Goal: Task Accomplishment & Management: Complete application form

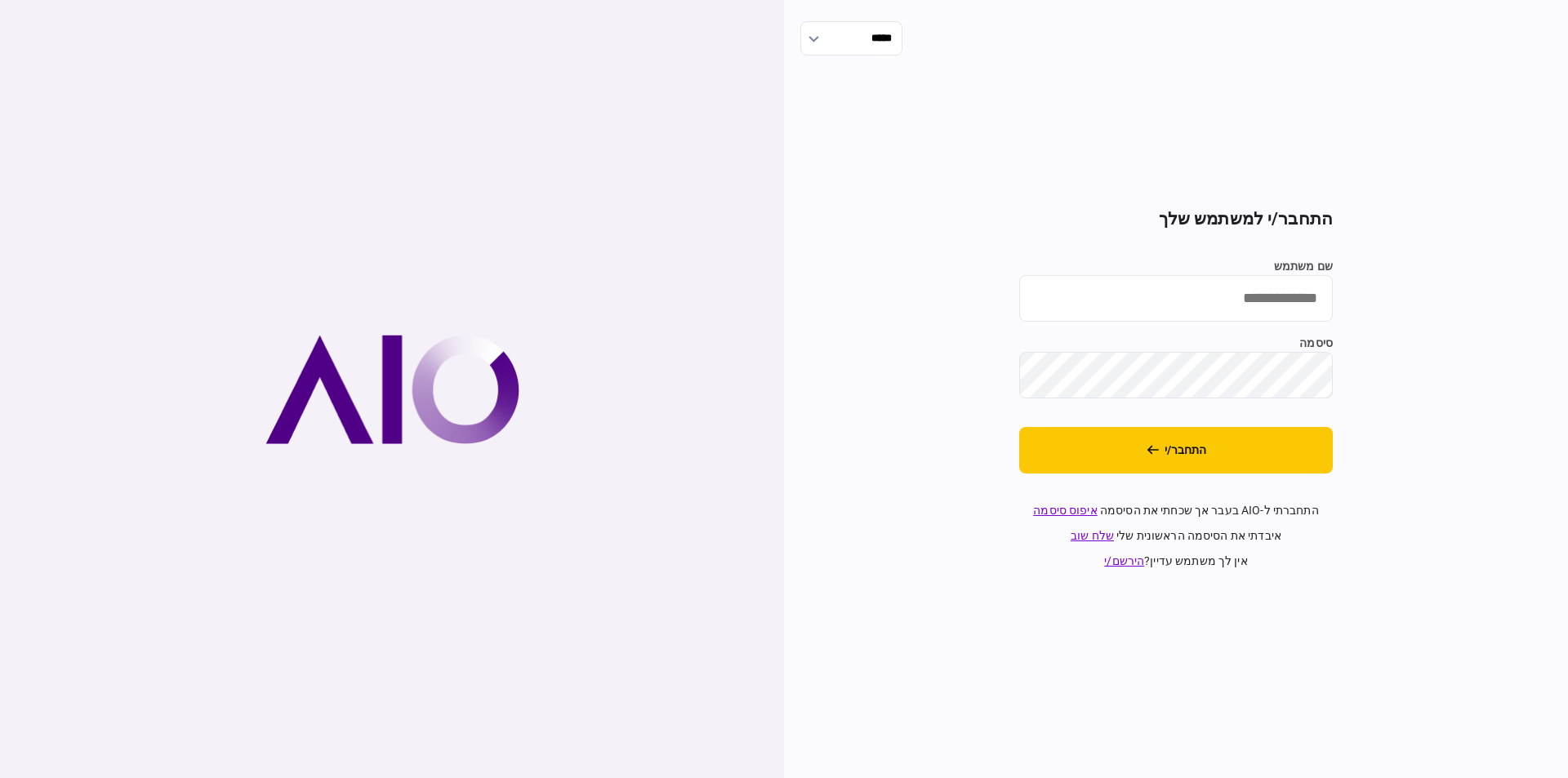
type input "**********"
click at [1216, 304] on input "**********" at bounding box center [1175, 298] width 313 height 47
click at [1254, 459] on button "התחבר/י" at bounding box center [1175, 450] width 313 height 47
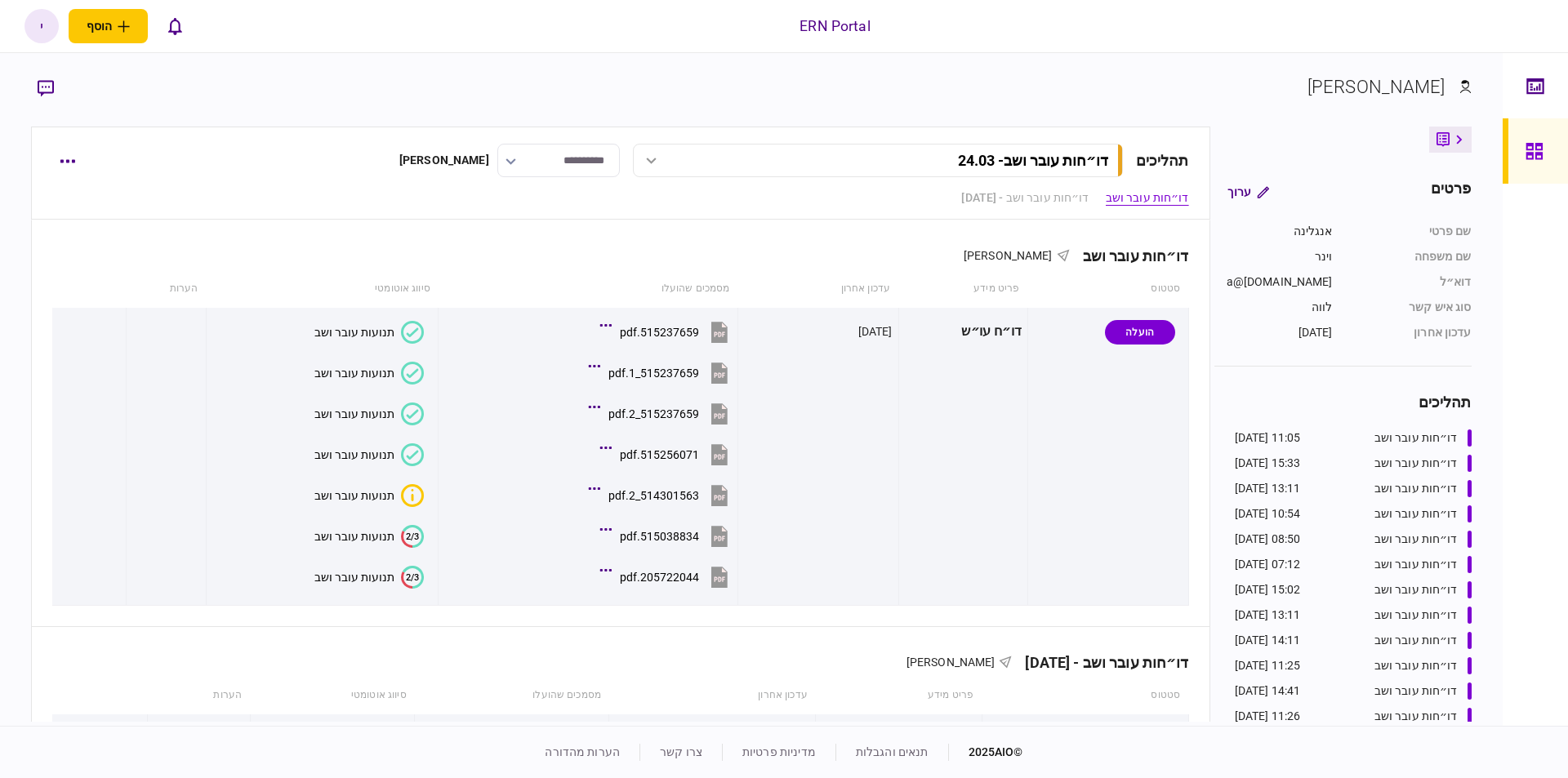
click at [1299, 445] on div "11:05 21/08/2025" at bounding box center [1268, 438] width 66 height 17
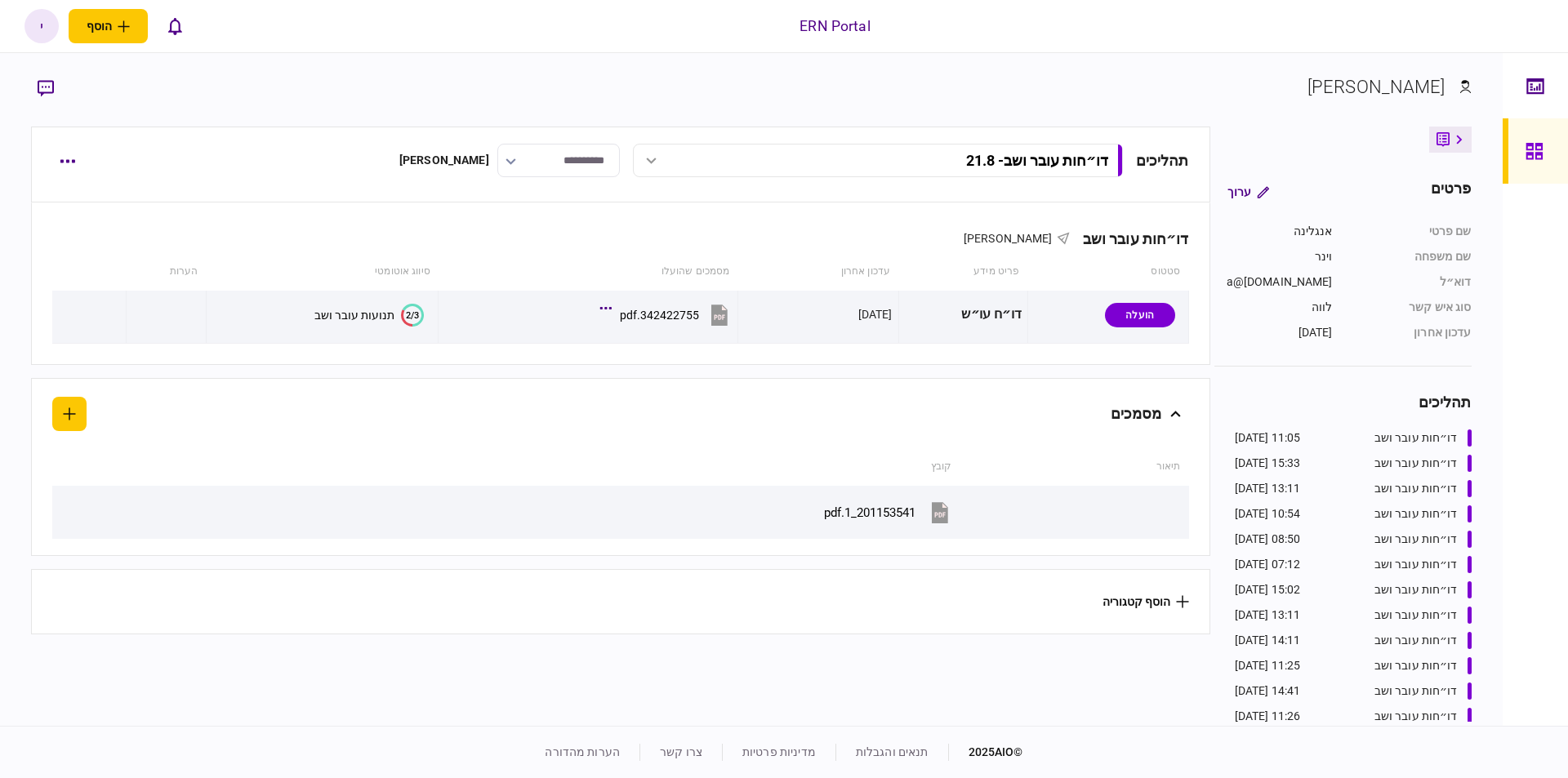
click at [1291, 468] on div "15:33 13/08/2025" at bounding box center [1268, 463] width 66 height 17
click at [1293, 495] on div "13:11 12/08/2025" at bounding box center [1268, 489] width 66 height 17
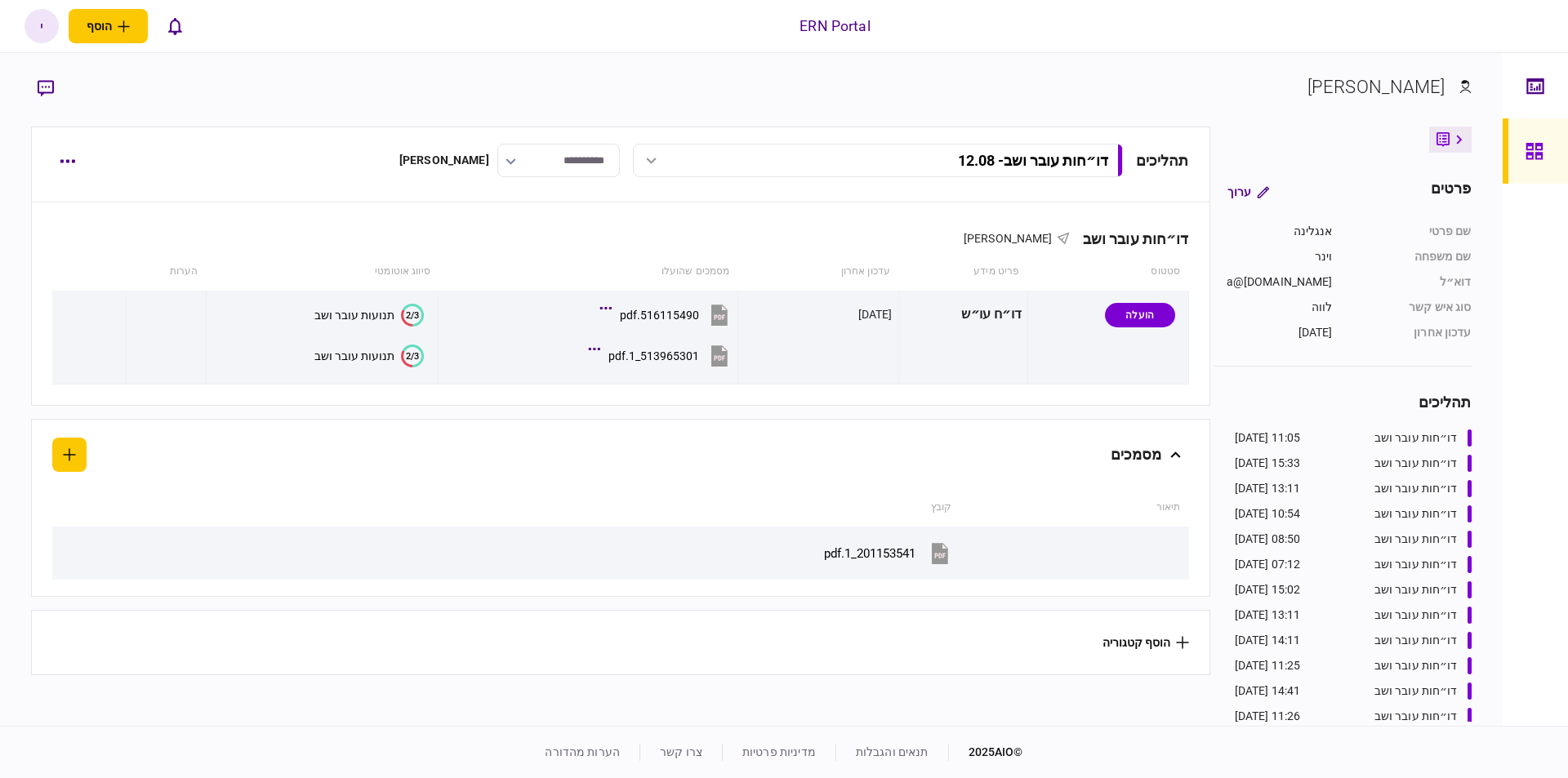
click at [1296, 586] on div "15:02 07/08/2025" at bounding box center [1268, 590] width 66 height 17
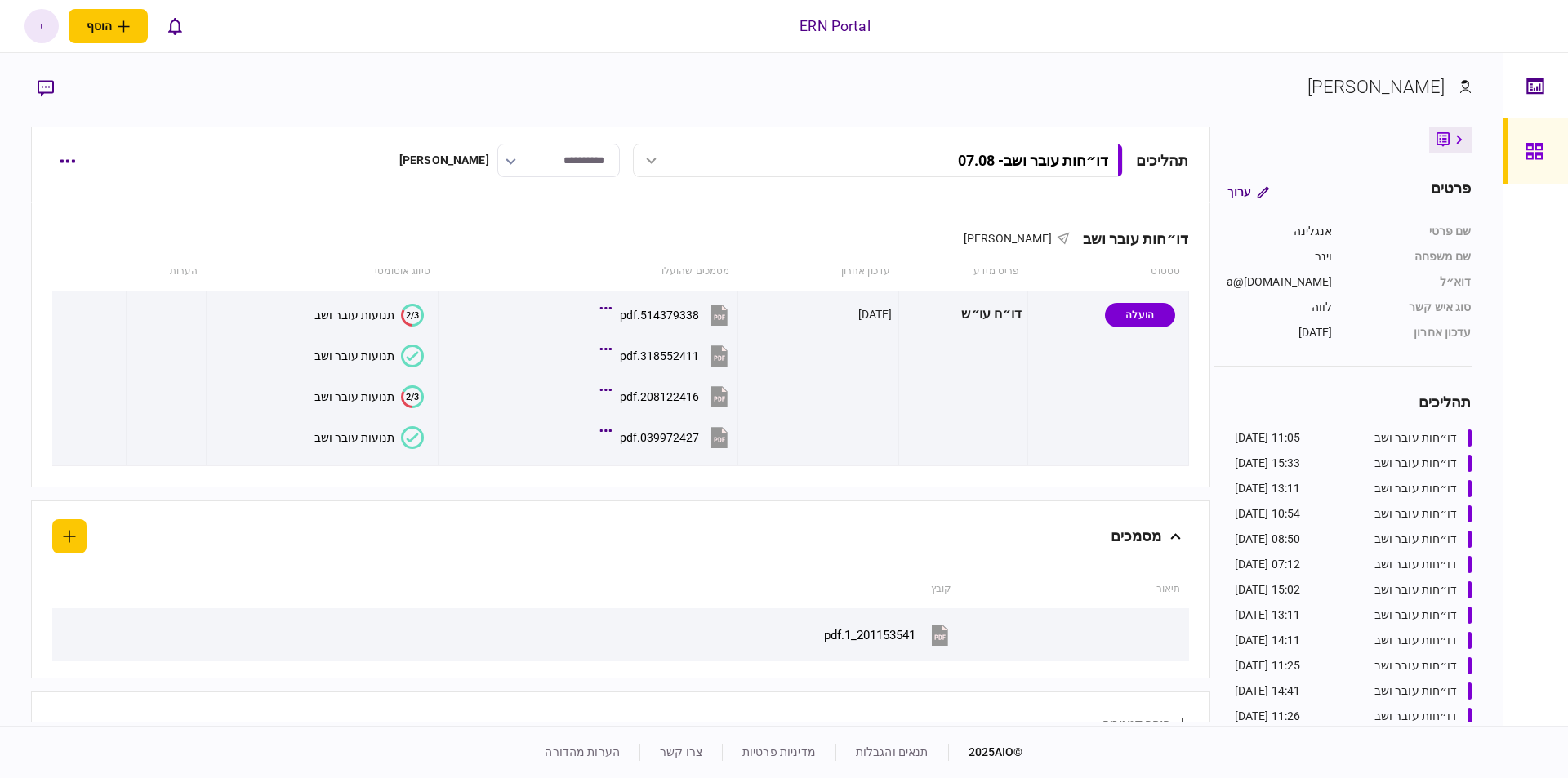
click at [1523, 137] on link at bounding box center [1536, 151] width 66 height 66
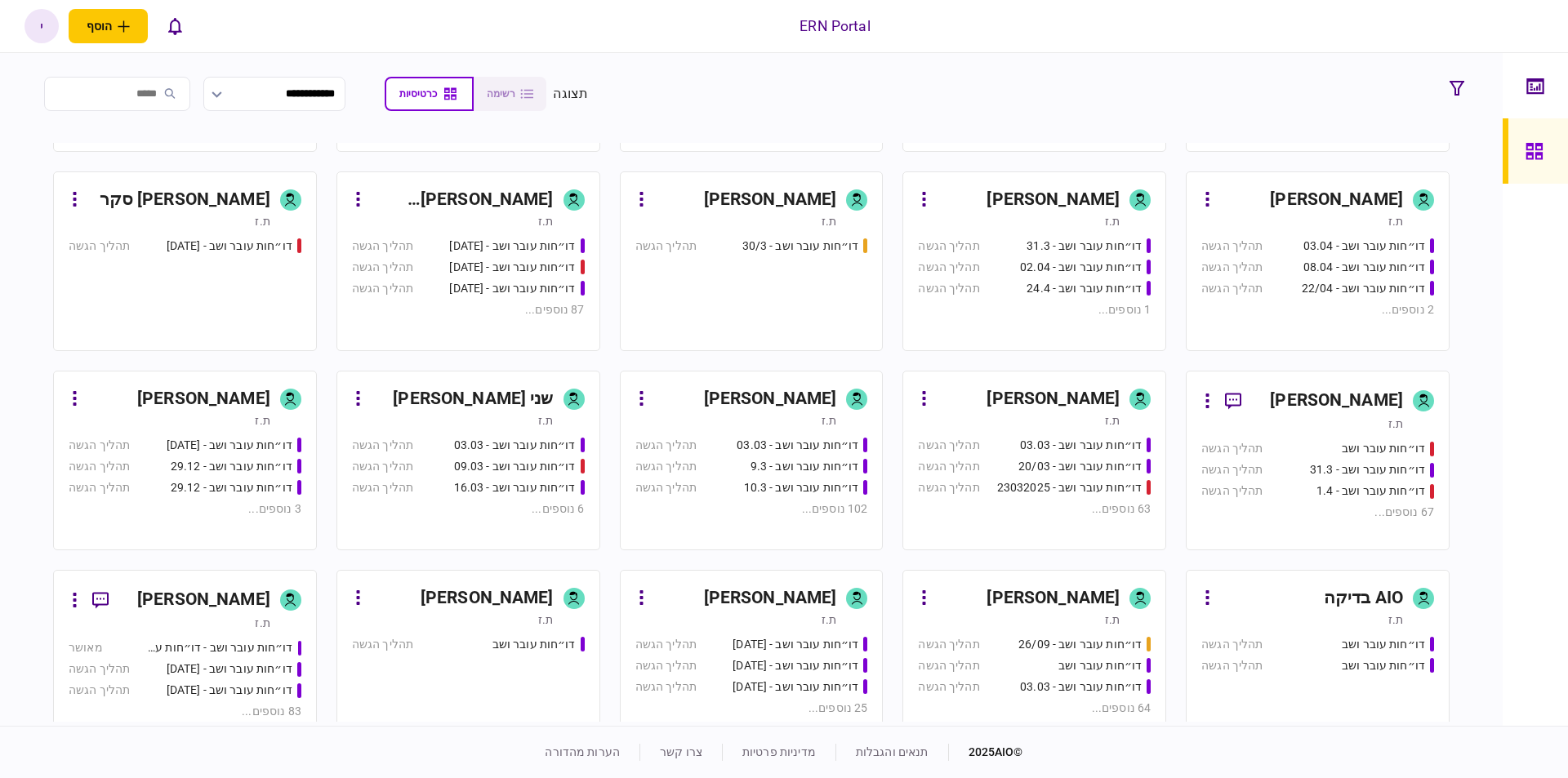
scroll to position [125, 0]
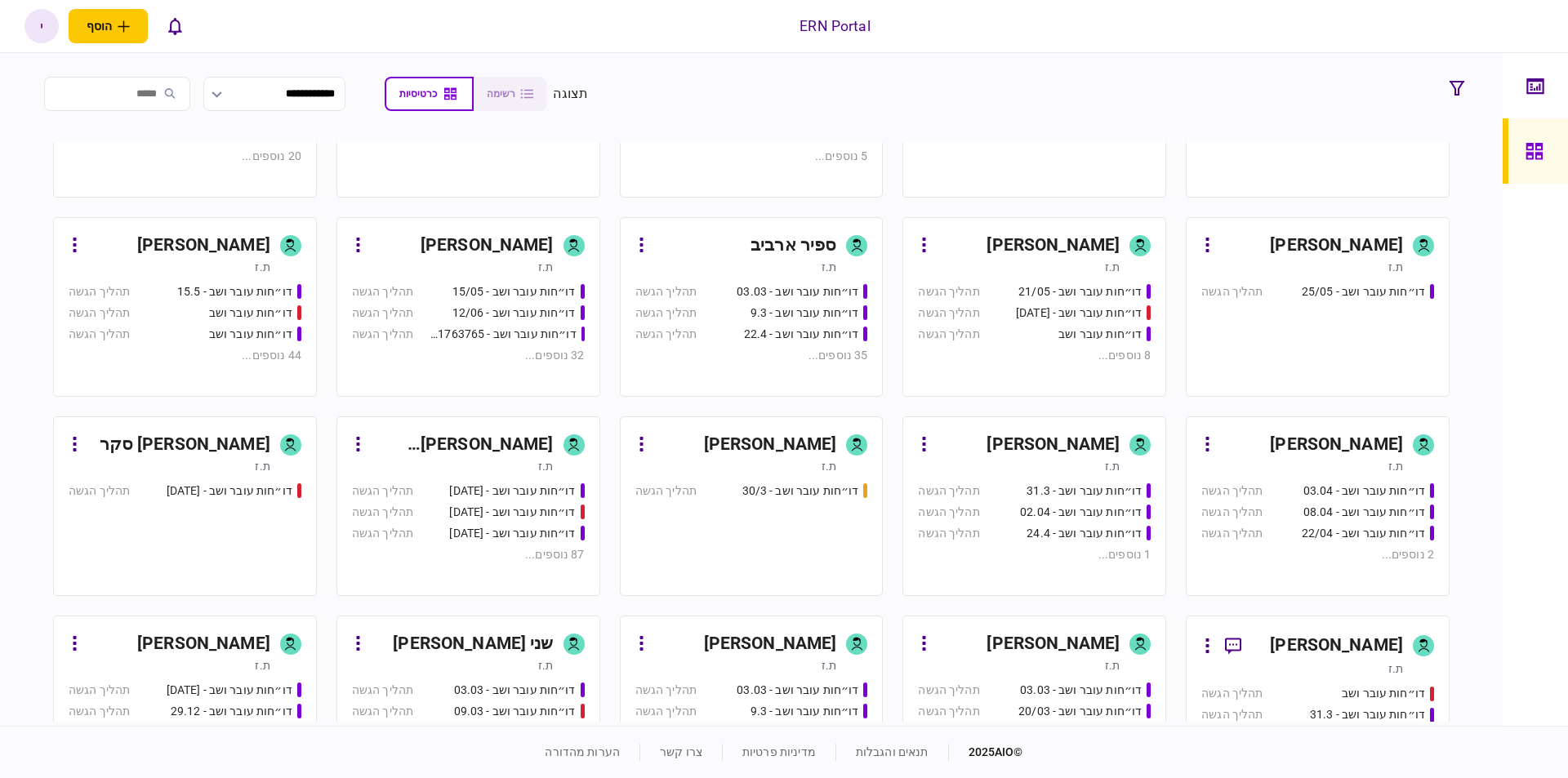
click at [811, 437] on div "יסמין דוידי" at bounding box center [771, 445] width 133 height 26
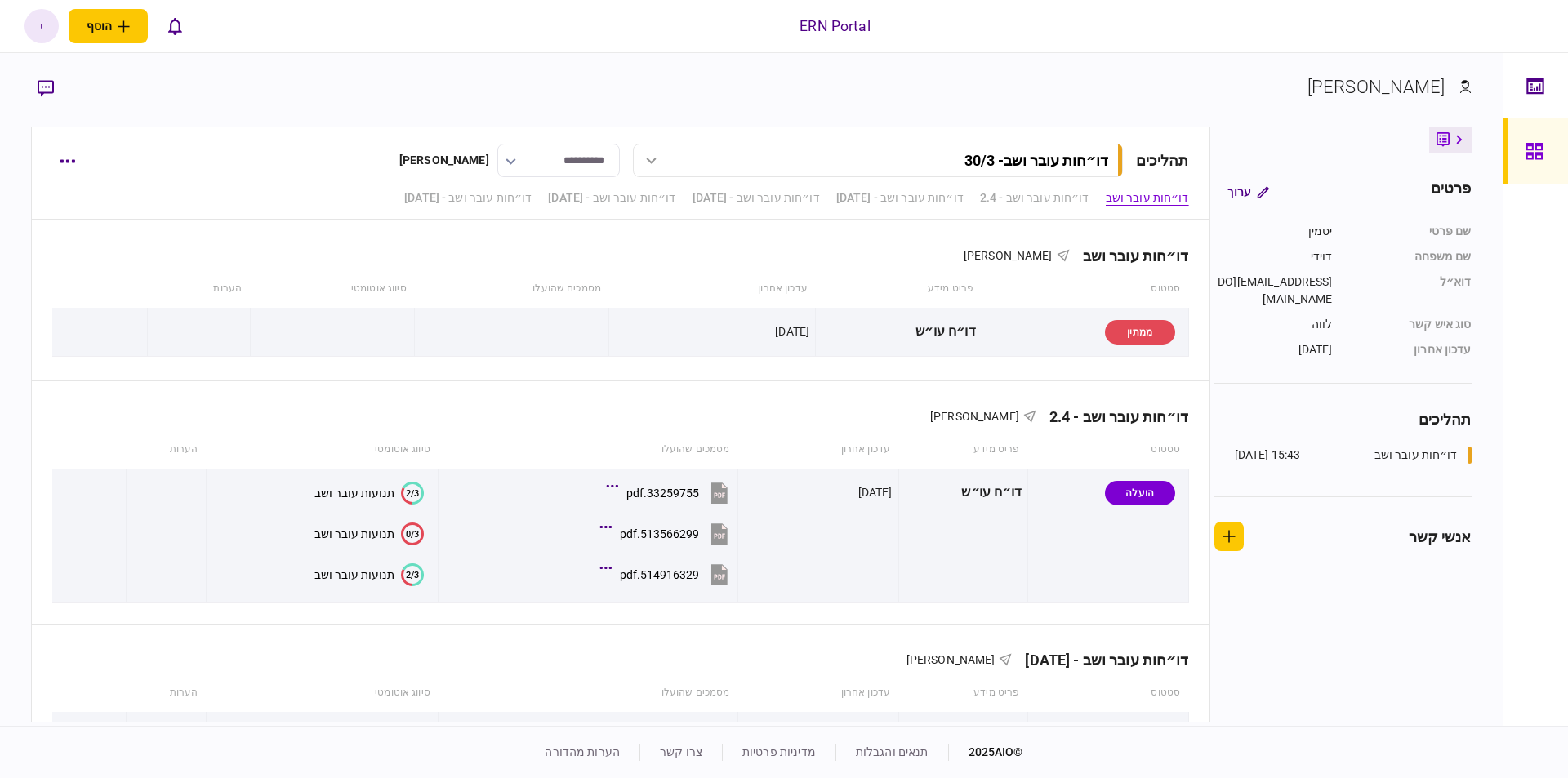
click at [1260, 447] on div "15:43 19/08/2025" at bounding box center [1268, 455] width 66 height 17
click at [1382, 447] on div "דו״חות עובר ושב" at bounding box center [1416, 455] width 84 height 17
click at [1413, 447] on div "דו״חות עובר ושב" at bounding box center [1416, 455] width 84 height 17
click at [512, 159] on input "**********" at bounding box center [558, 160] width 123 height 34
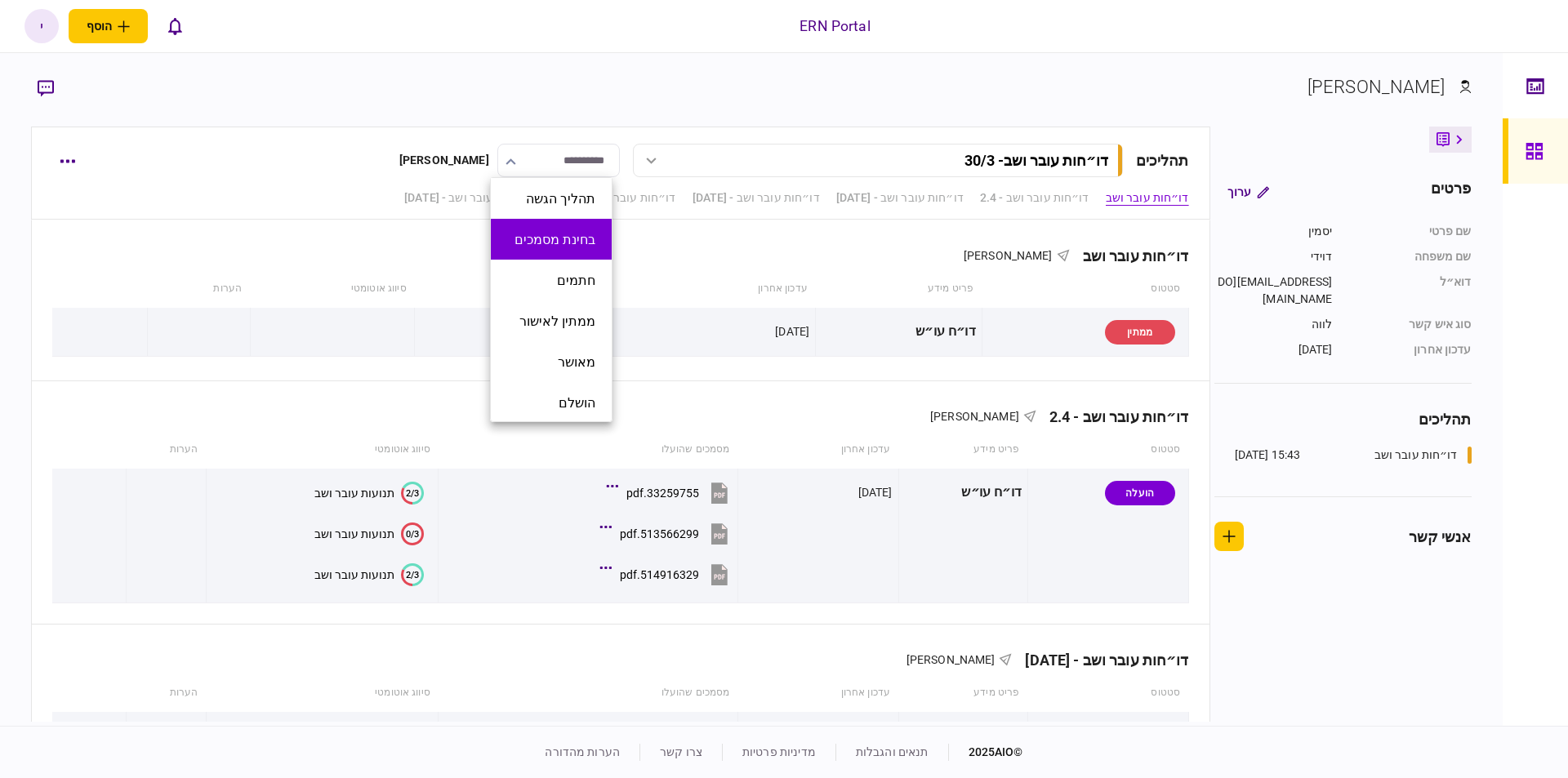
click at [587, 250] on li "בחינת מסמכים" at bounding box center [551, 239] width 121 height 41
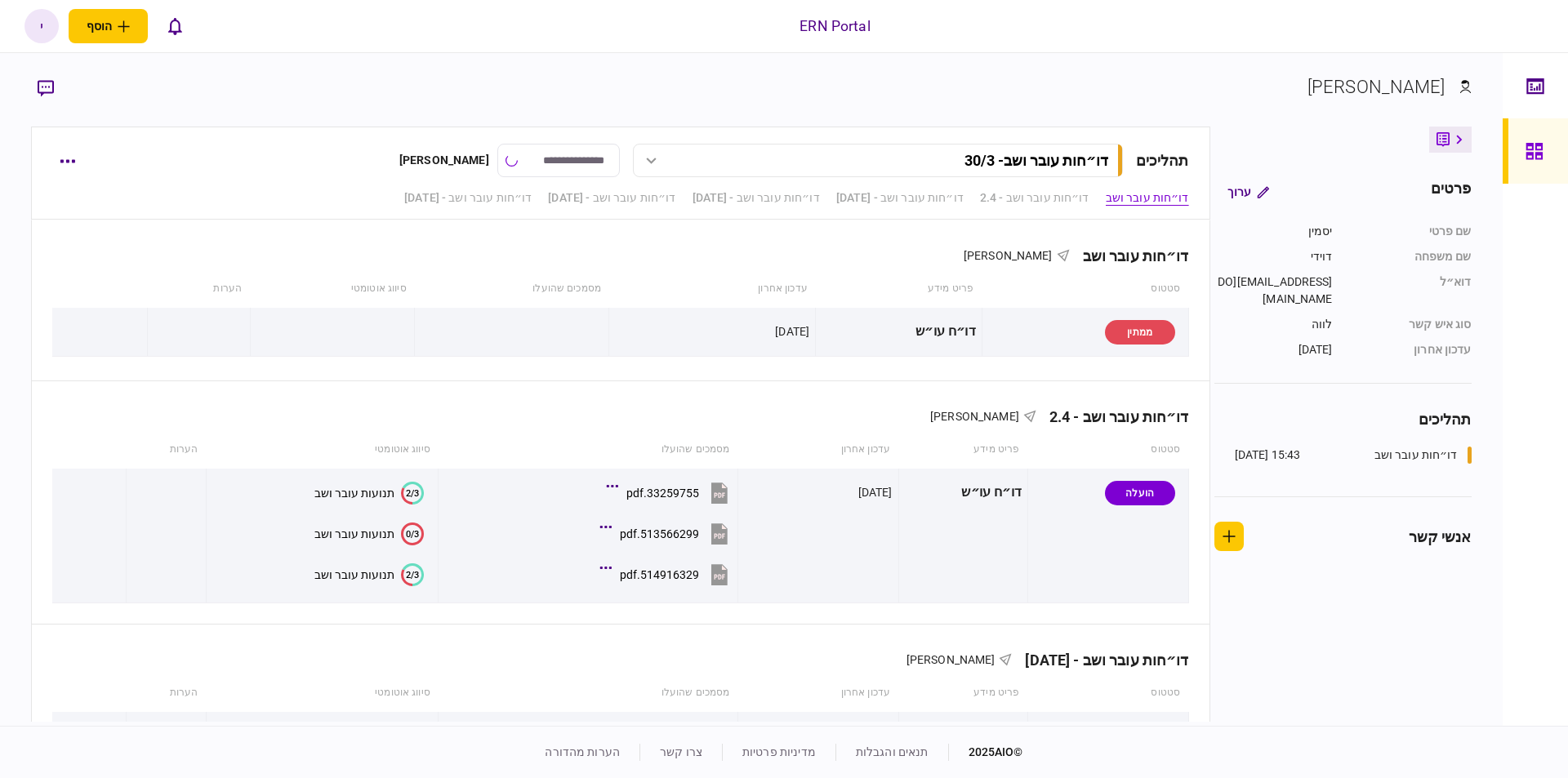
type input "**********"
click at [646, 162] on icon at bounding box center [652, 161] width 10 height 7
click at [708, 196] on div "15:43 19/08/2025" at bounding box center [674, 195] width 66 height 17
click at [760, 171] on button "דו״חות עובר ושב - 30/3" at bounding box center [878, 160] width 490 height 34
click at [968, 157] on div "דו״חות עובר ושב - 30/3" at bounding box center [1036, 160] width 144 height 17
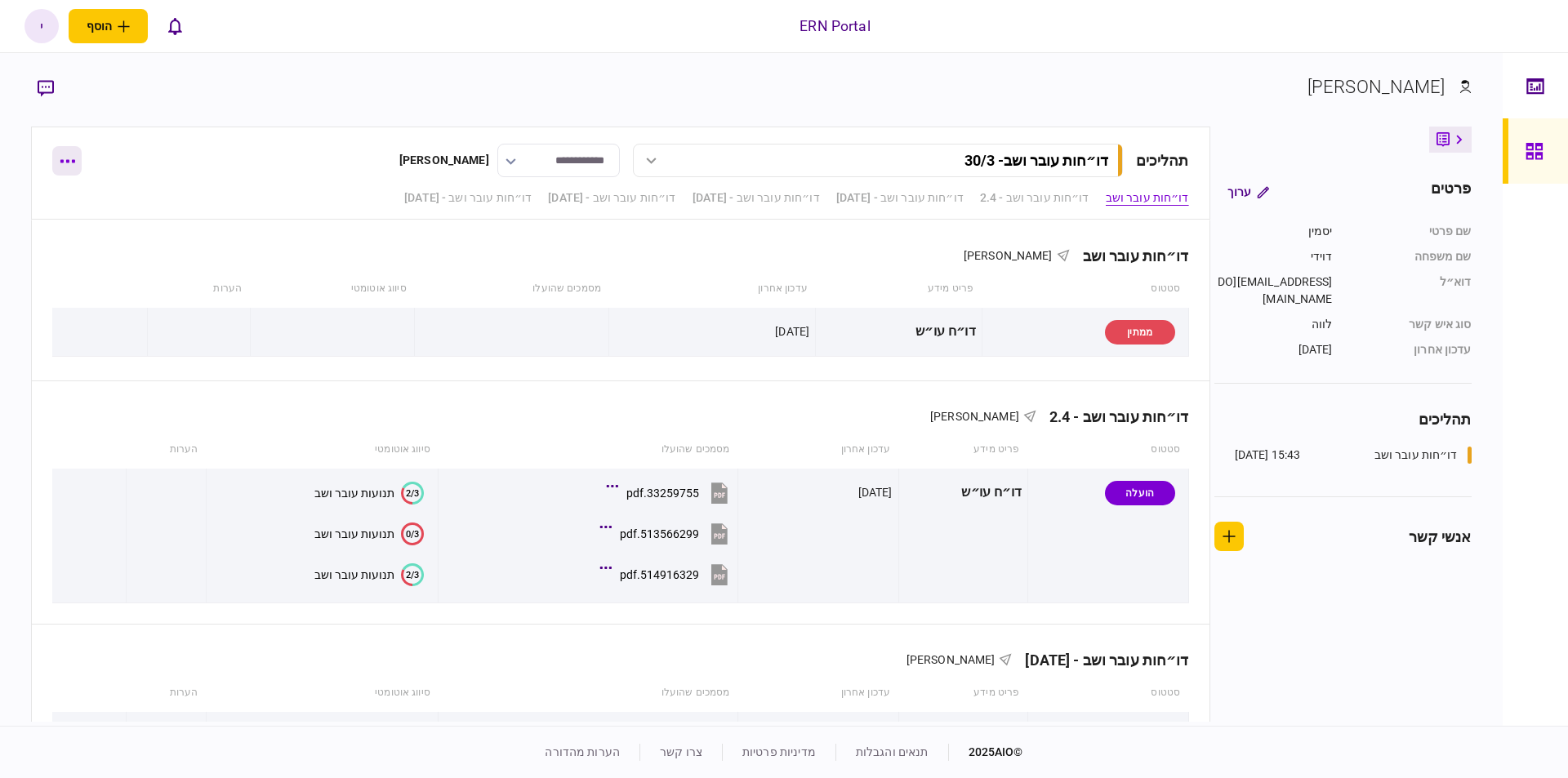
click at [71, 160] on icon "button" at bounding box center [67, 161] width 16 height 4
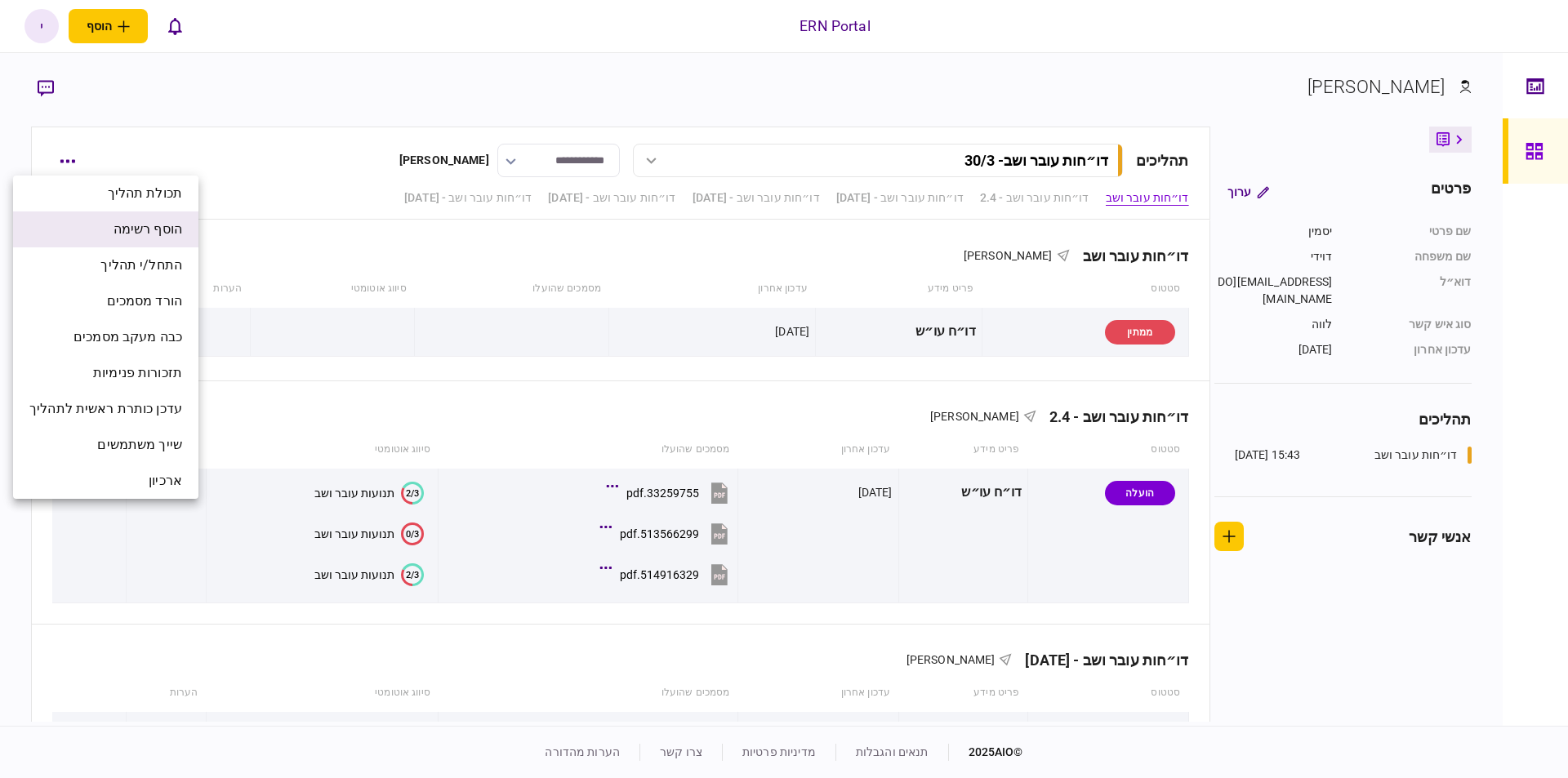
click at [154, 222] on span "הוסף רשימה" at bounding box center [148, 229] width 69 height 20
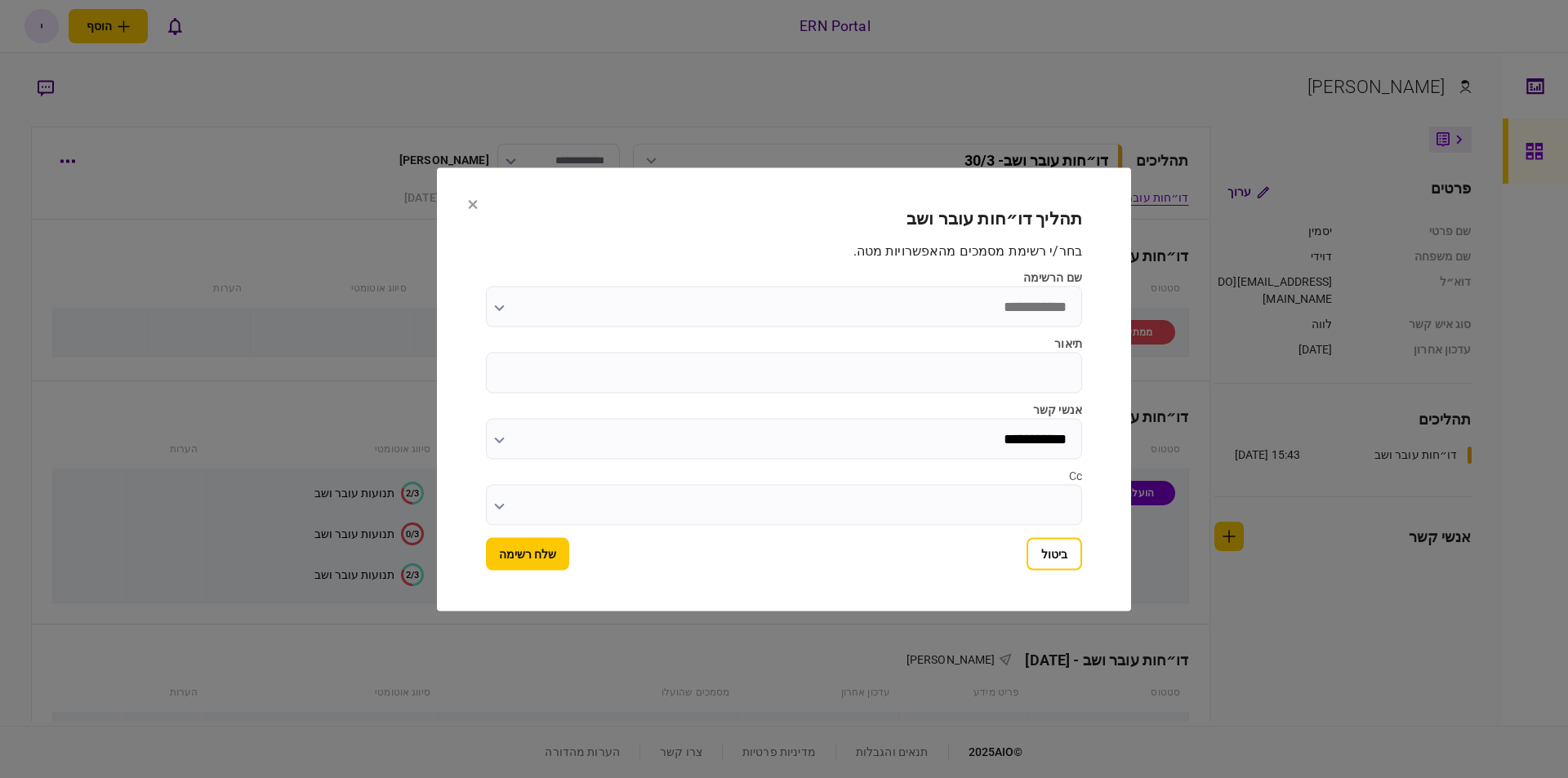
click at [904, 287] on input "שם הרשימה" at bounding box center [784, 305] width 596 height 41
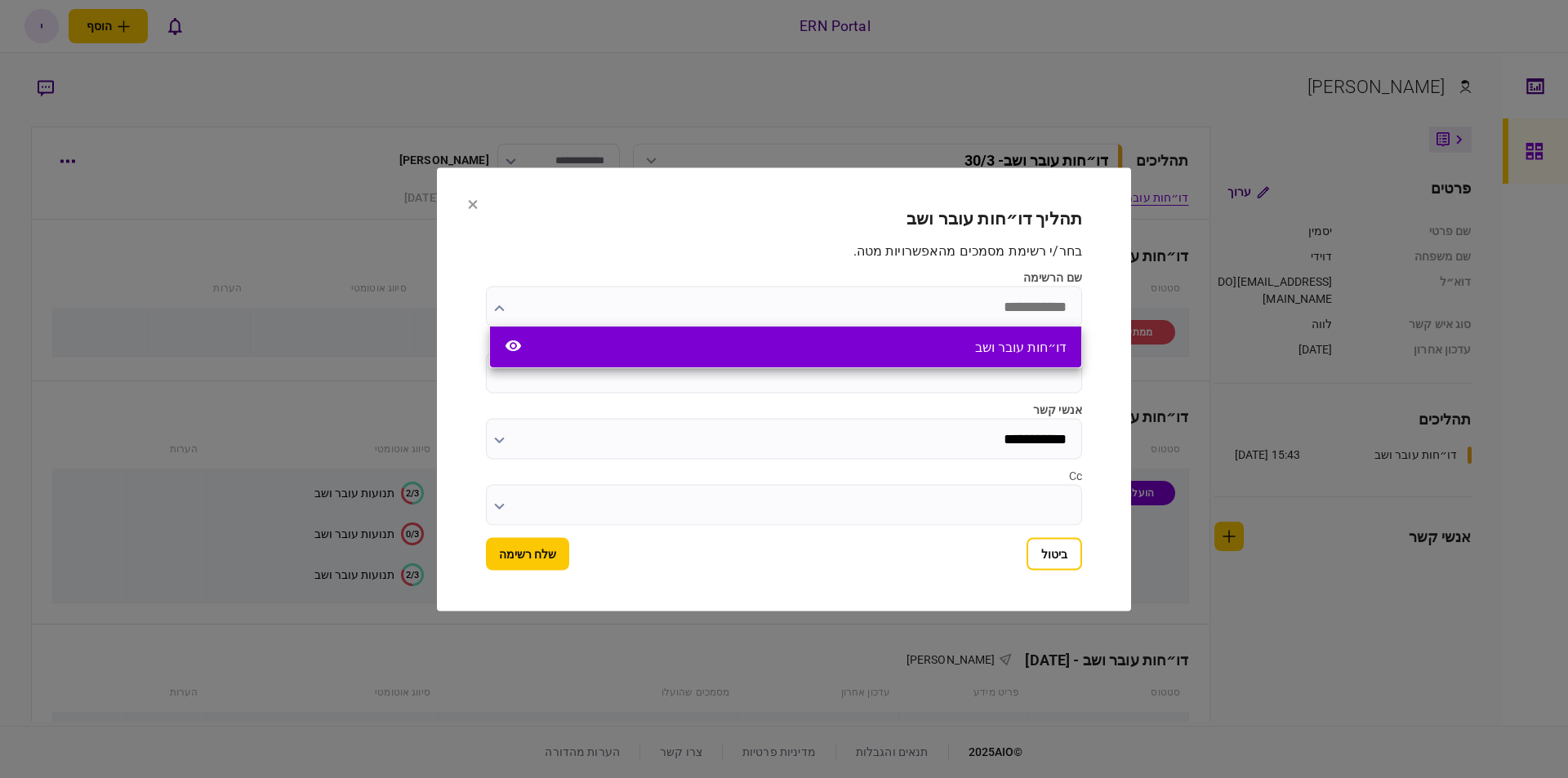
click at [949, 348] on div "דו״חות עובר ושב" at bounding box center [785, 347] width 591 height 41
type input "**********"
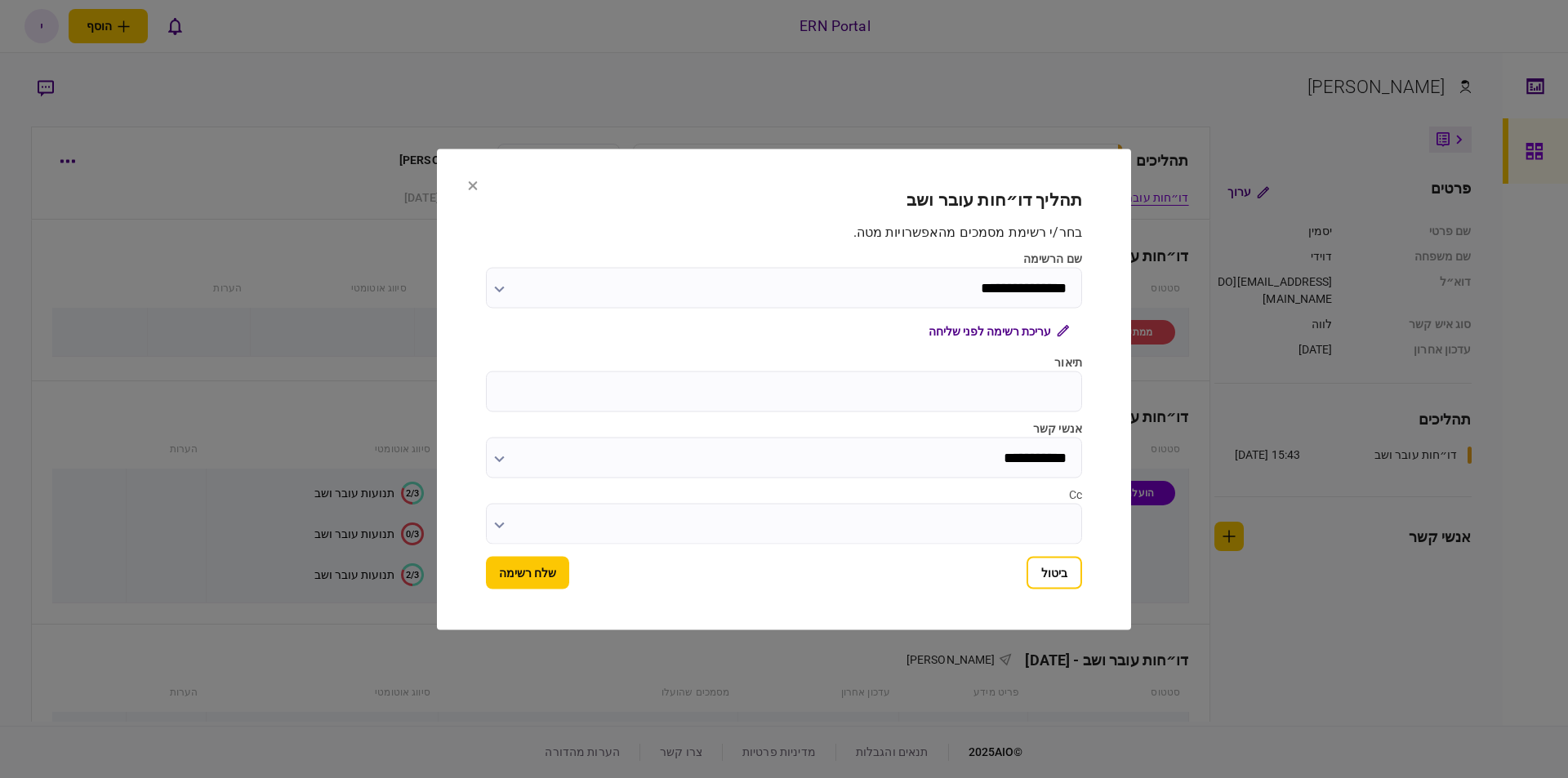
click at [960, 372] on input "תיאור" at bounding box center [784, 391] width 596 height 41
type input "*******"
click at [536, 580] on button "שלח רשימה" at bounding box center [527, 573] width 84 height 33
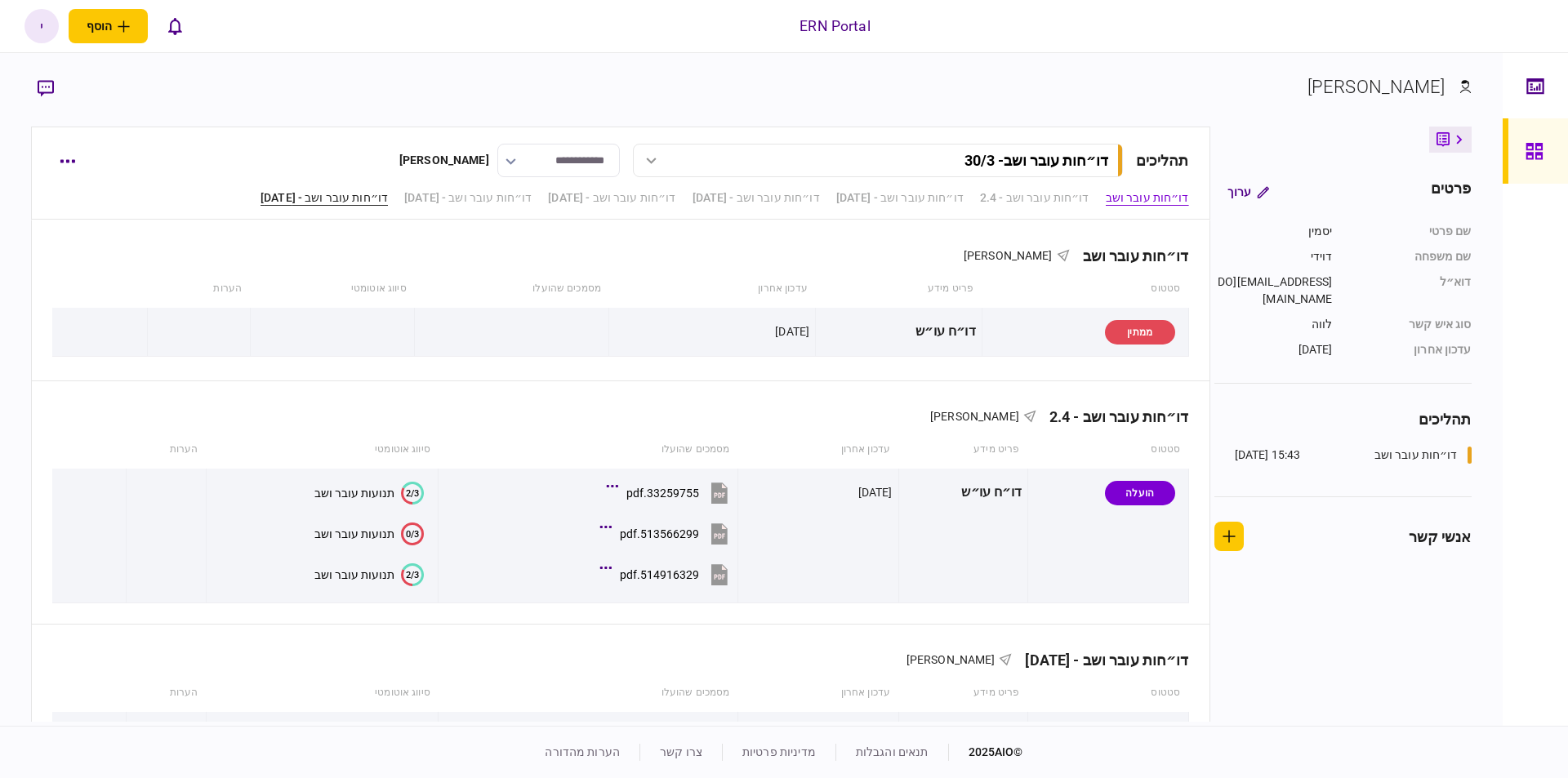
click at [261, 198] on link "דו״חות עובר ושב - [DATE]" at bounding box center [324, 198] width 128 height 17
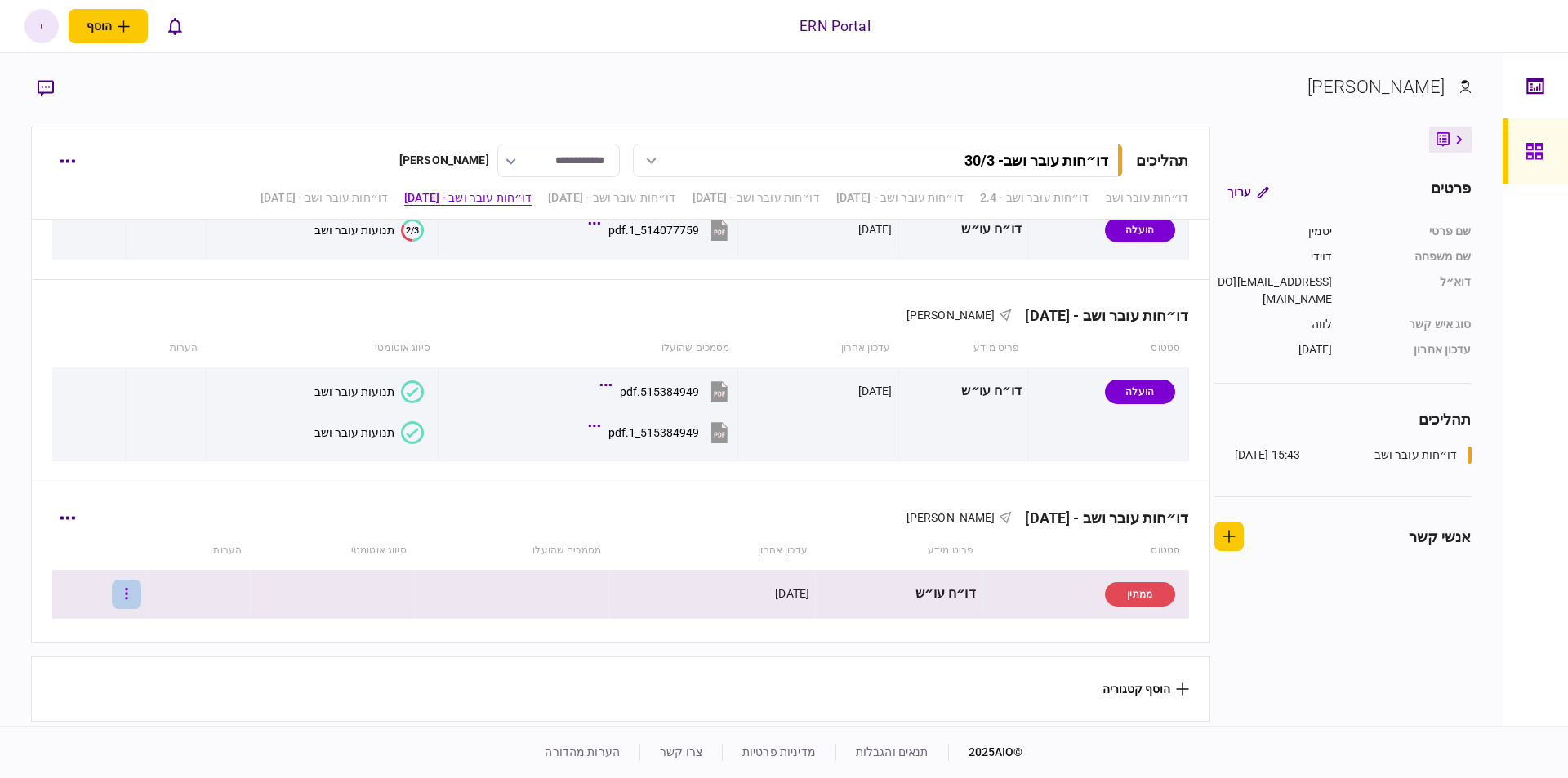
click at [142, 587] on button "button" at bounding box center [127, 594] width 29 height 29
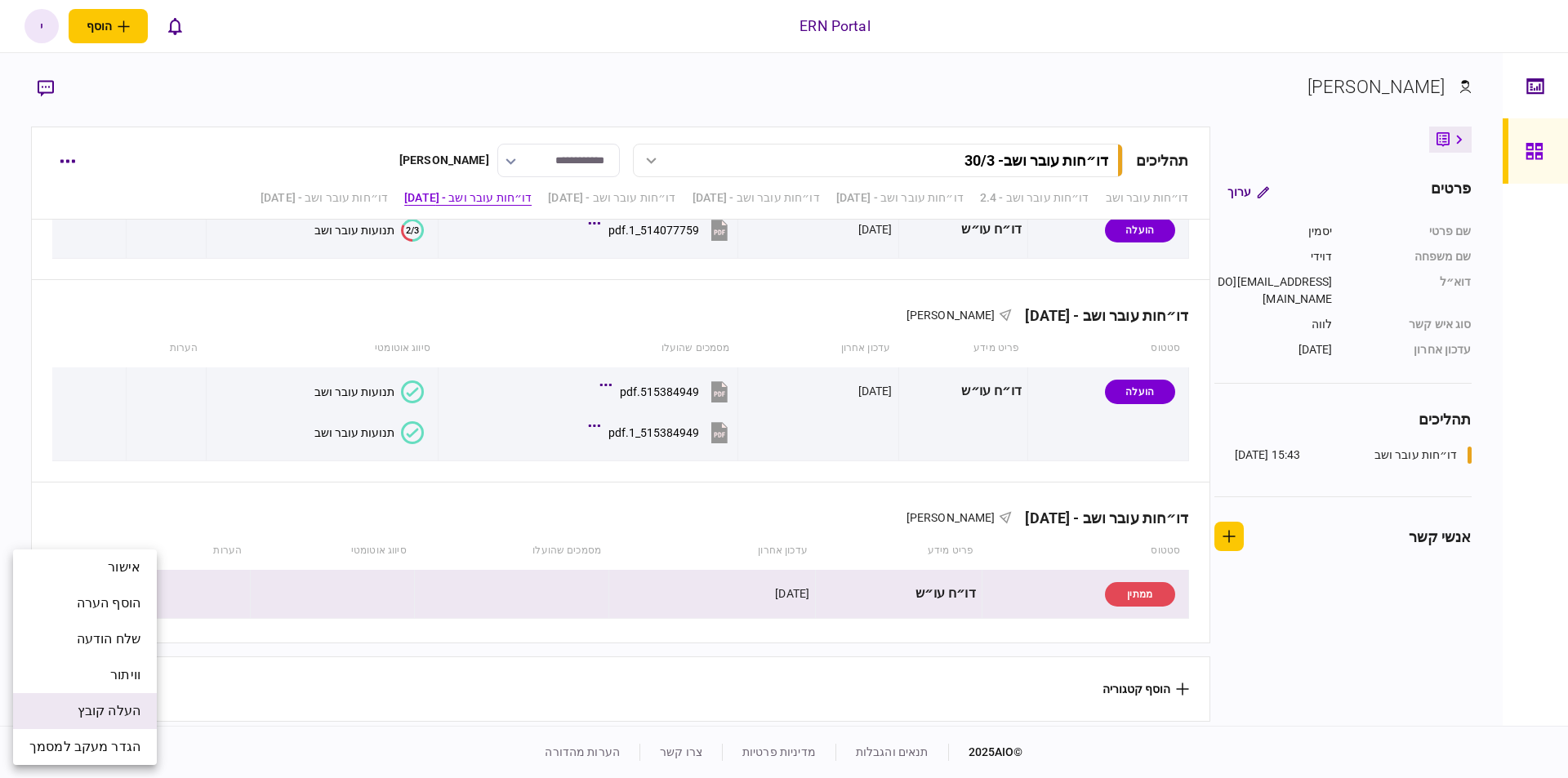
click at [101, 708] on span "העלה קובץ" at bounding box center [109, 711] width 63 height 20
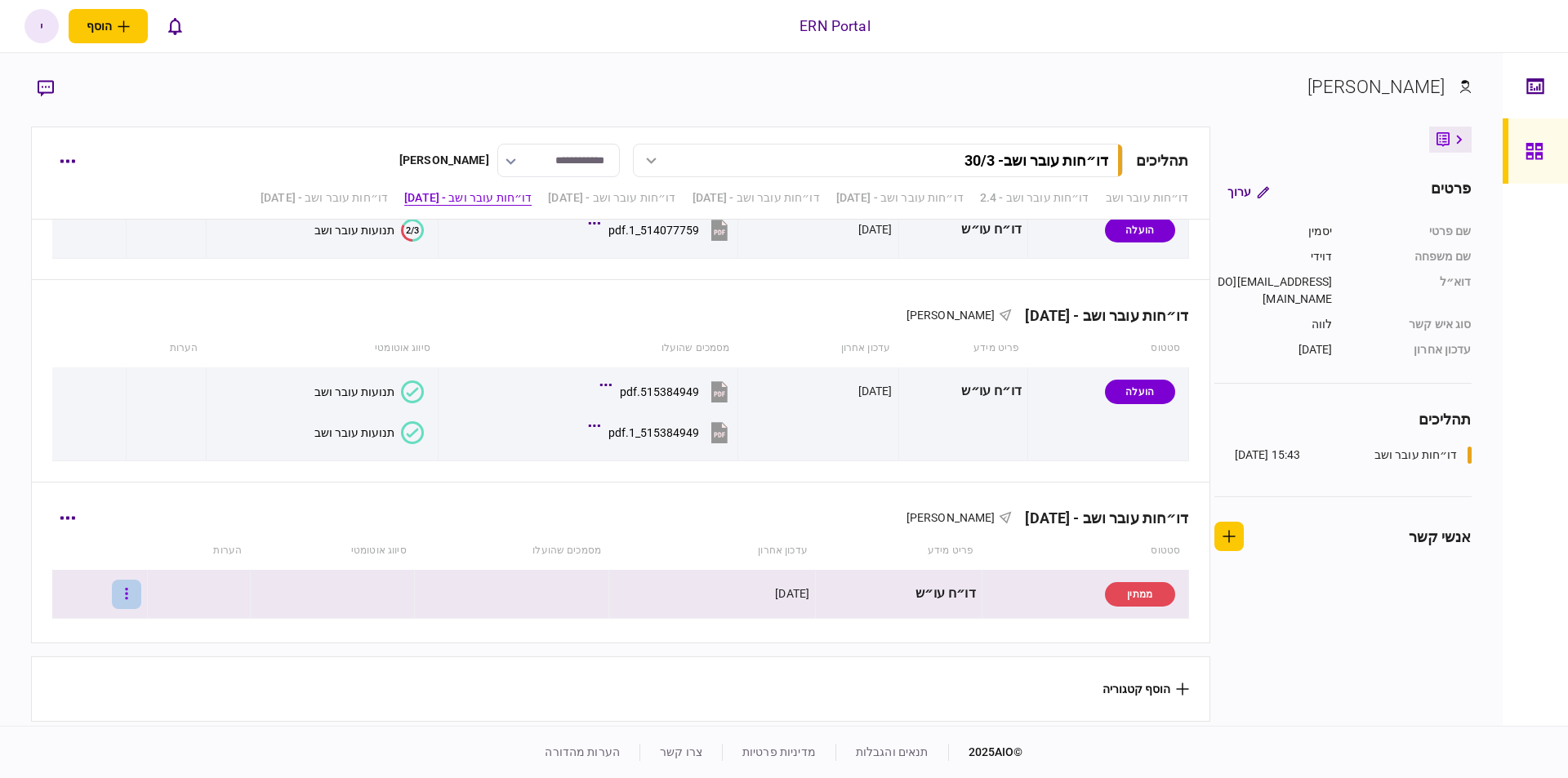
click at [137, 584] on button "button" at bounding box center [127, 594] width 29 height 29
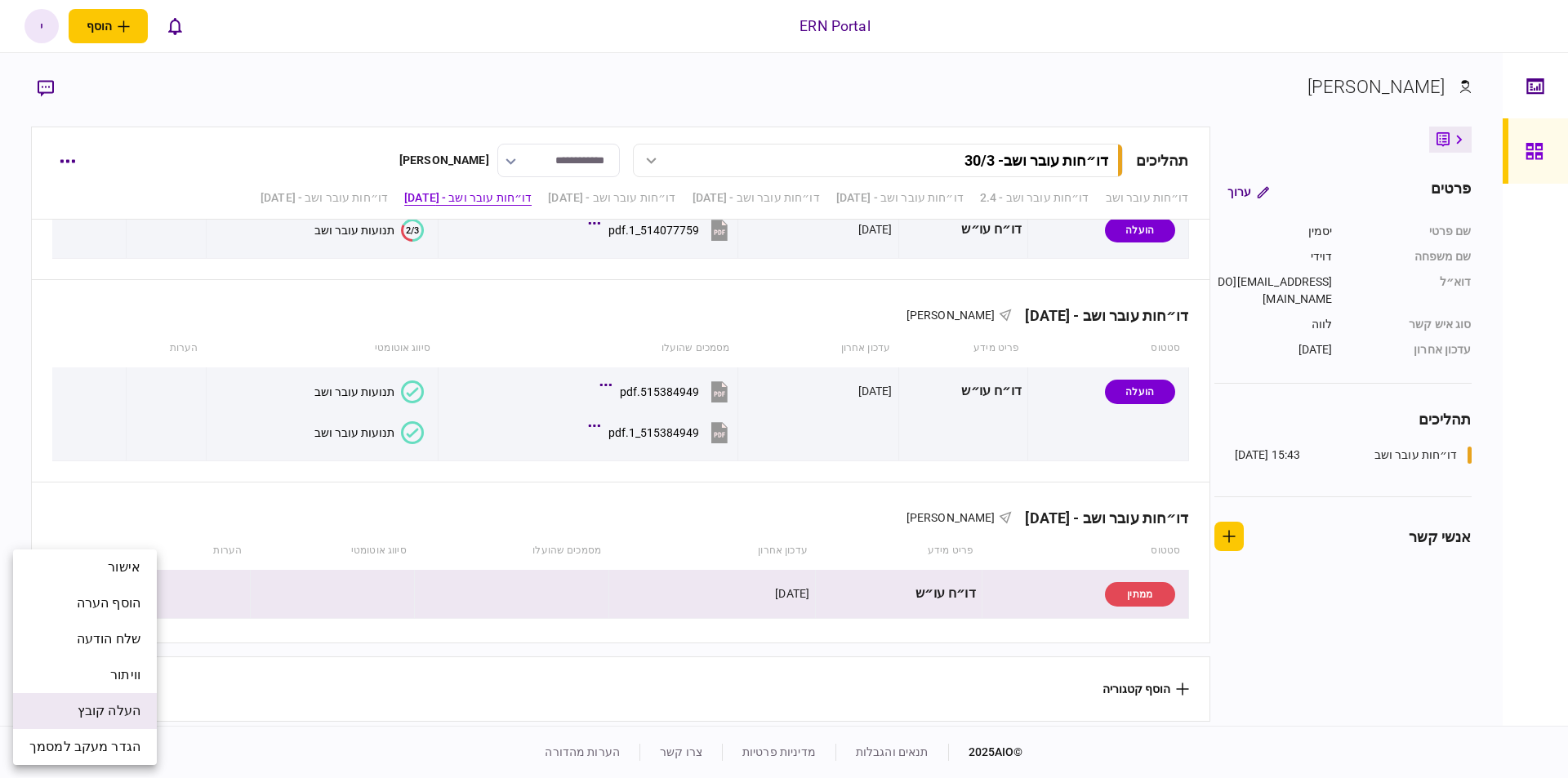
click at [119, 712] on span "העלה קובץ" at bounding box center [109, 711] width 63 height 20
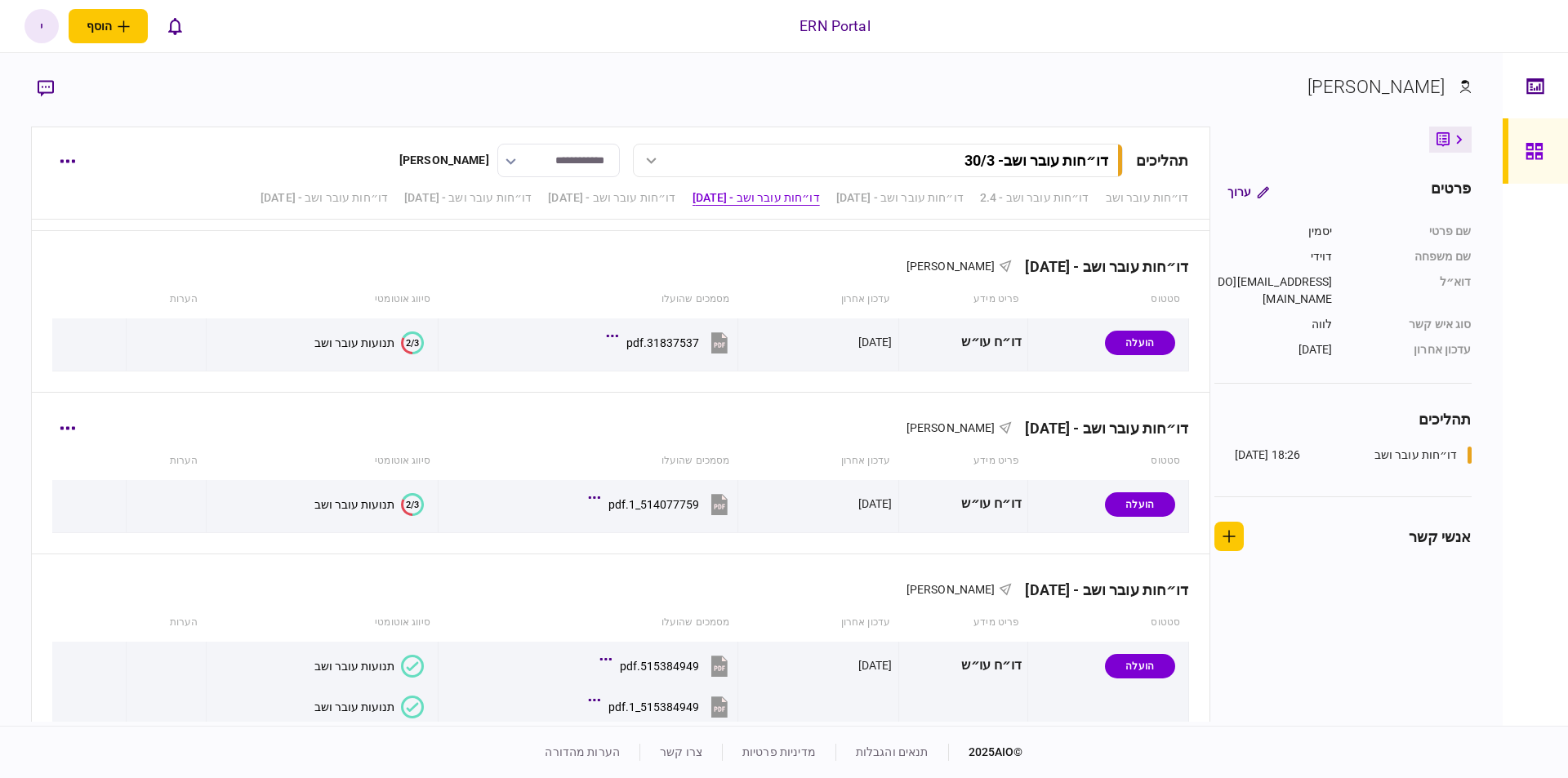
scroll to position [835, 0]
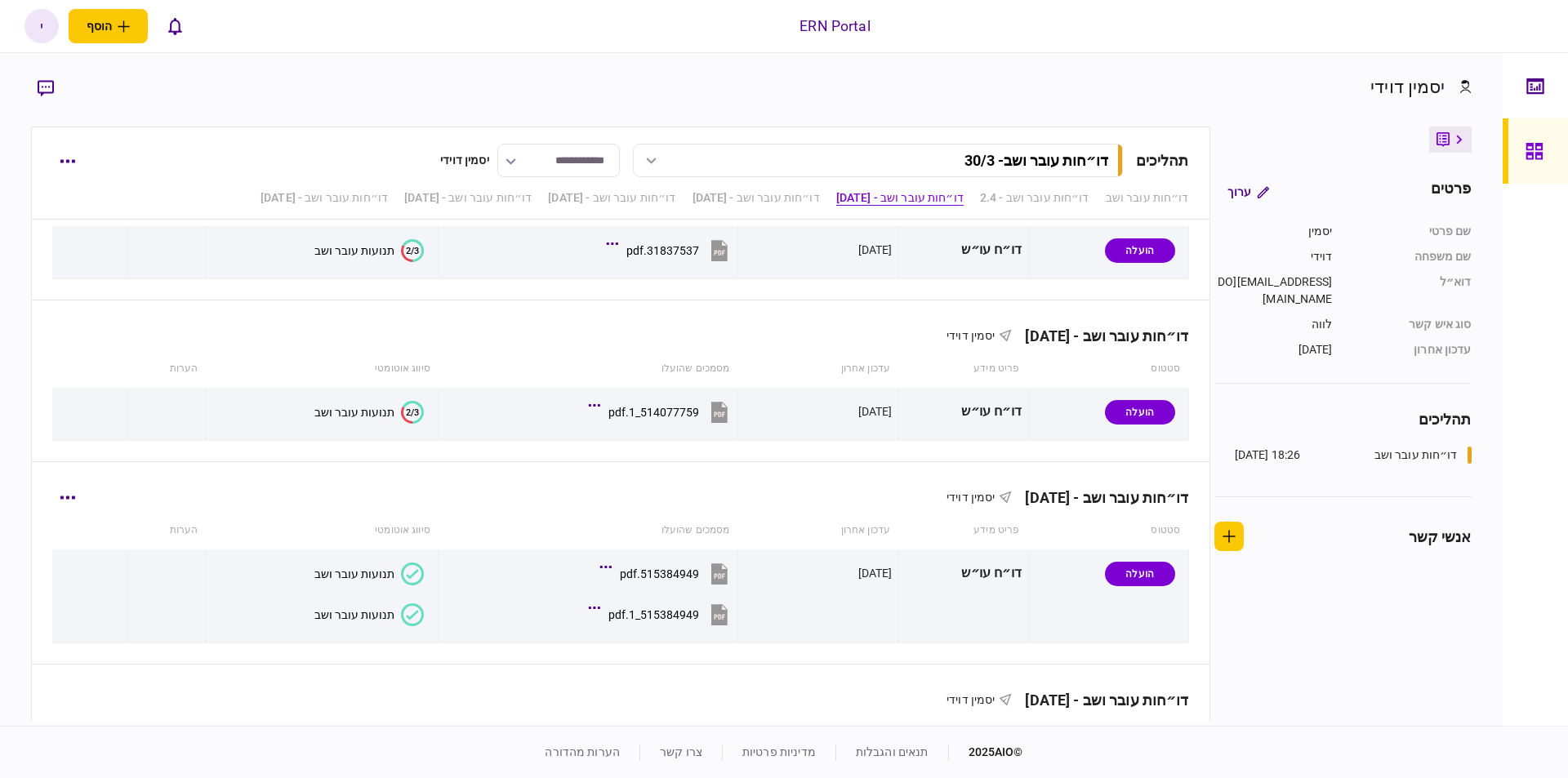
scroll to position [835, 0]
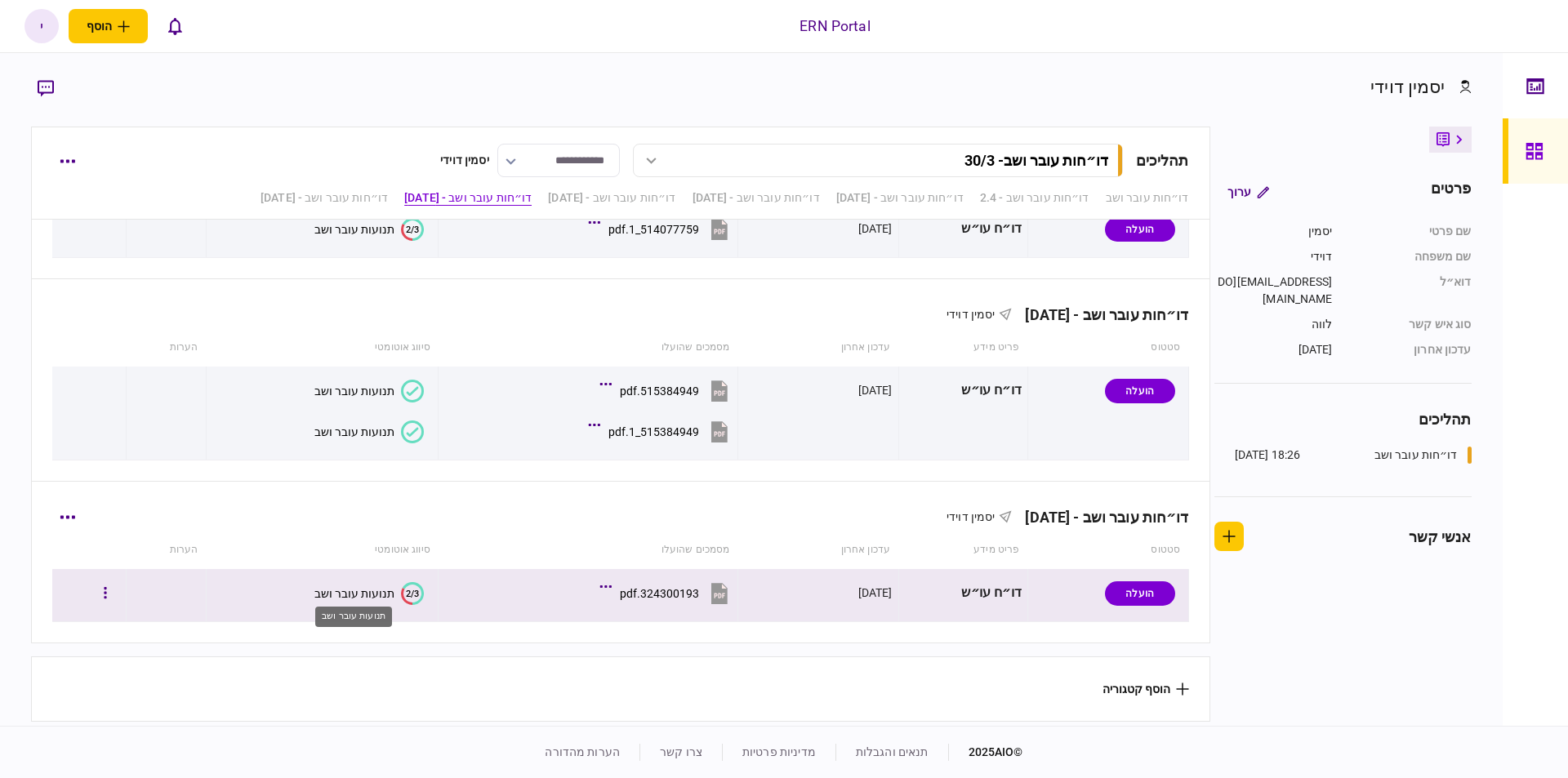
click at [363, 587] on div "תנועות עובר ושב" at bounding box center [354, 593] width 80 height 13
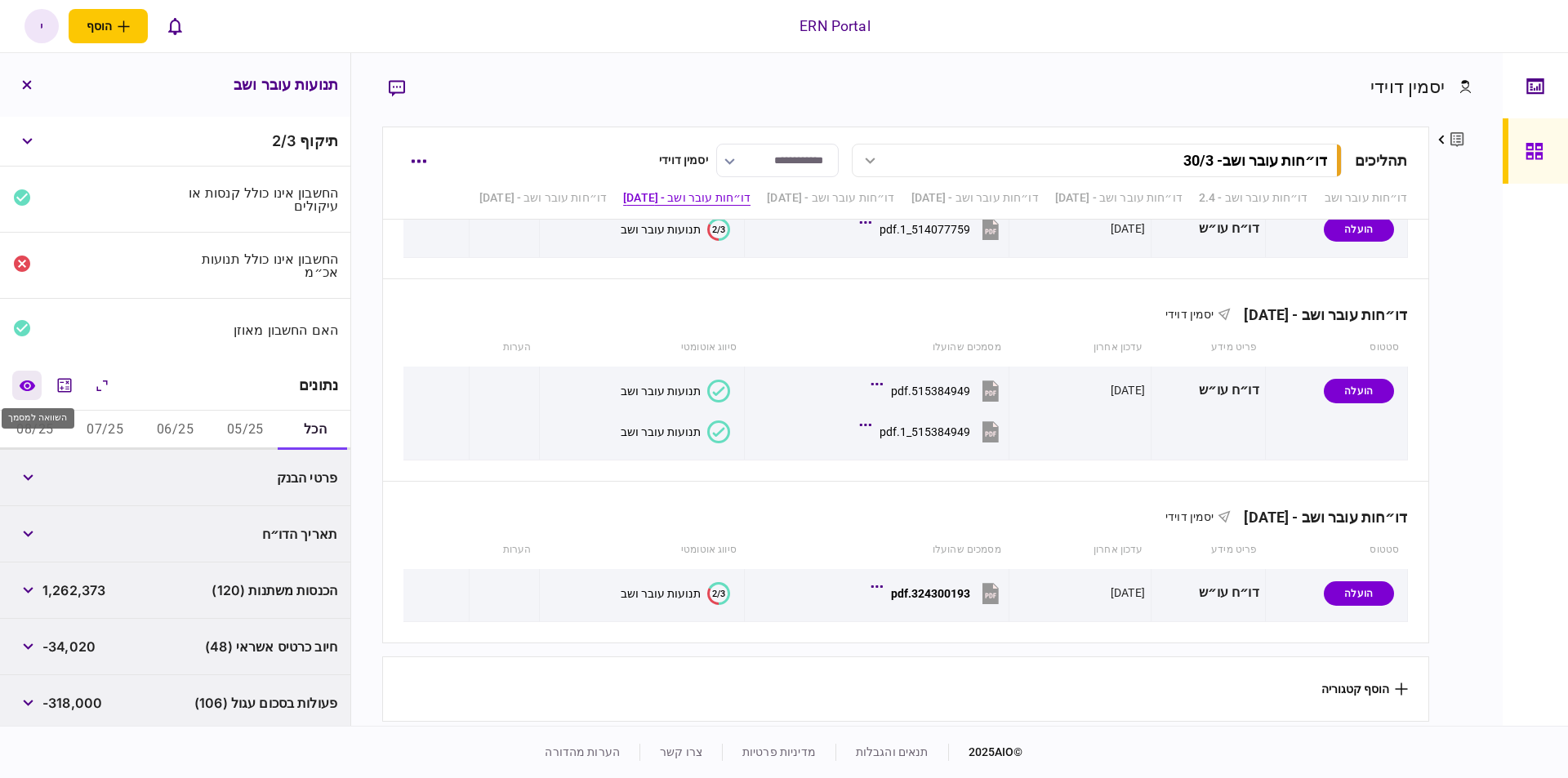
click at [22, 377] on button "השוואה למסמך" at bounding box center [27, 386] width 29 height 29
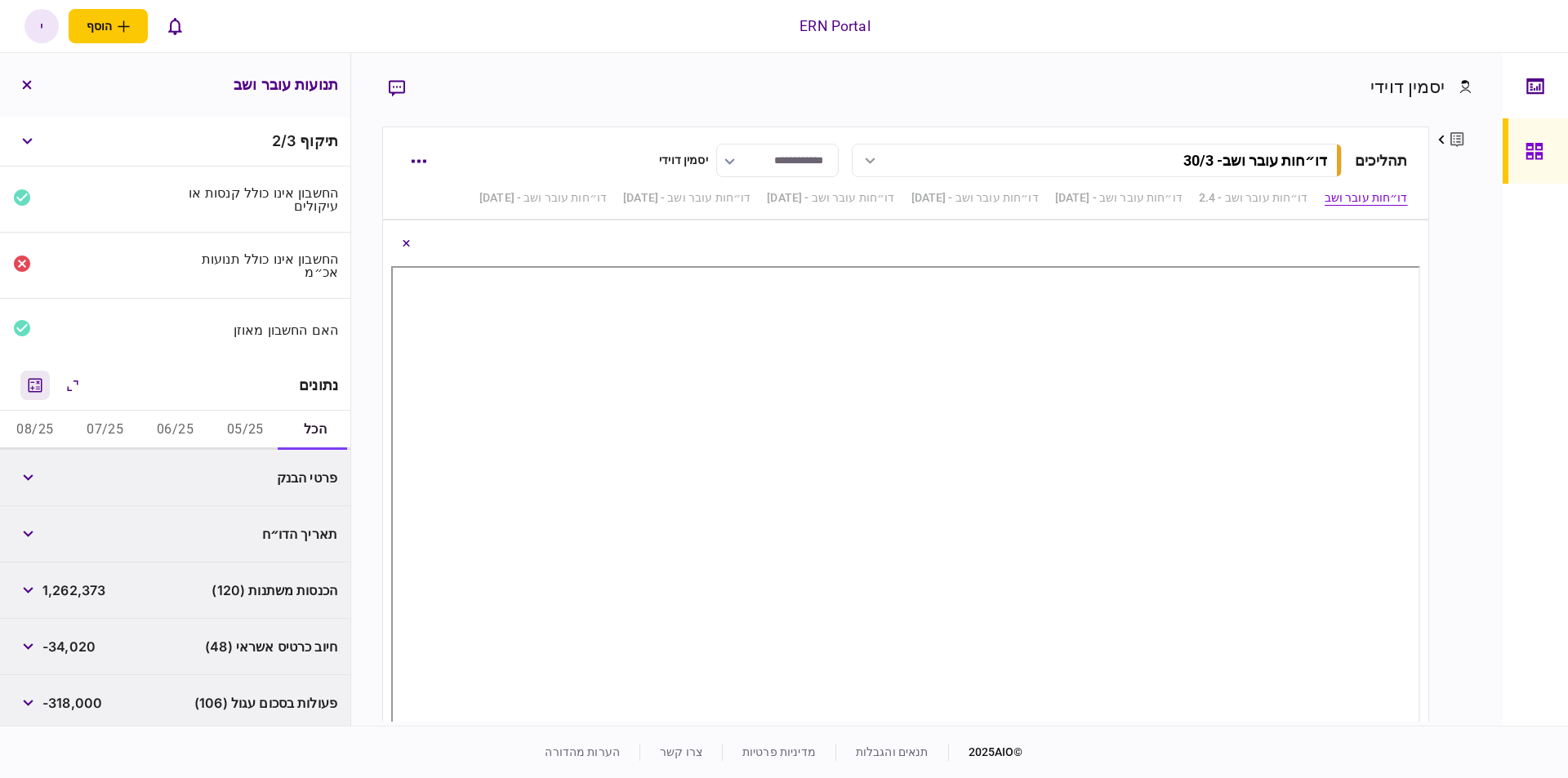
click at [35, 378] on icon "מחשבון" at bounding box center [35, 385] width 14 height 14
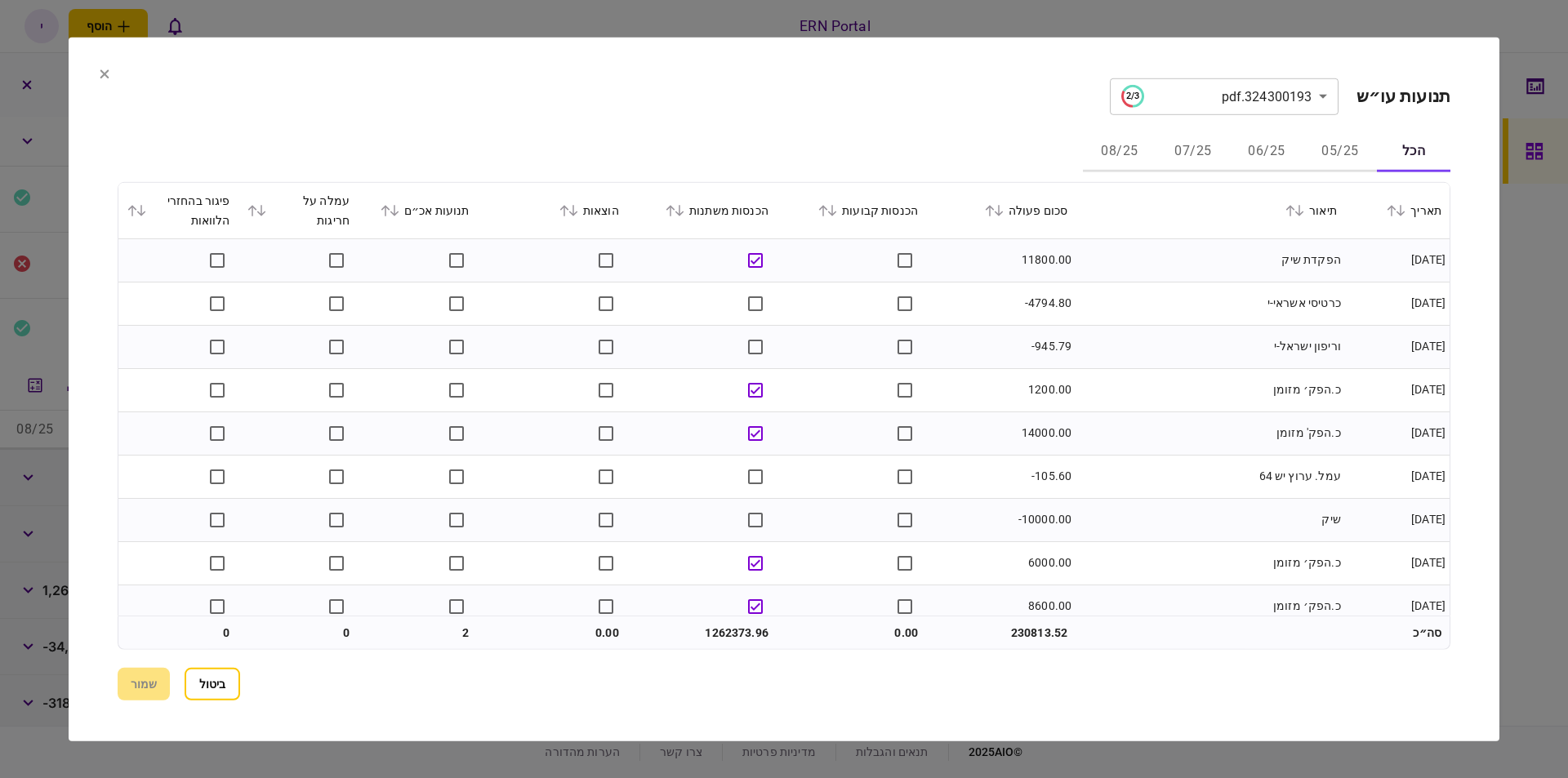
click at [688, 215] on button at bounding box center [676, 210] width 23 height 9
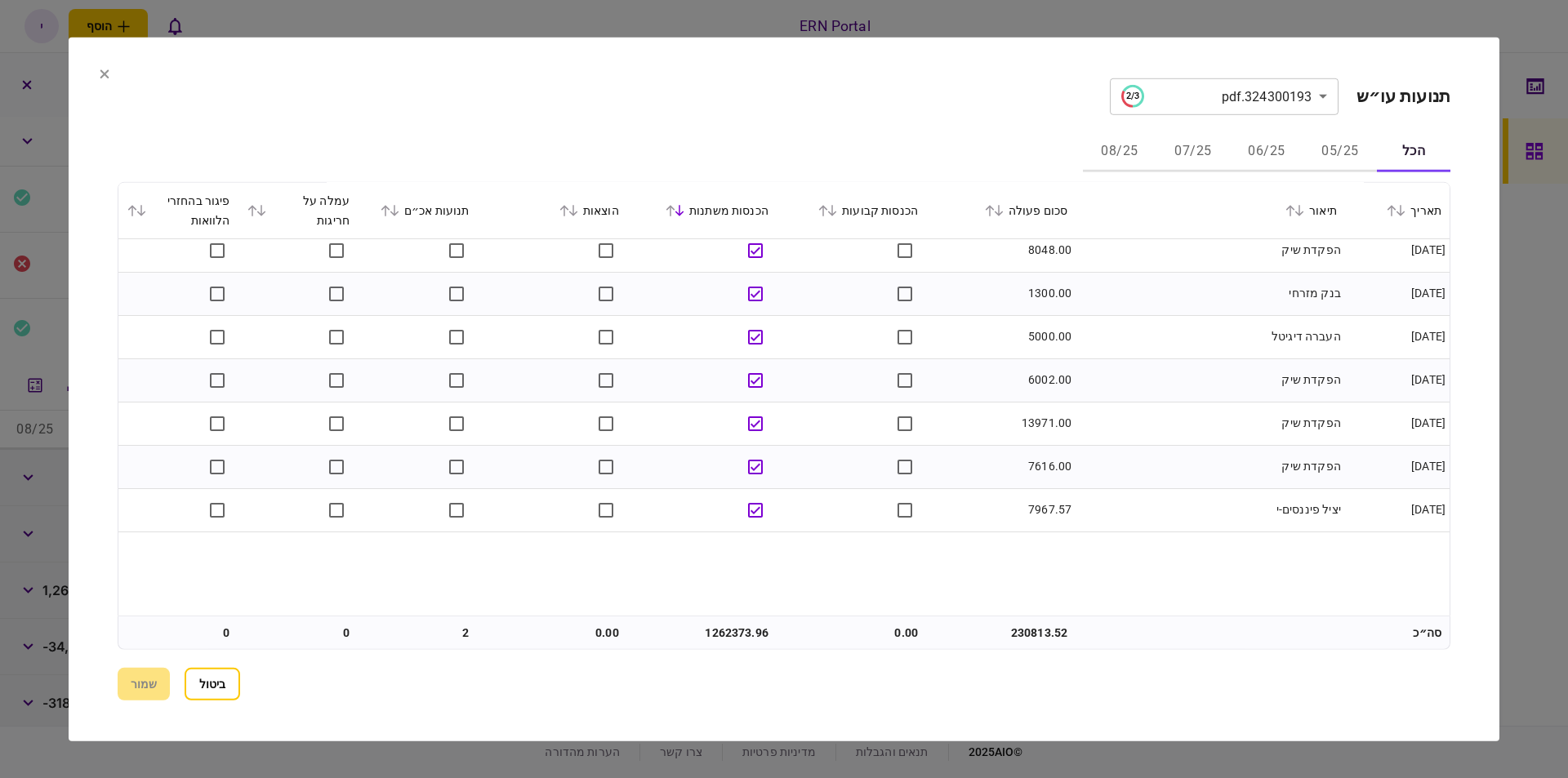
scroll to position [664, 0]
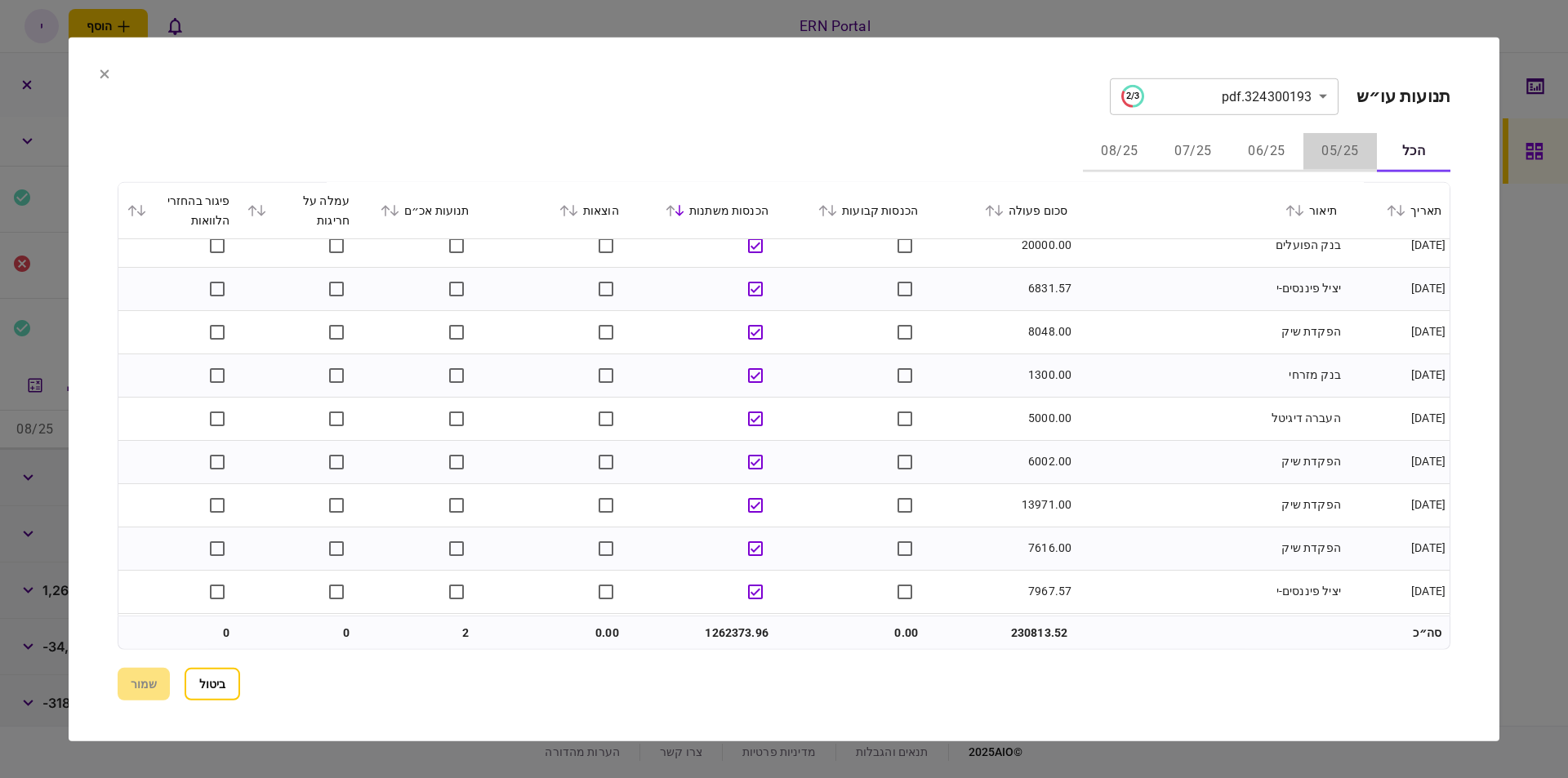
click at [1346, 154] on button "05/25" at bounding box center [1340, 151] width 73 height 39
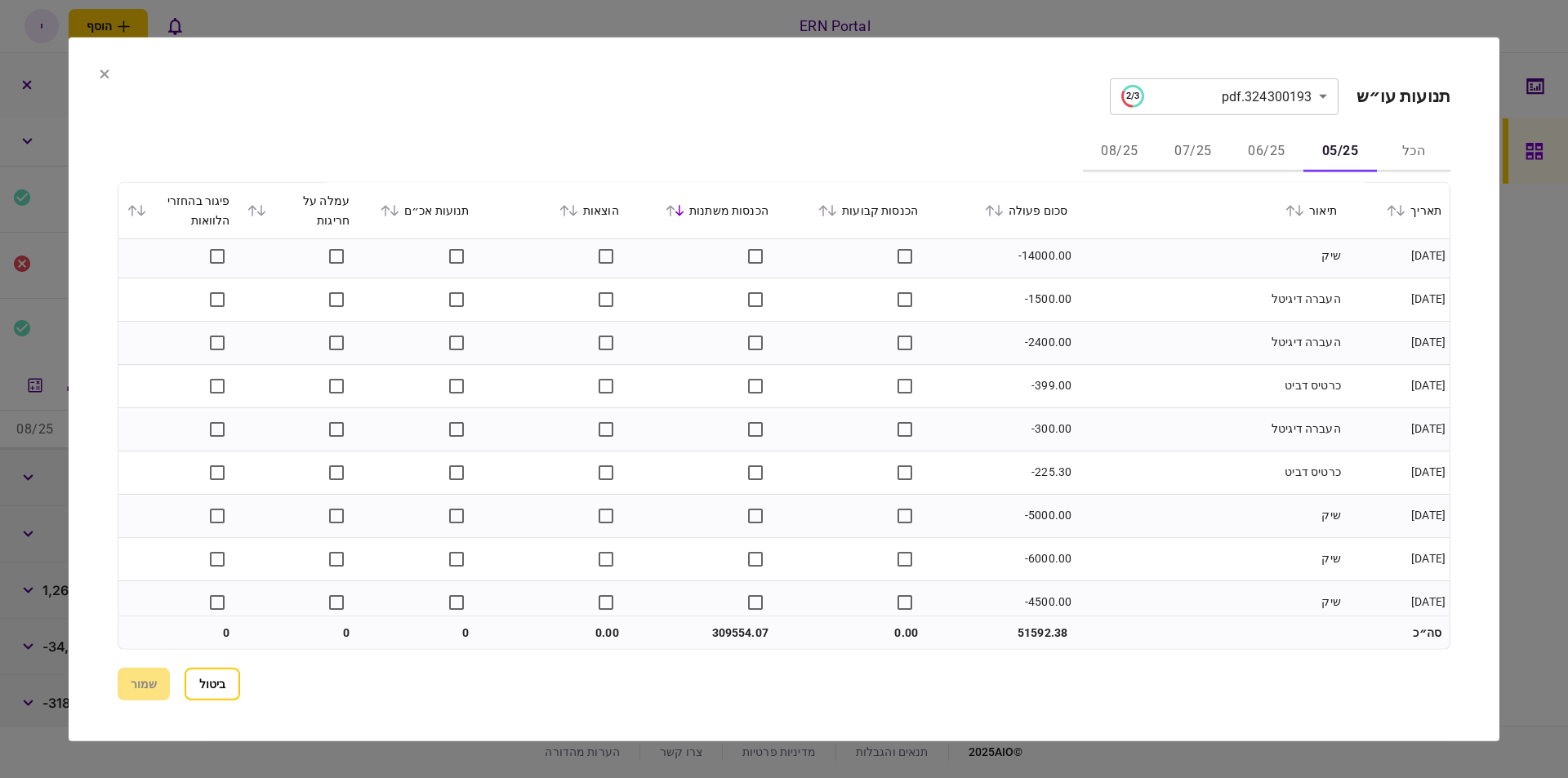
scroll to position [4082, 0]
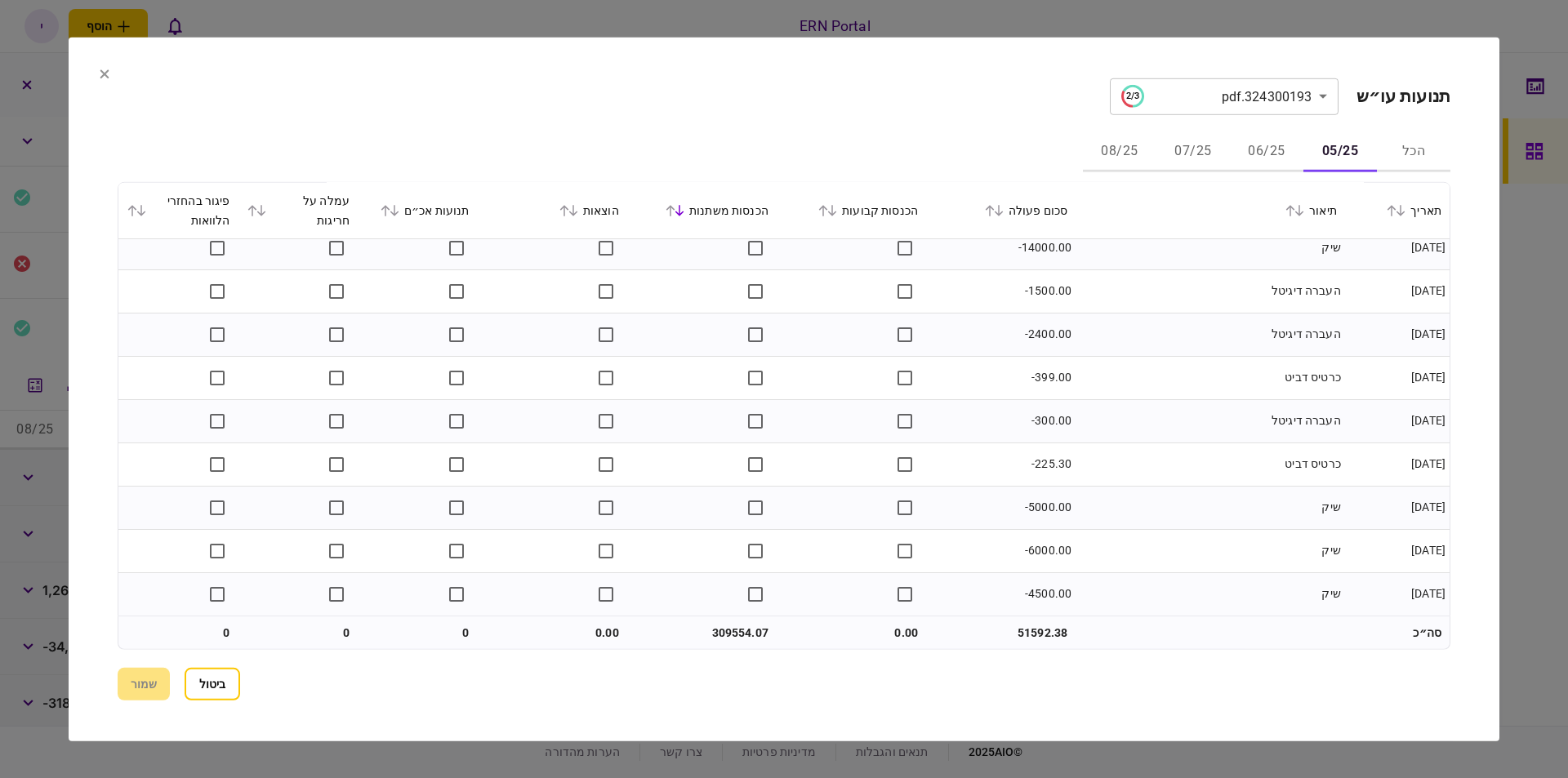
click at [1292, 155] on button "06/25" at bounding box center [1266, 151] width 73 height 39
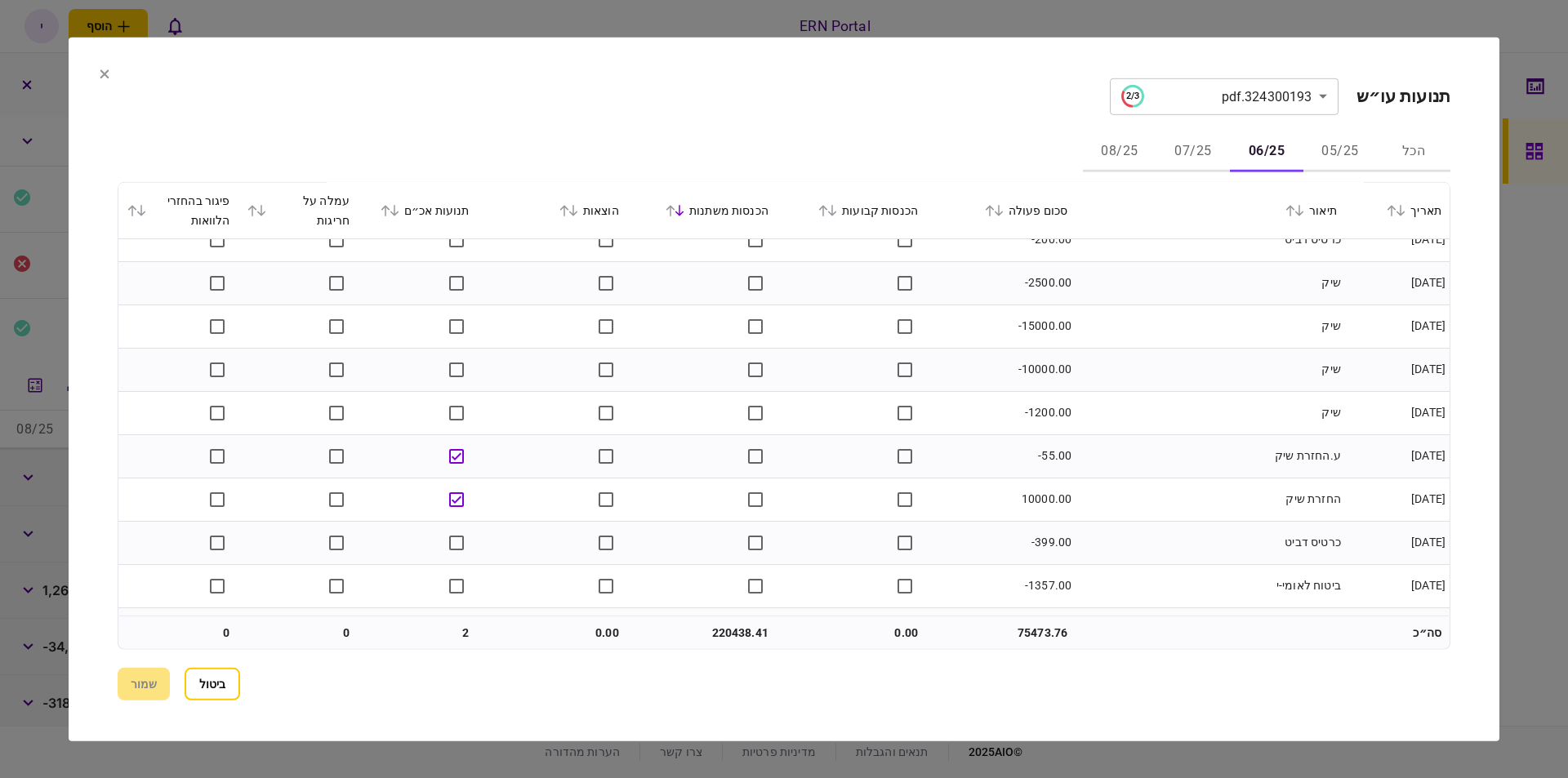
click at [1192, 157] on button "07/25" at bounding box center [1193, 151] width 73 height 39
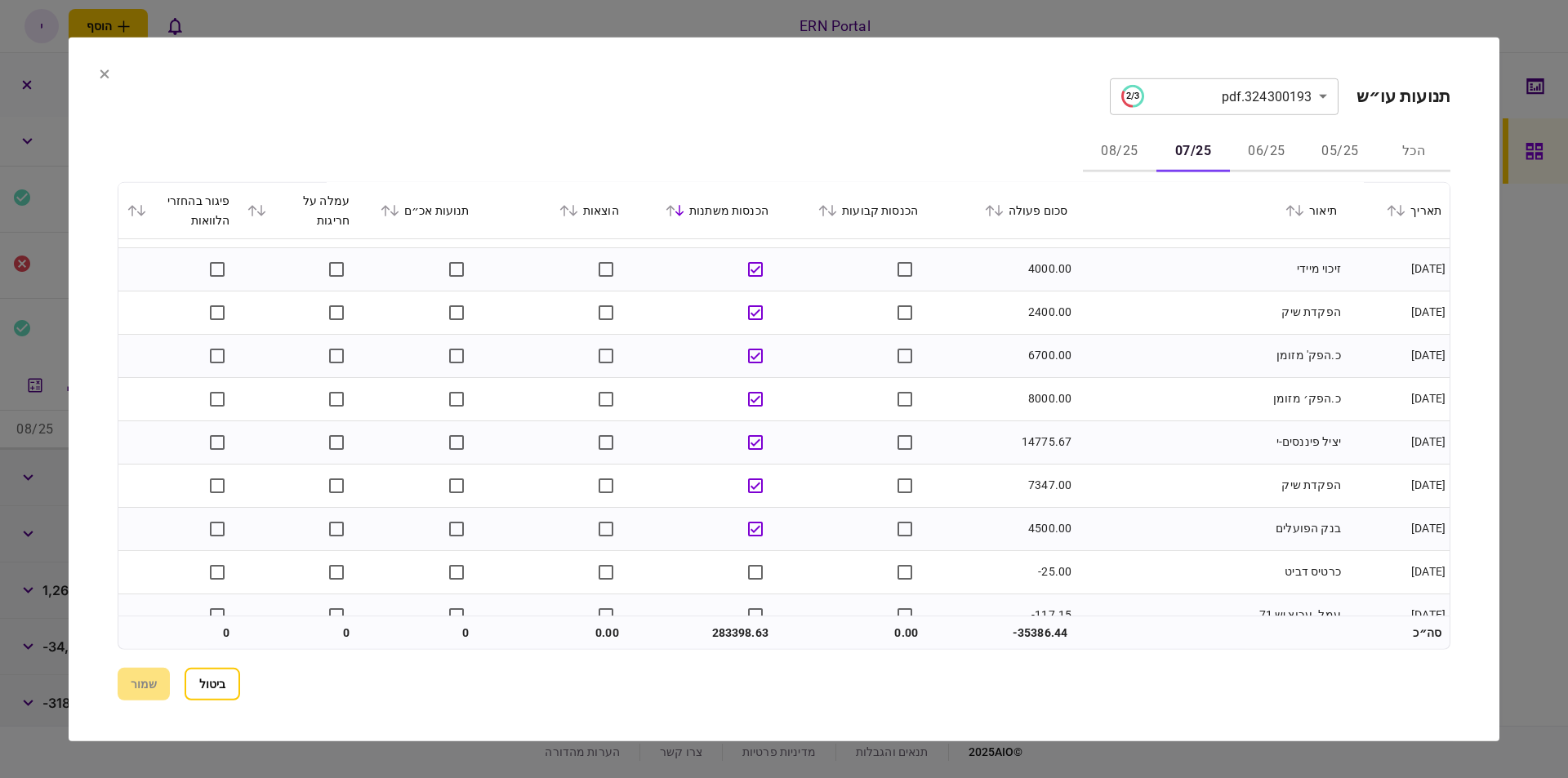
scroll to position [1388, 0]
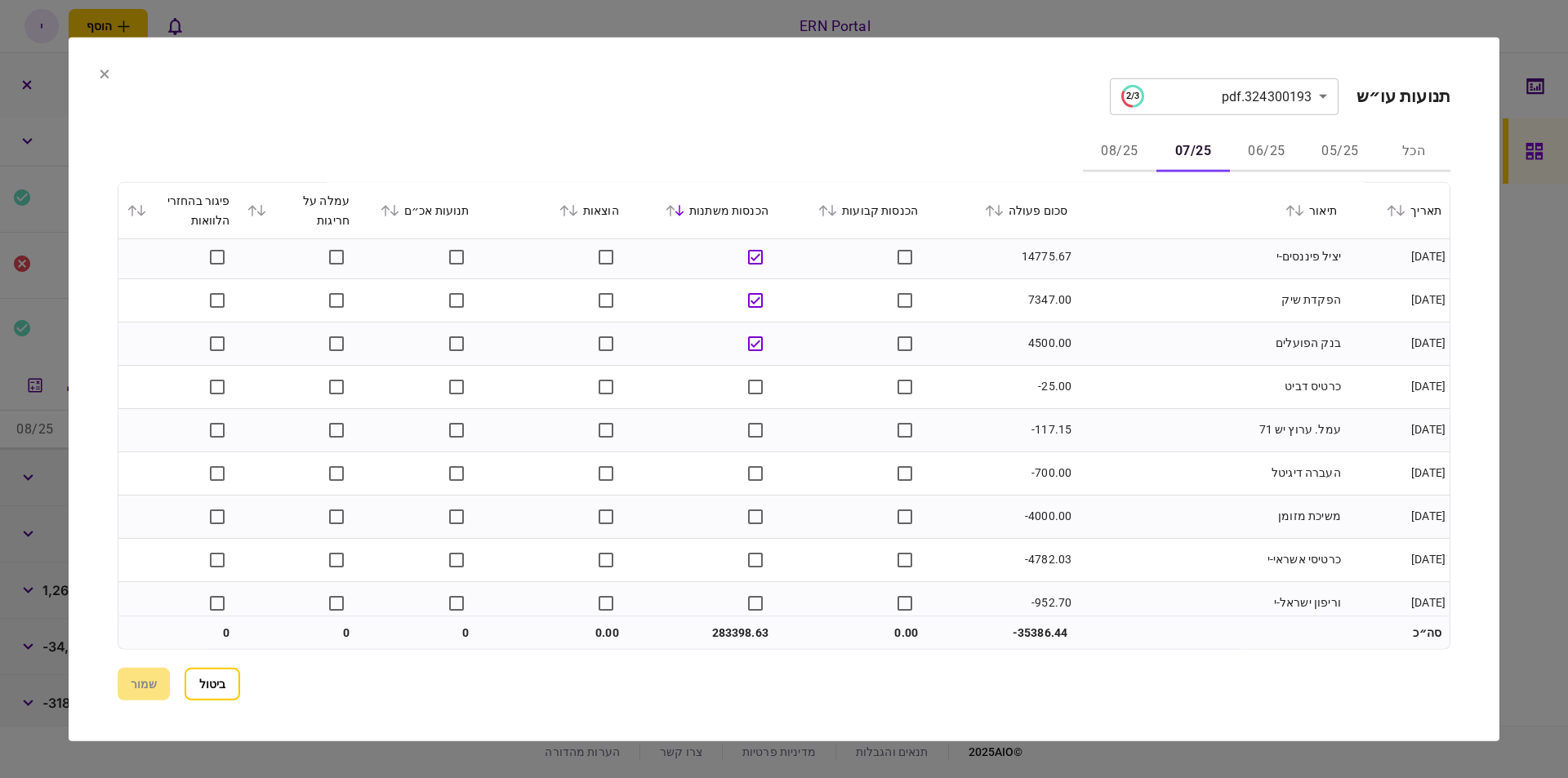
click at [1006, 361] on td "4500.00" at bounding box center [1000, 343] width 149 height 43
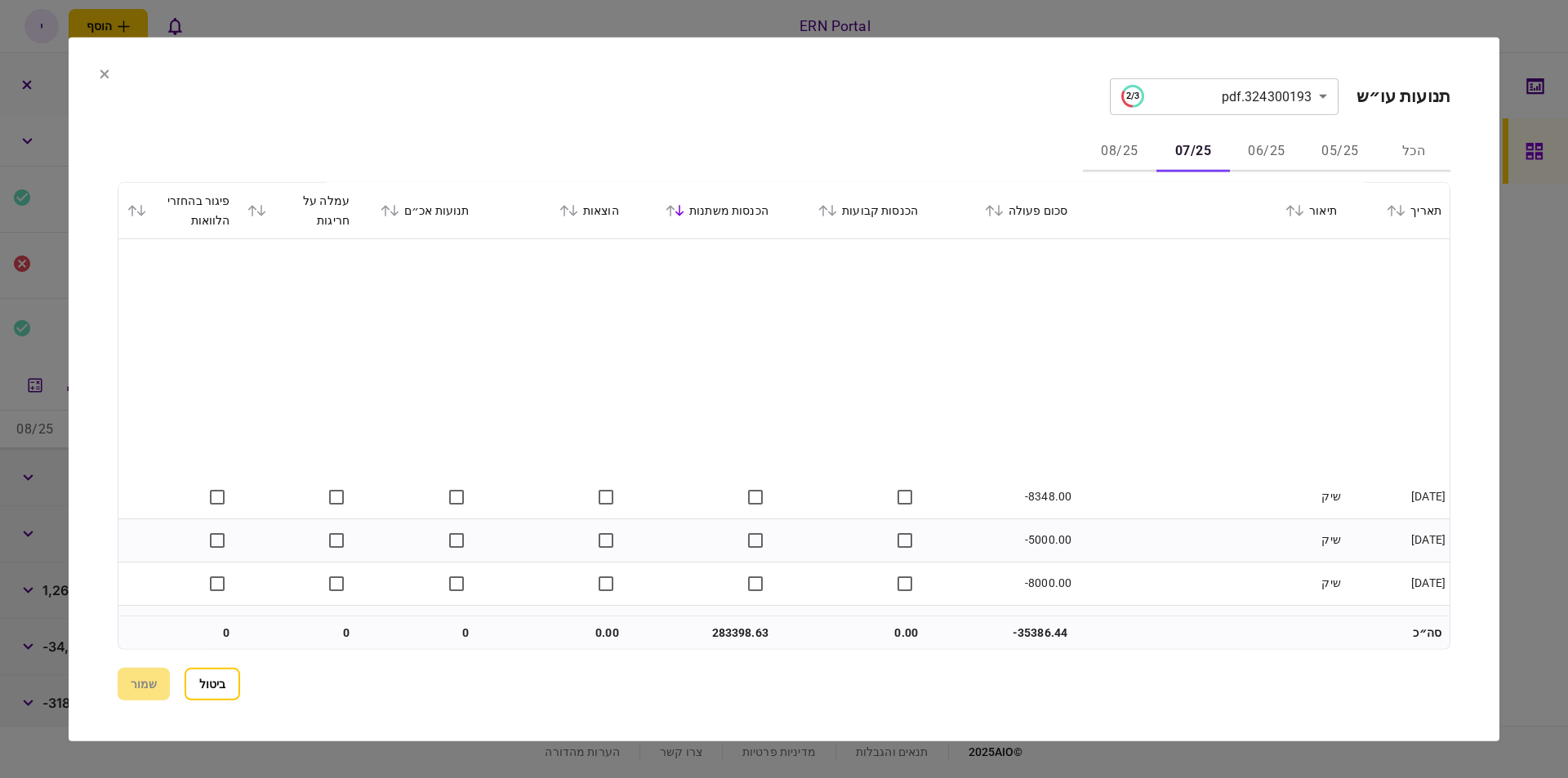
scroll to position [3995, 0]
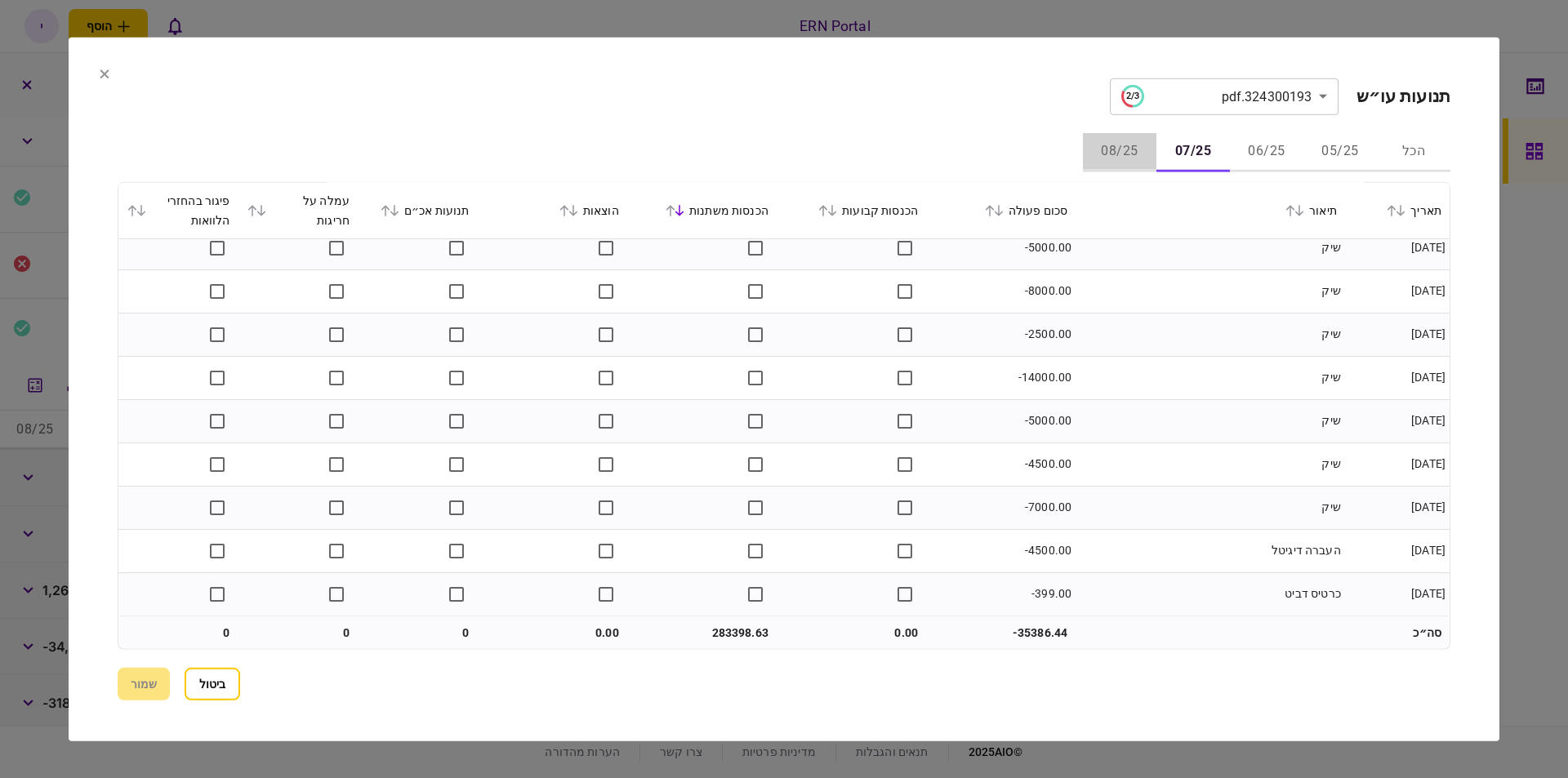
click at [1122, 157] on button "08/25" at bounding box center [1119, 151] width 73 height 39
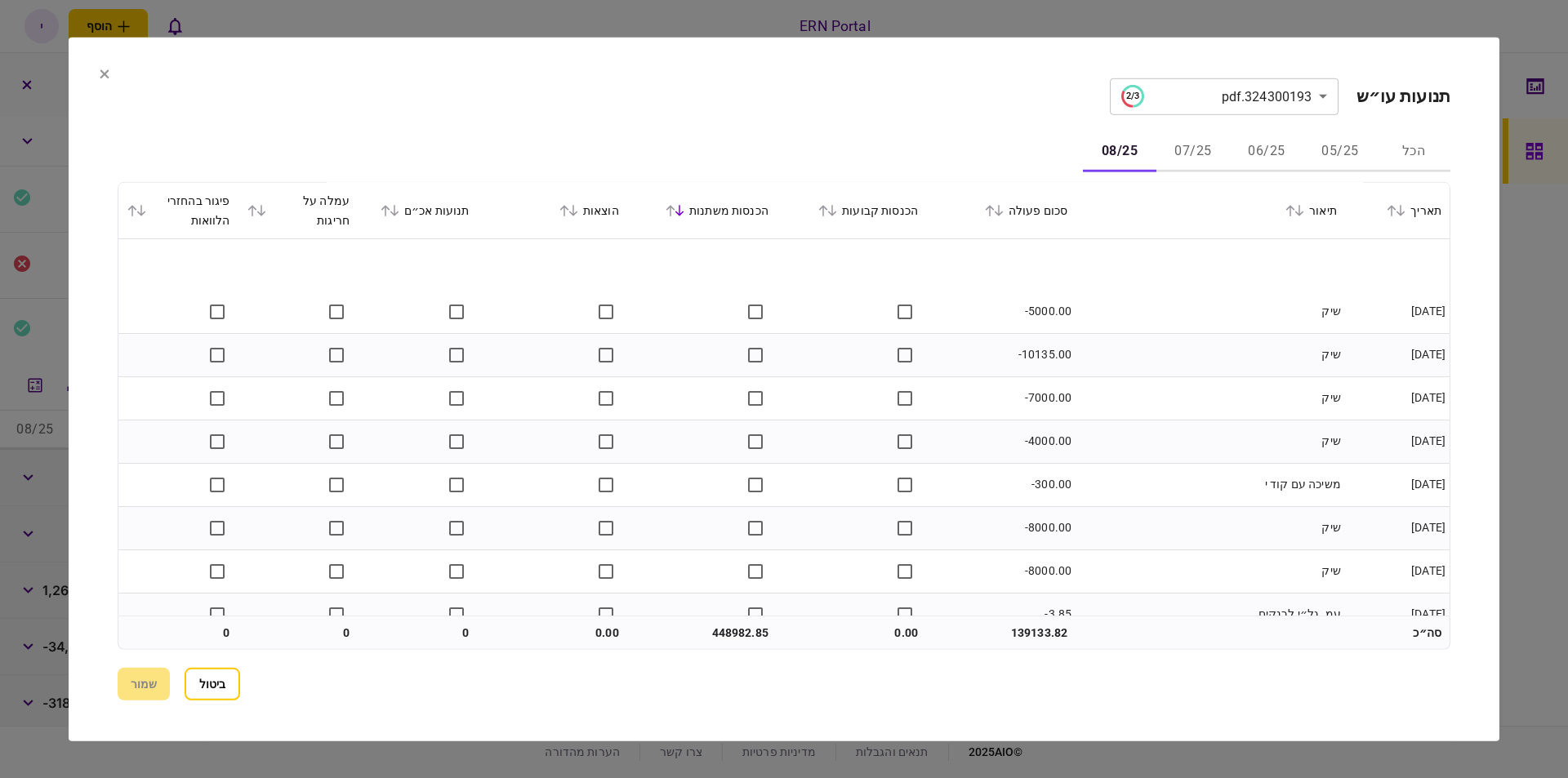
scroll to position [4038, 0]
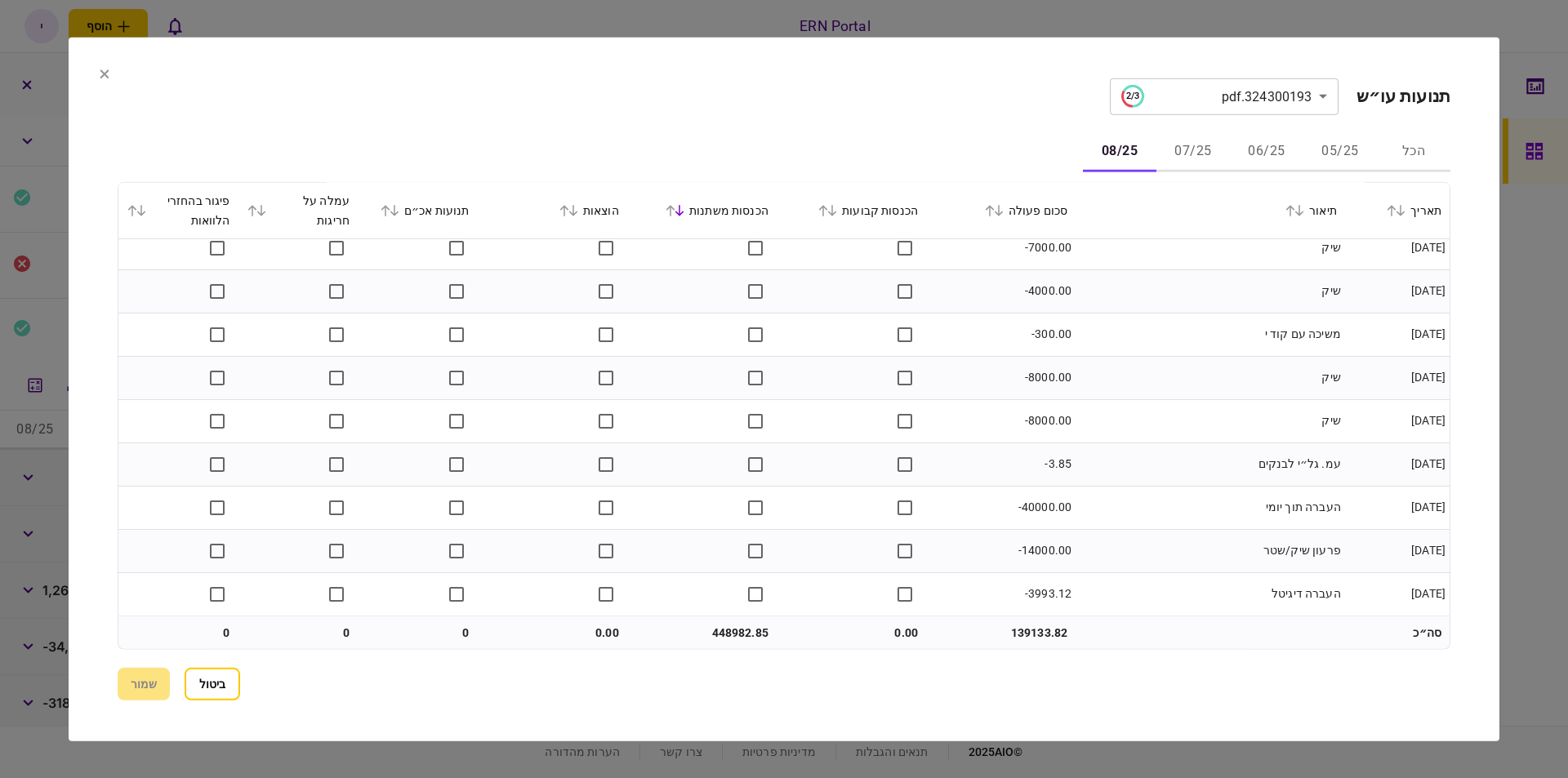
click at [100, 77] on icon at bounding box center [104, 73] width 9 height 9
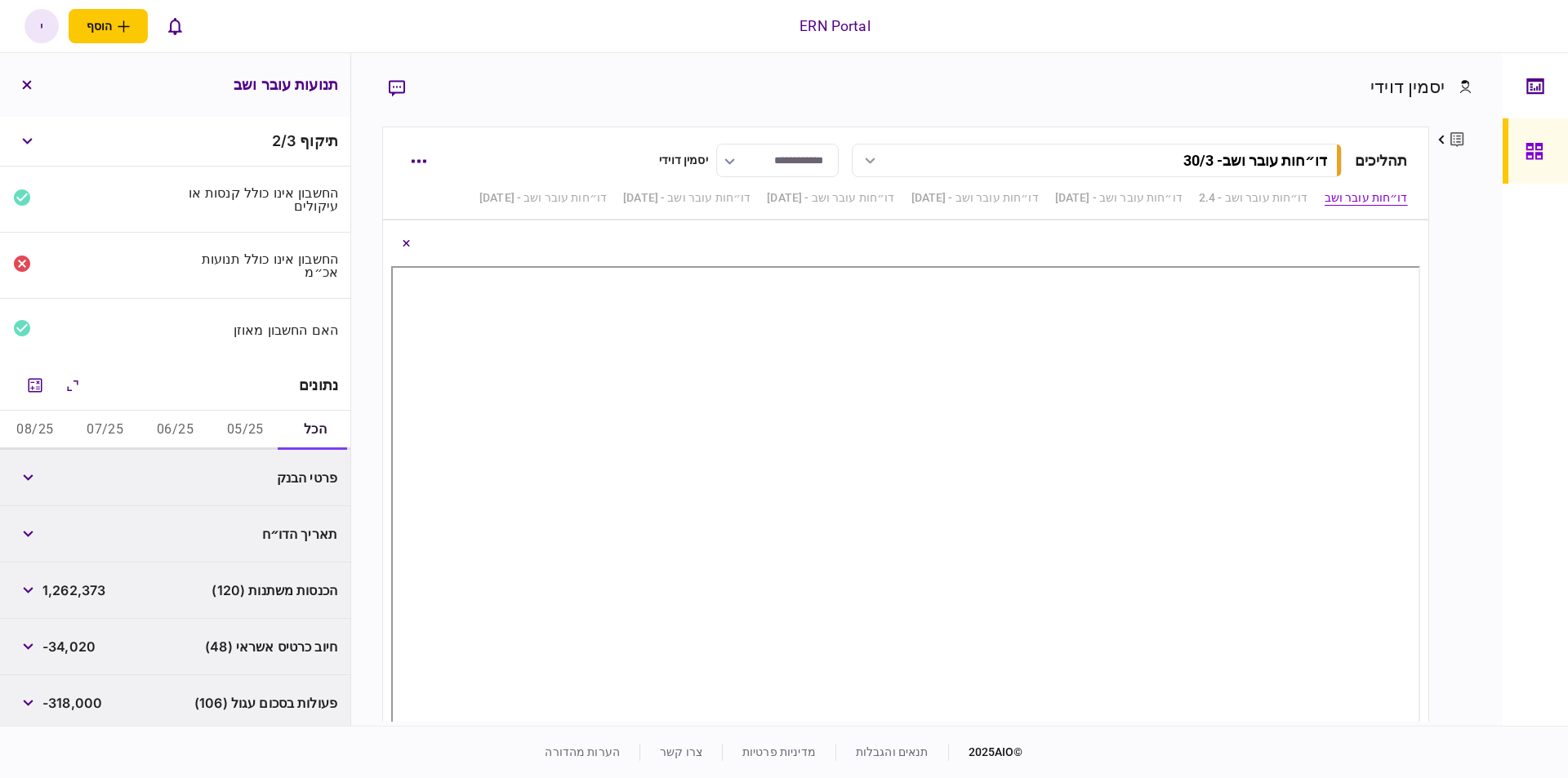
click at [256, 423] on button "05/25" at bounding box center [244, 430] width 70 height 39
click at [160, 424] on button "06/25" at bounding box center [175, 430] width 70 height 39
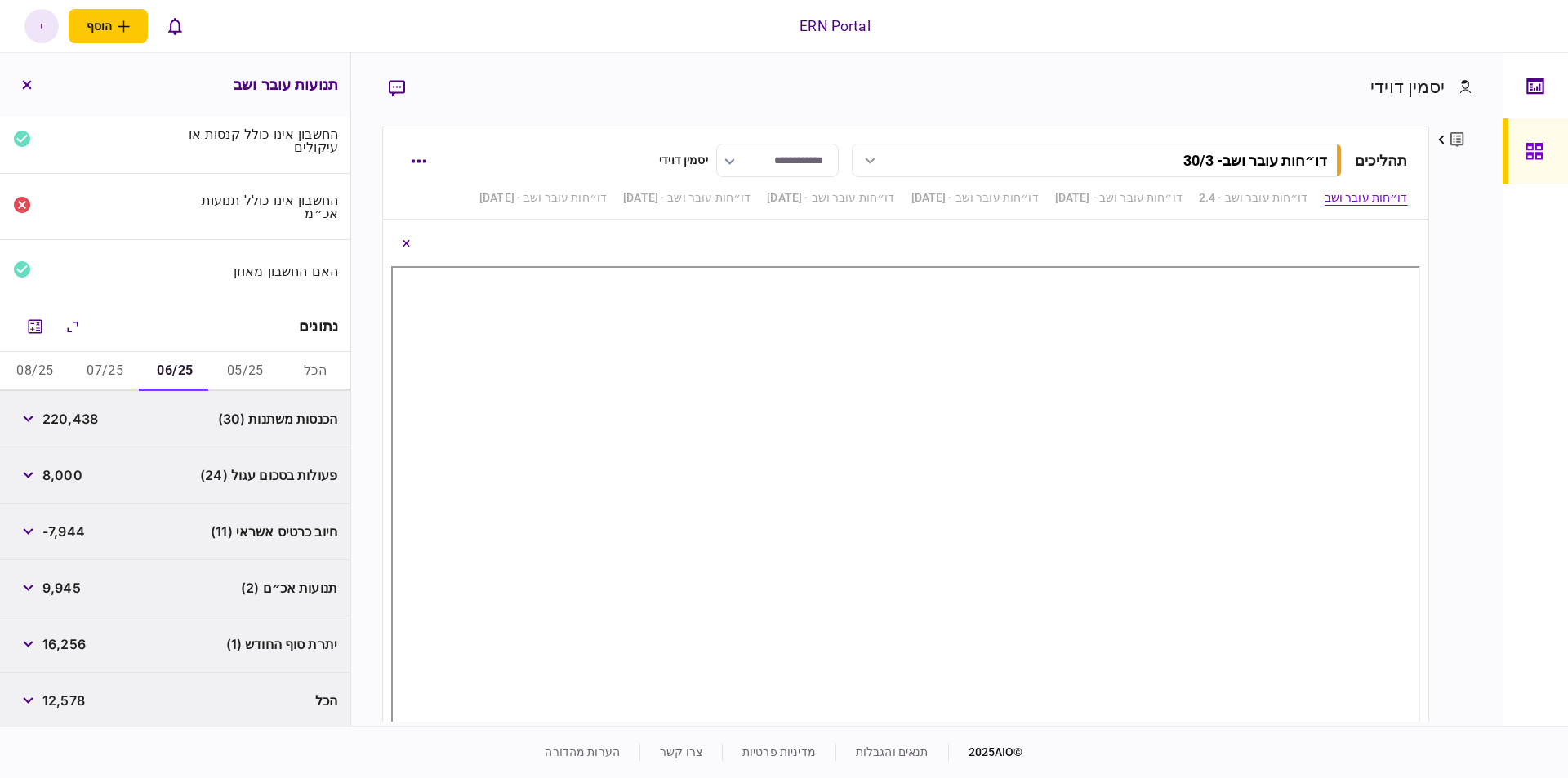
click at [106, 362] on button "07/25" at bounding box center [104, 371] width 70 height 39
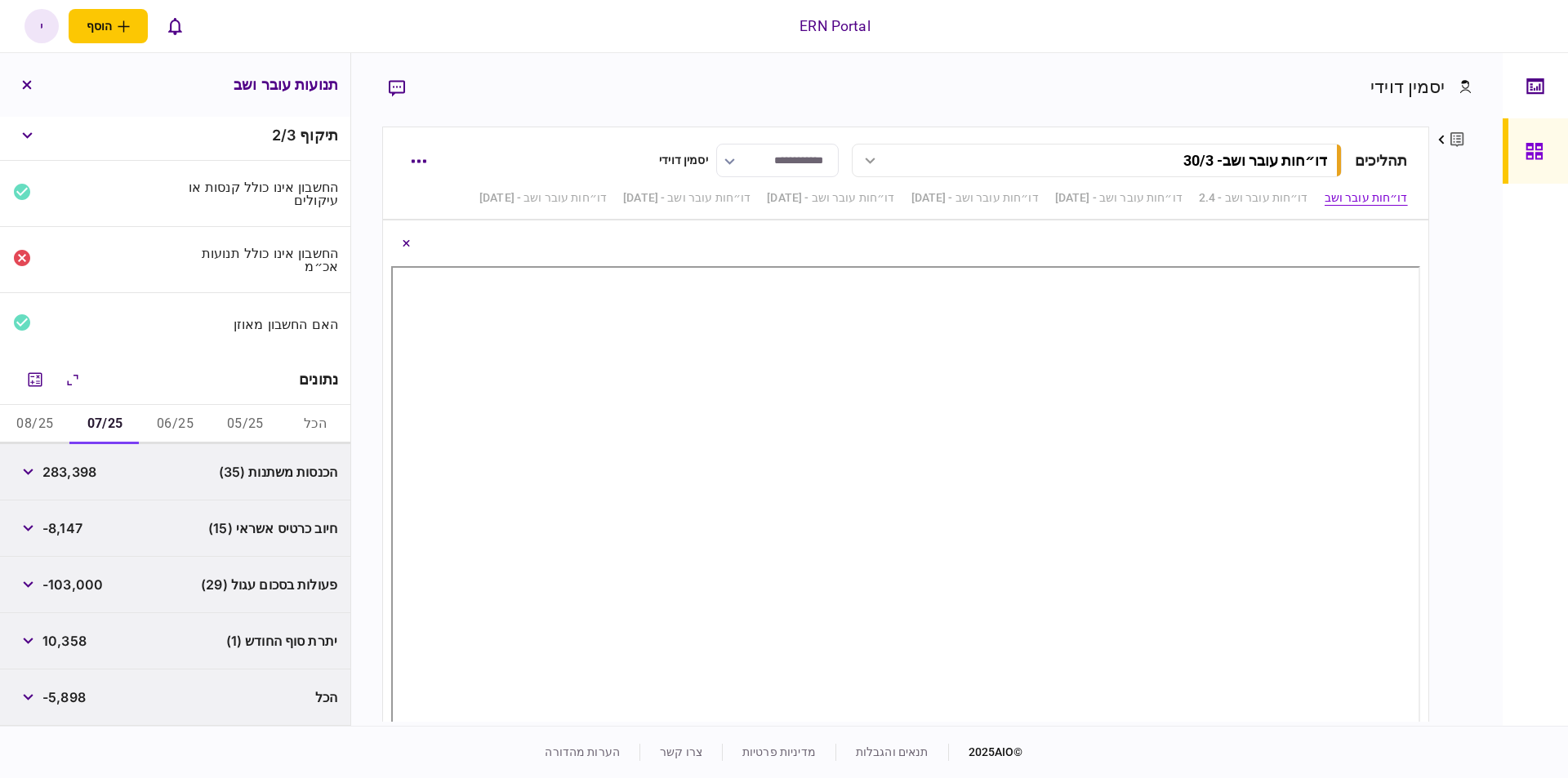
scroll to position [3, 0]
click at [47, 421] on button "08/25" at bounding box center [35, 427] width 70 height 39
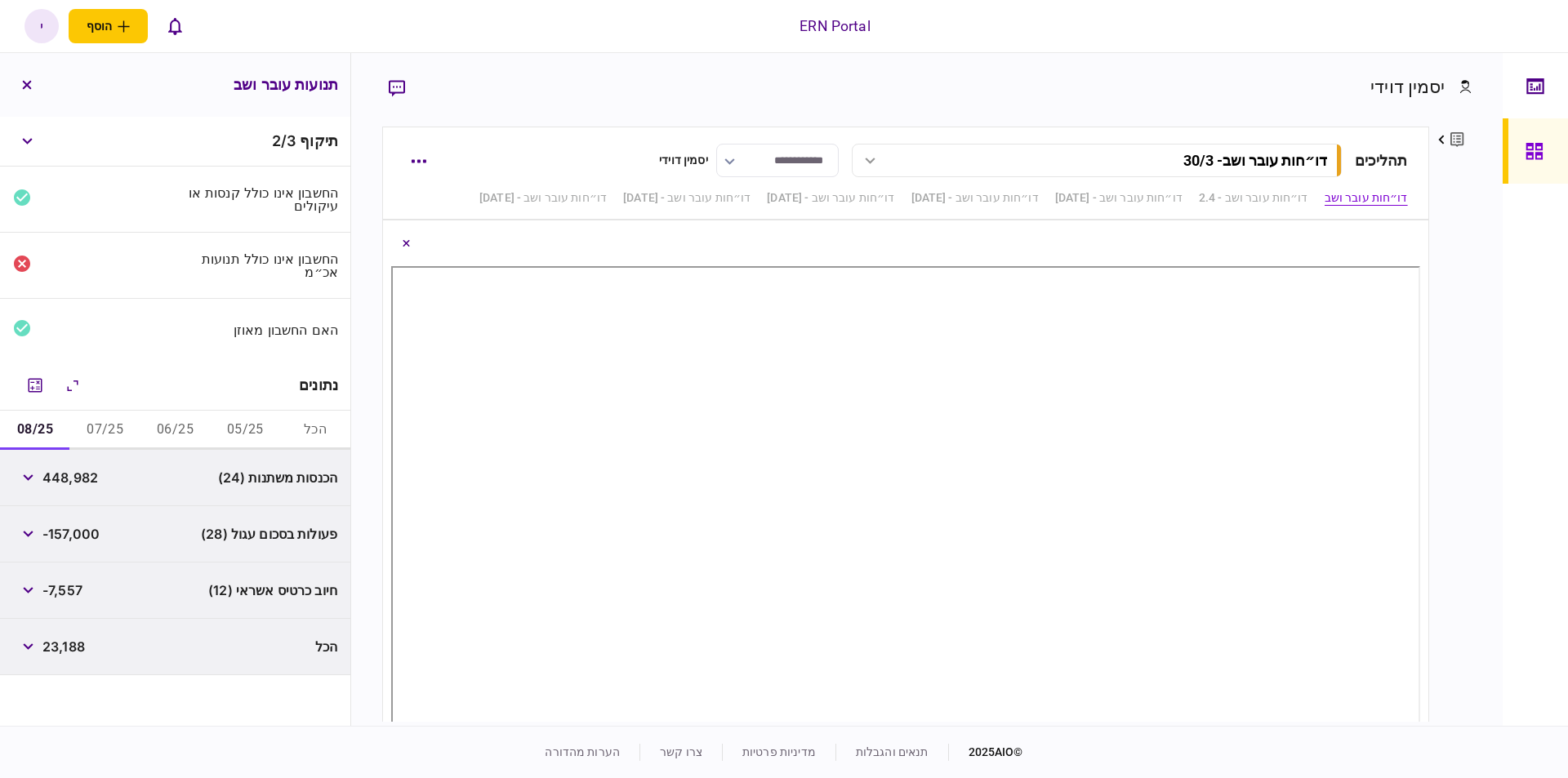
drag, startPoint x: 1503, startPoint y: 331, endPoint x: 1496, endPoint y: 209, distance: 122.2
click at [1502, 323] on div "**********" at bounding box center [784, 389] width 1568 height 778
click at [1420, 86] on div "יסמין דוידי" at bounding box center [1407, 86] width 74 height 27
click at [1477, 91] on div "**********" at bounding box center [927, 390] width 1152 height 673
click at [1463, 89] on icon at bounding box center [1465, 87] width 12 height 14
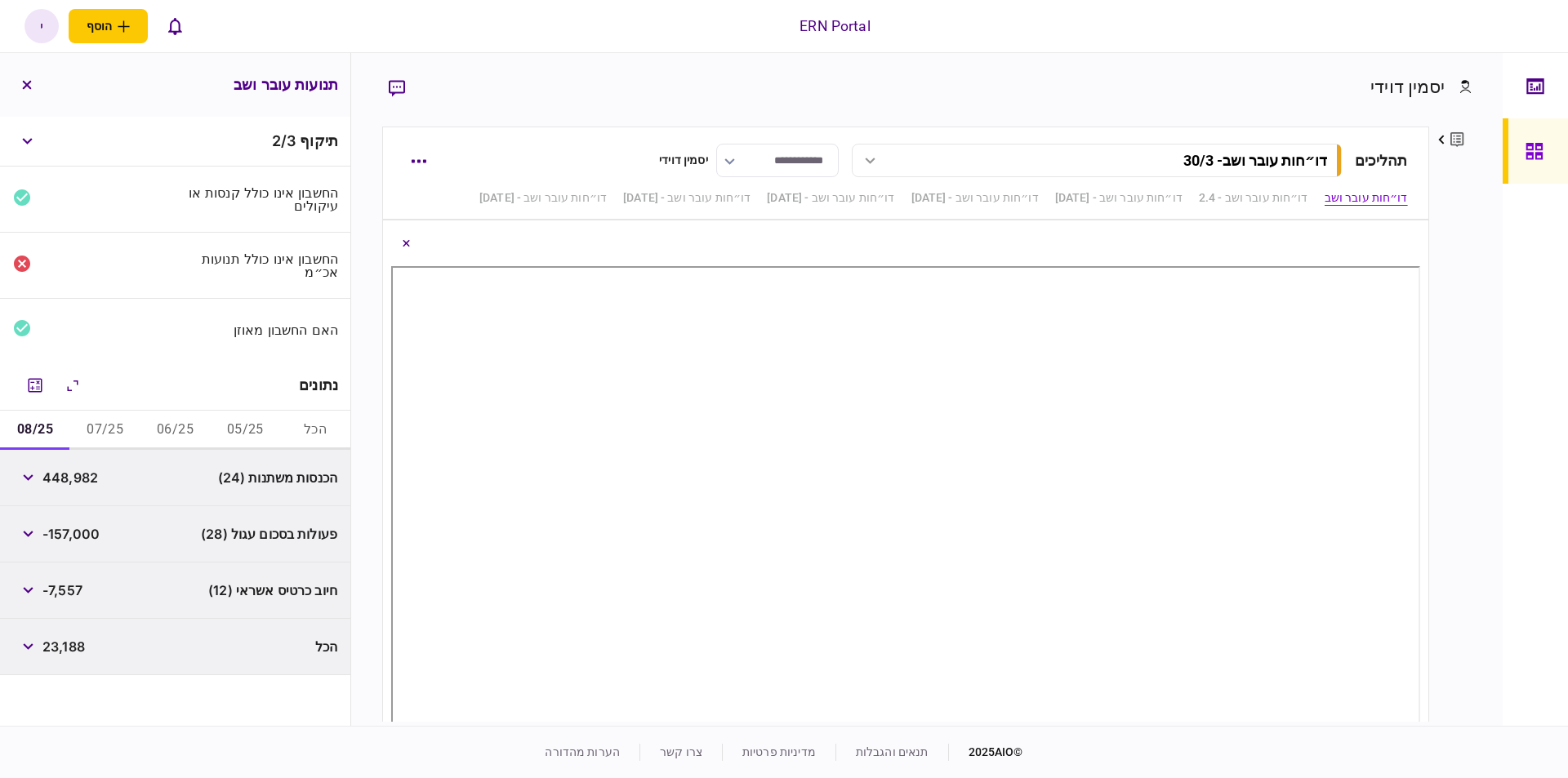
drag, startPoint x: 1423, startPoint y: 82, endPoint x: 1444, endPoint y: 125, distance: 47.9
click at [1421, 83] on div "יסמין דוידי" at bounding box center [1407, 86] width 74 height 27
click at [1439, 141] on icon at bounding box center [1441, 139] width 7 height 9
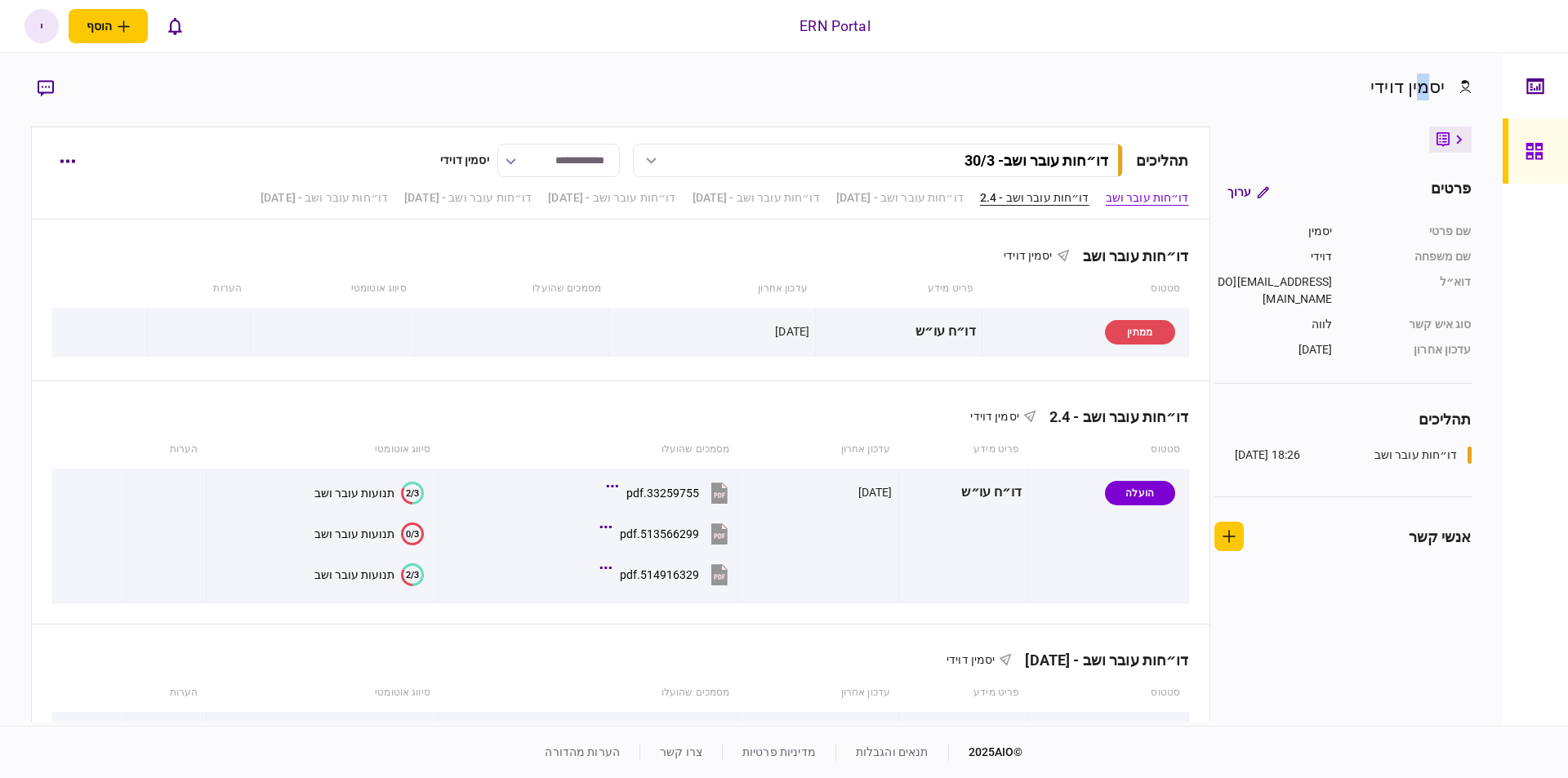
click at [1023, 201] on link "דו״חות עובר ושב - 2.4" at bounding box center [1035, 198] width 110 height 17
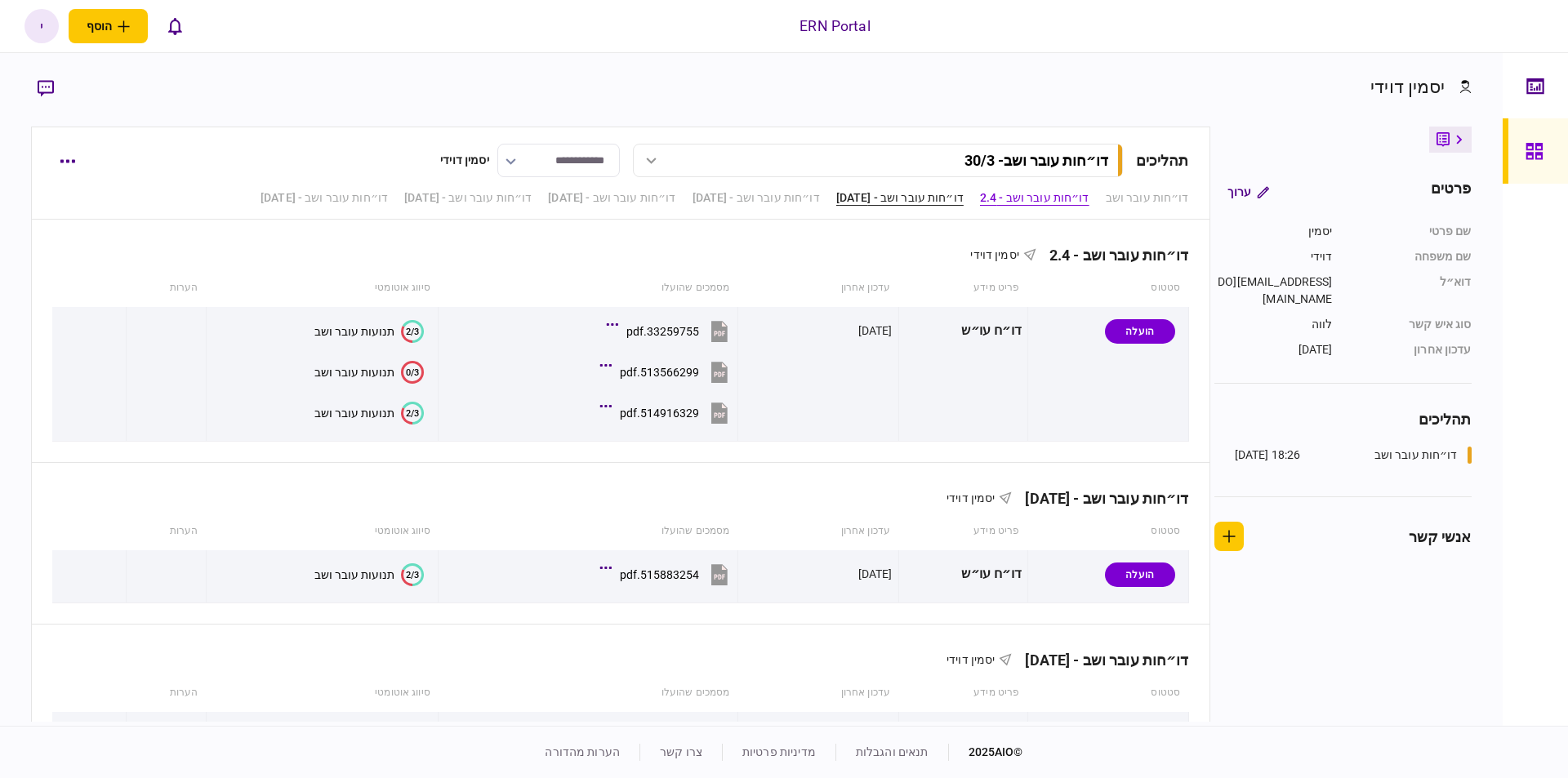
click at [903, 199] on link "דו״חות עובר ושב - [DATE]" at bounding box center [900, 198] width 128 height 17
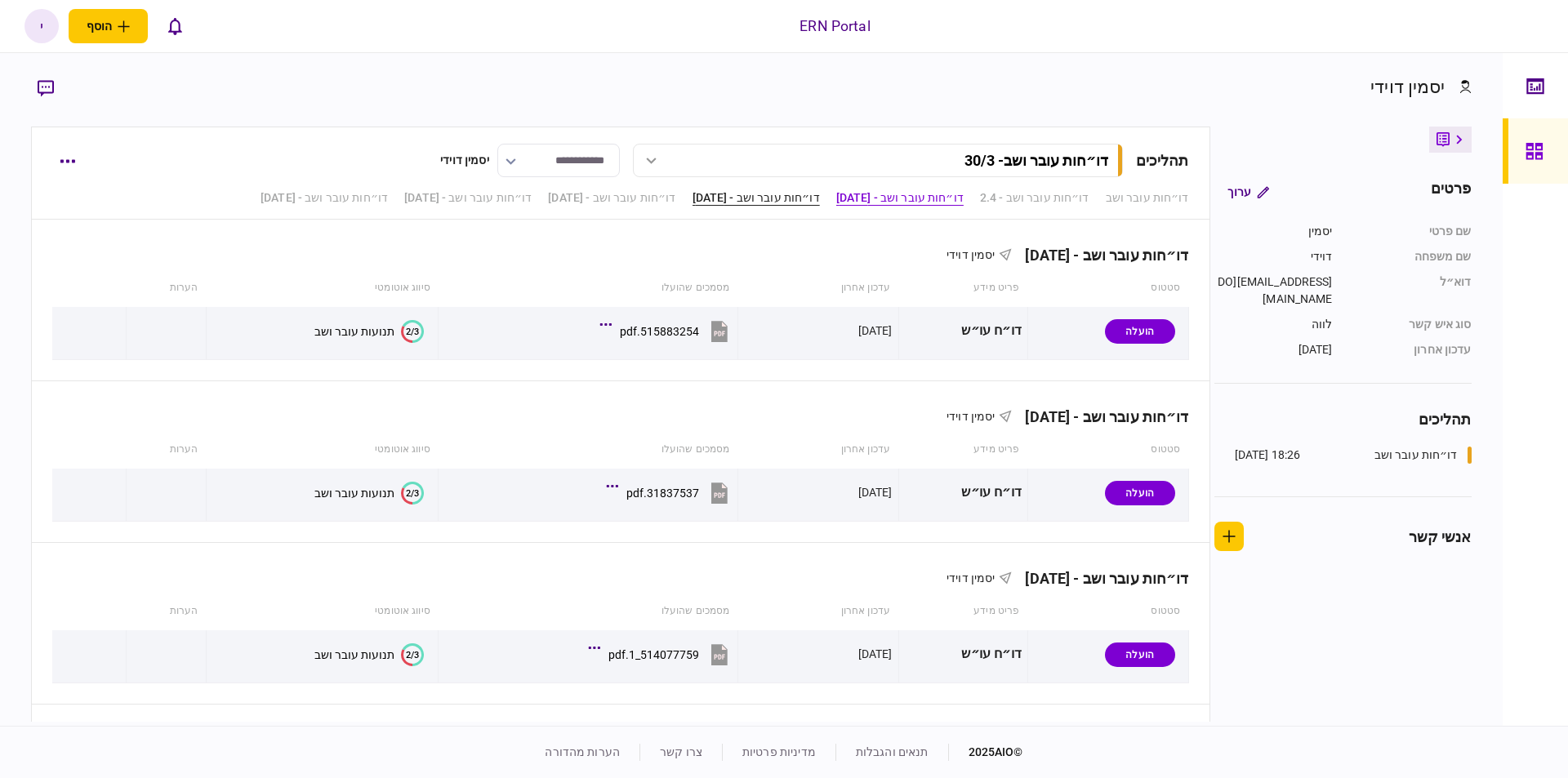
click at [731, 198] on link "דו״חות עובר ושב - [DATE]" at bounding box center [757, 198] width 128 height 17
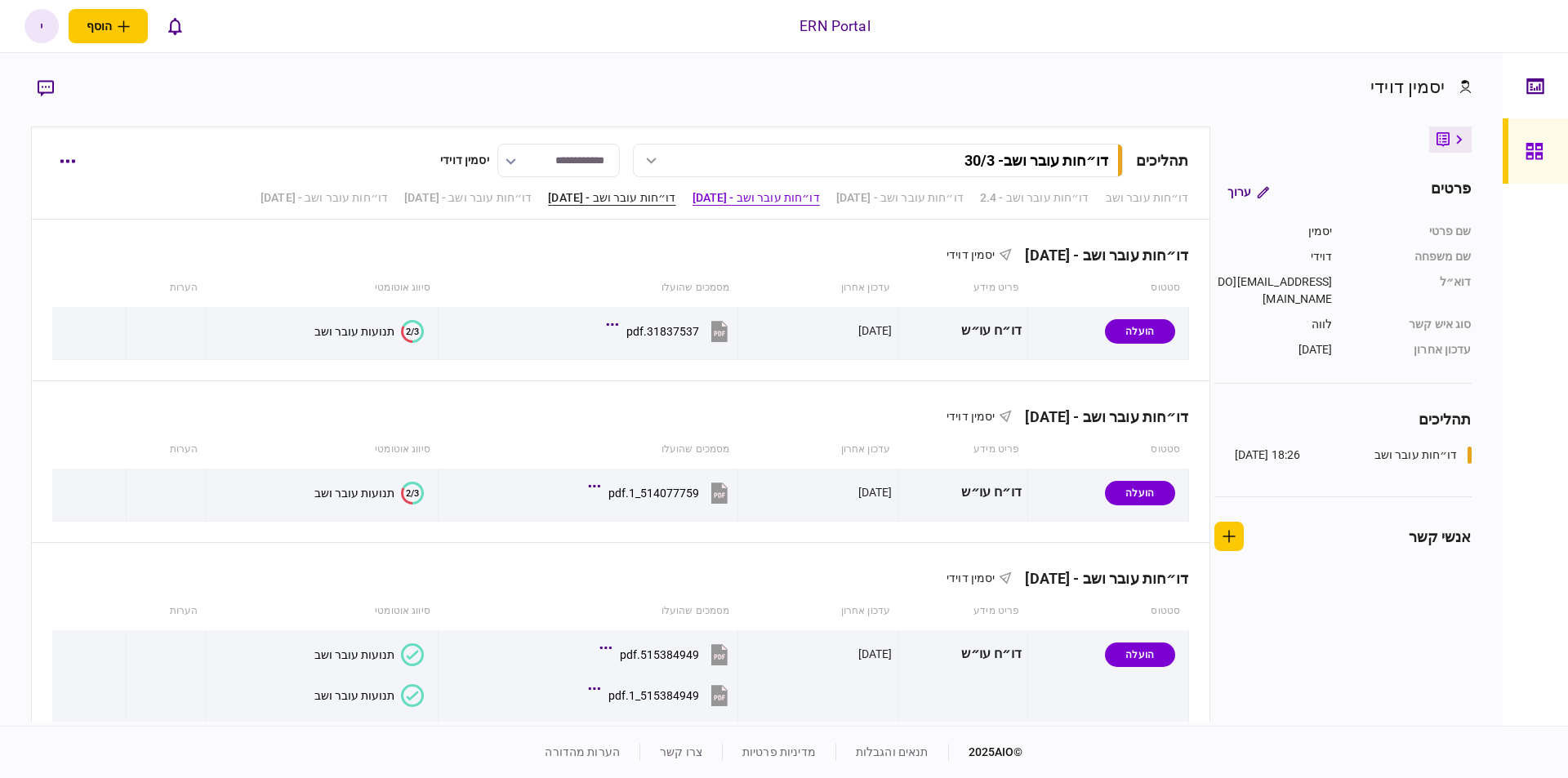
click at [599, 204] on link "דו״חות עובר ושב - [DATE]" at bounding box center [612, 198] width 128 height 17
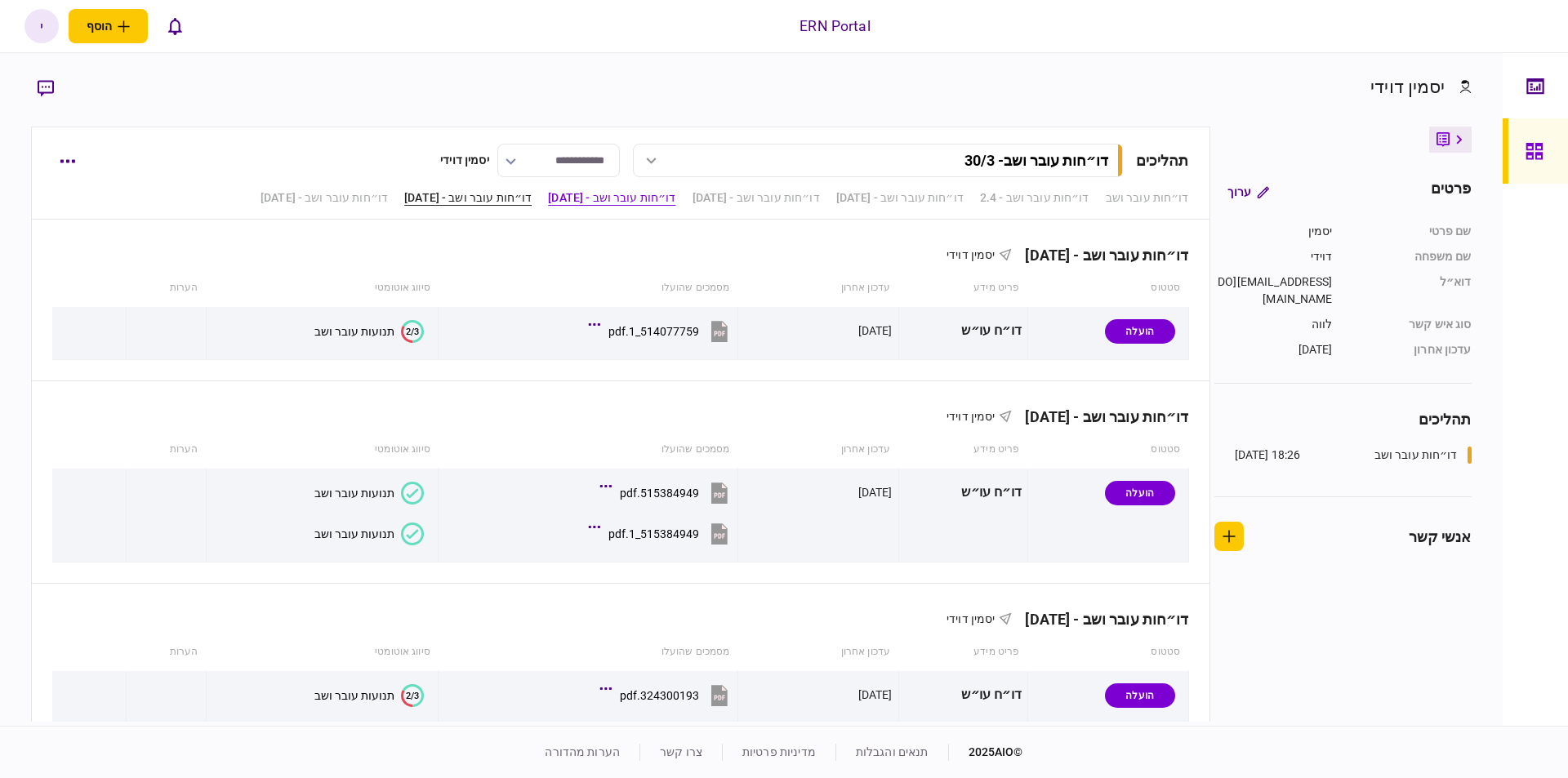
click at [446, 203] on link "דו״חות עובר ושב - [DATE]" at bounding box center [469, 198] width 128 height 17
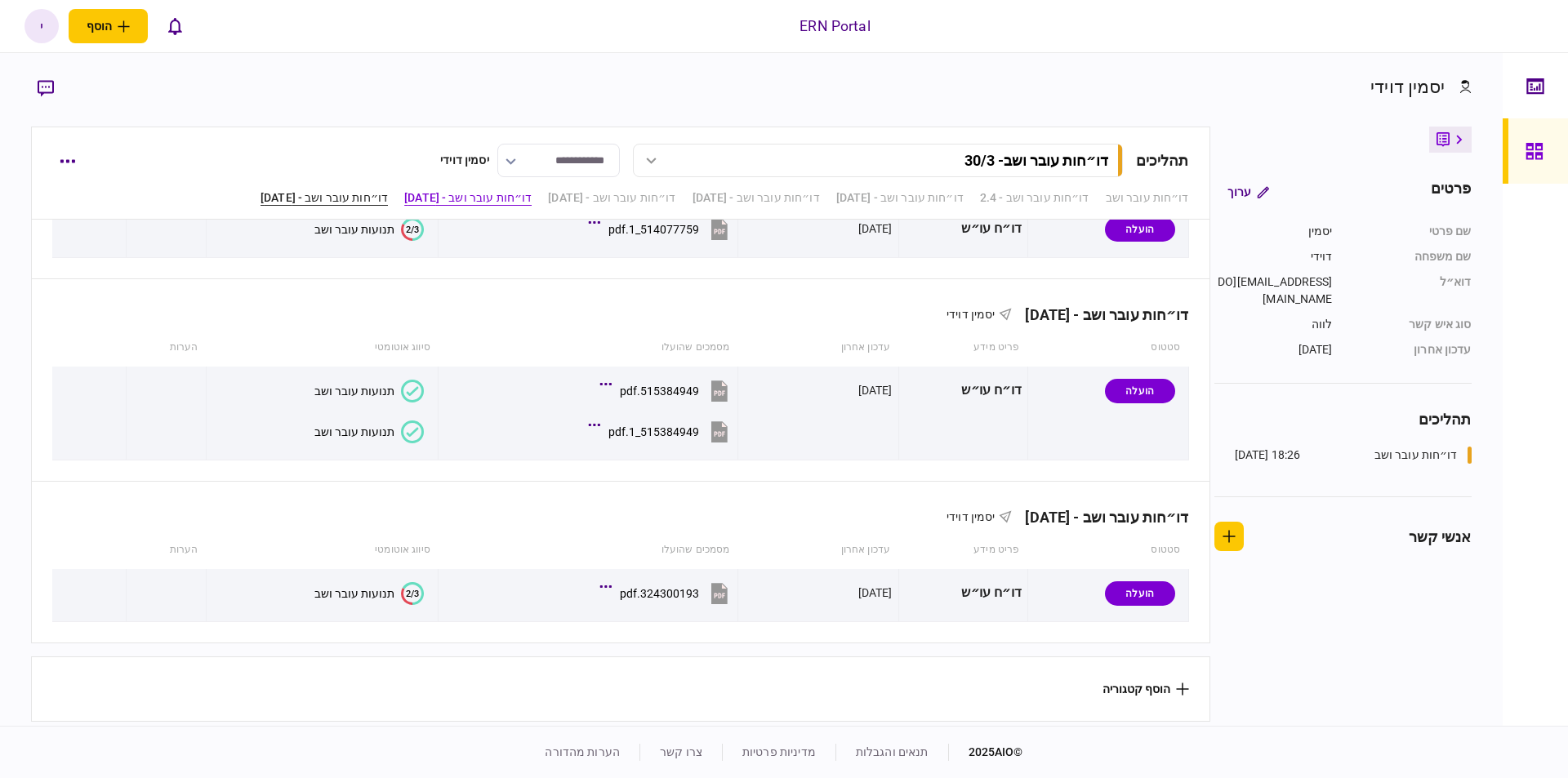
click at [302, 200] on link "דו״חות עובר ושב - [DATE]" at bounding box center [324, 198] width 128 height 17
click at [261, 200] on link "דו״חות עובר ושב - [DATE]" at bounding box center [324, 198] width 128 height 17
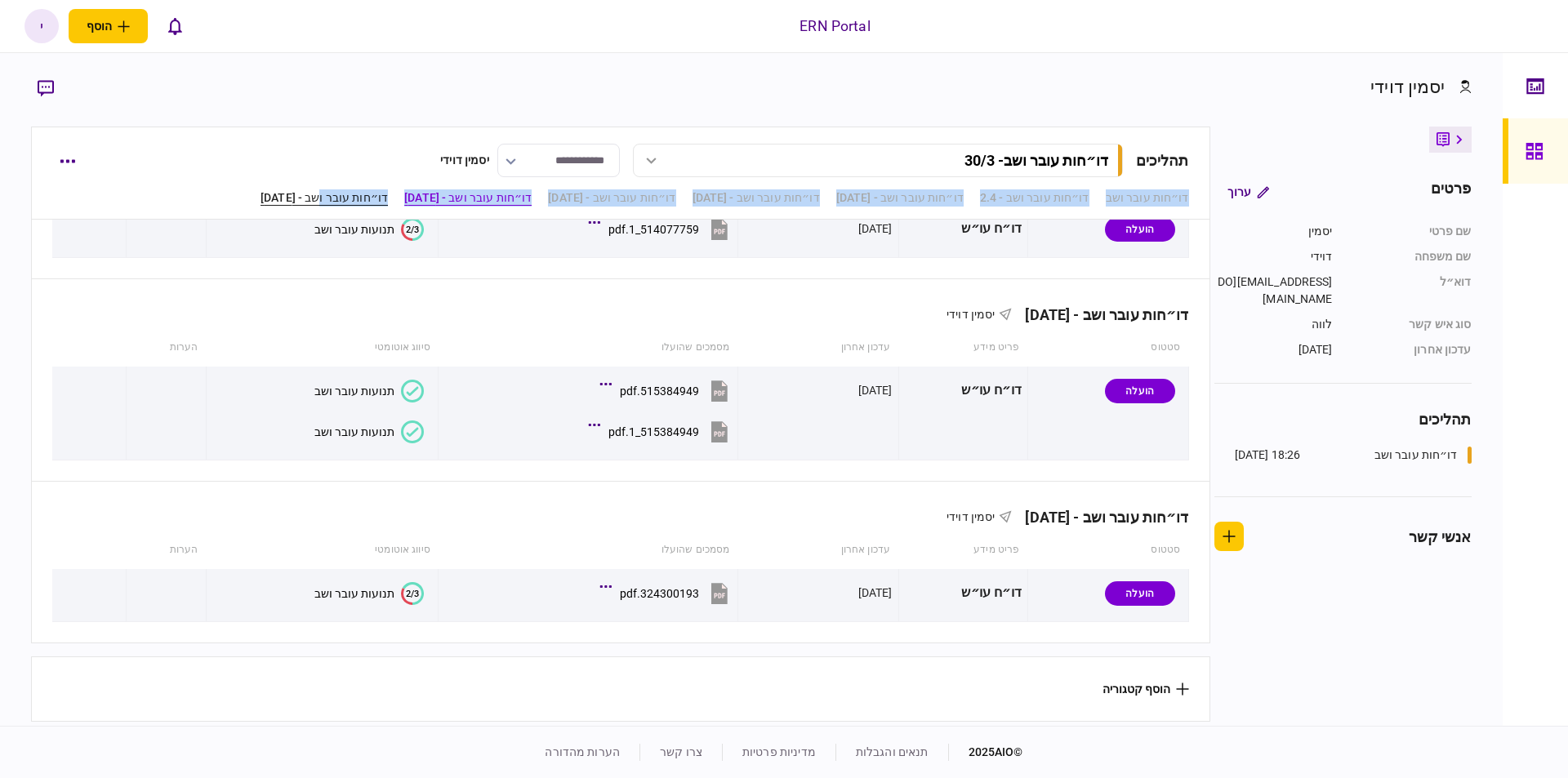
drag, startPoint x: 264, startPoint y: 182, endPoint x: 242, endPoint y: 197, distance: 26.6
click at [249, 191] on div "**********" at bounding box center [620, 173] width 1179 height 93
click at [261, 202] on link "דו״חות עובר ושב - [DATE]" at bounding box center [324, 198] width 128 height 17
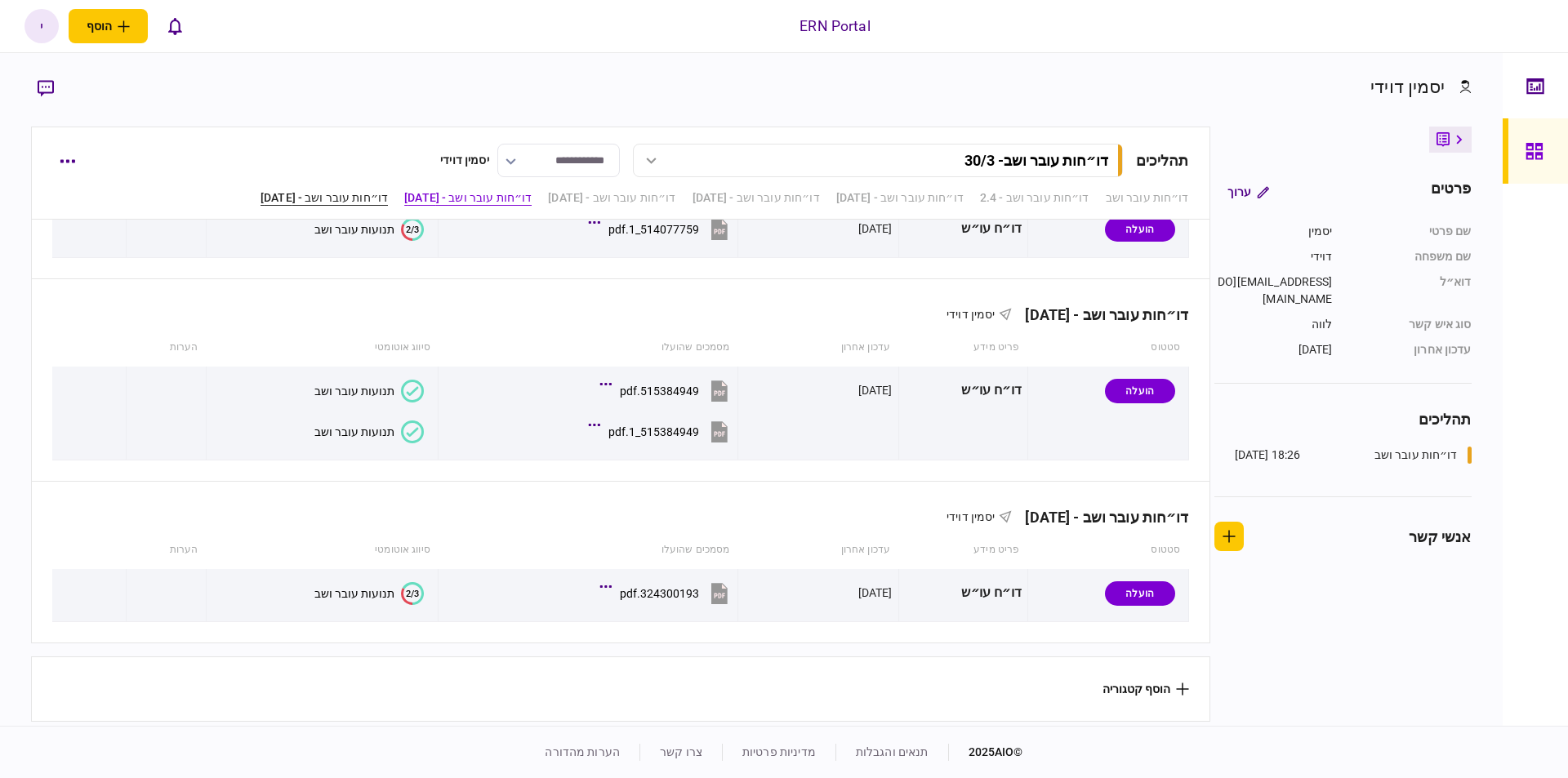
click at [261, 199] on link "דו״חות עובר ושב - [DATE]" at bounding box center [324, 198] width 128 height 17
click at [240, 295] on div "דו״חות עובר ושב - [DATE] [PERSON_NAME]" at bounding box center [620, 304] width 1137 height 50
click at [1533, 149] on icon at bounding box center [1533, 151] width 16 height 16
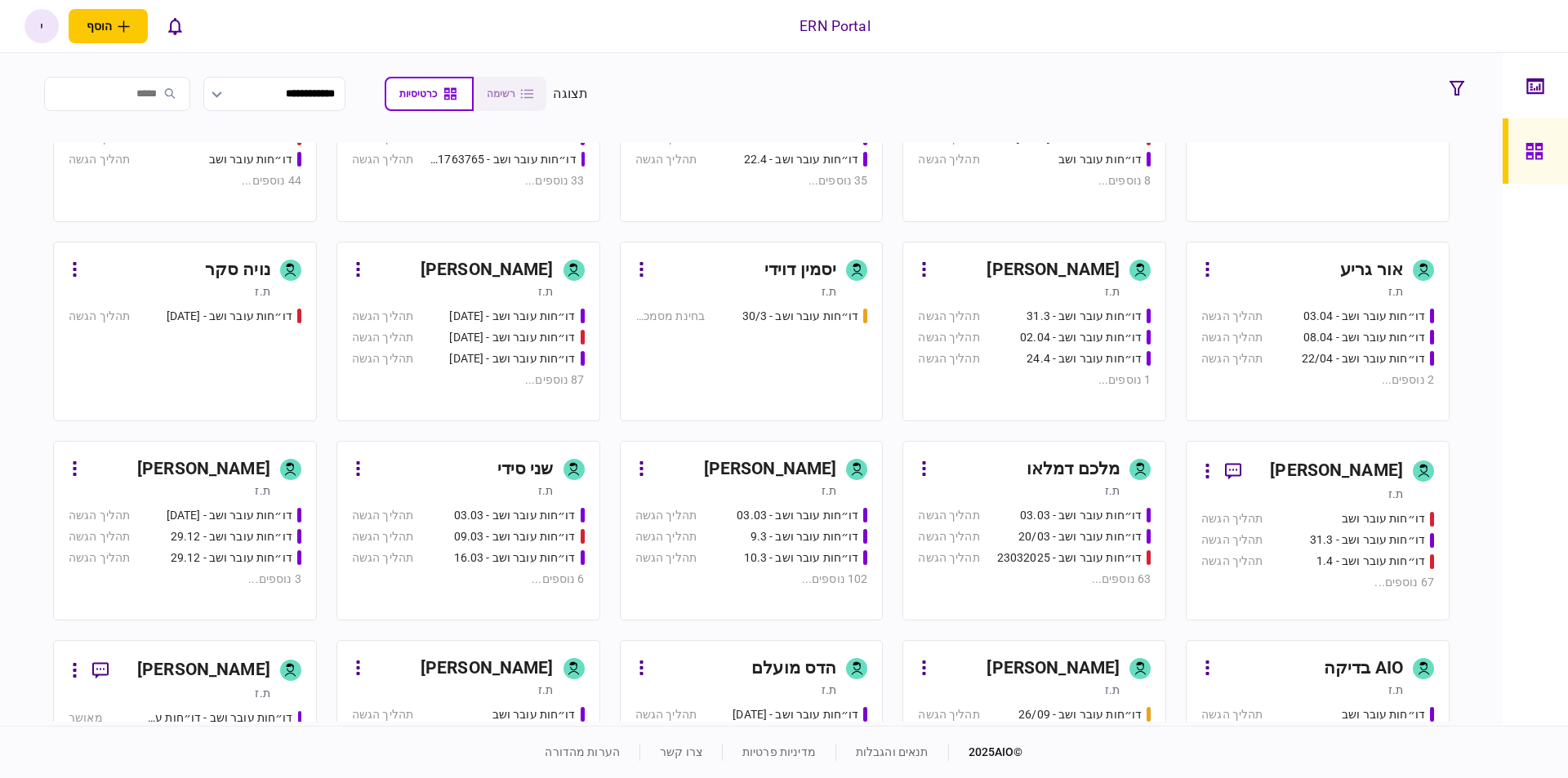
scroll to position [136, 0]
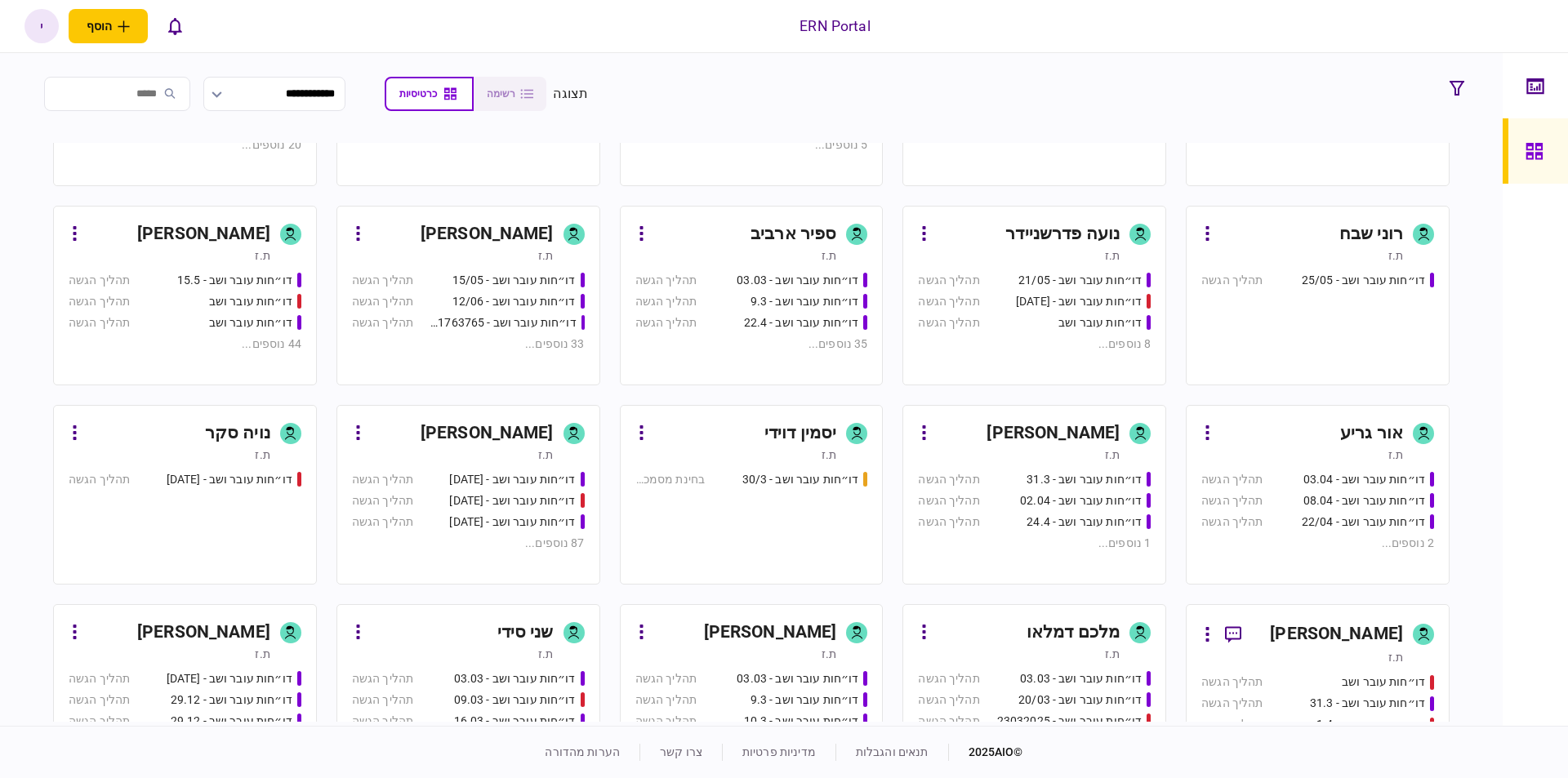
click at [797, 426] on div "יסמין דוידי" at bounding box center [800, 433] width 72 height 26
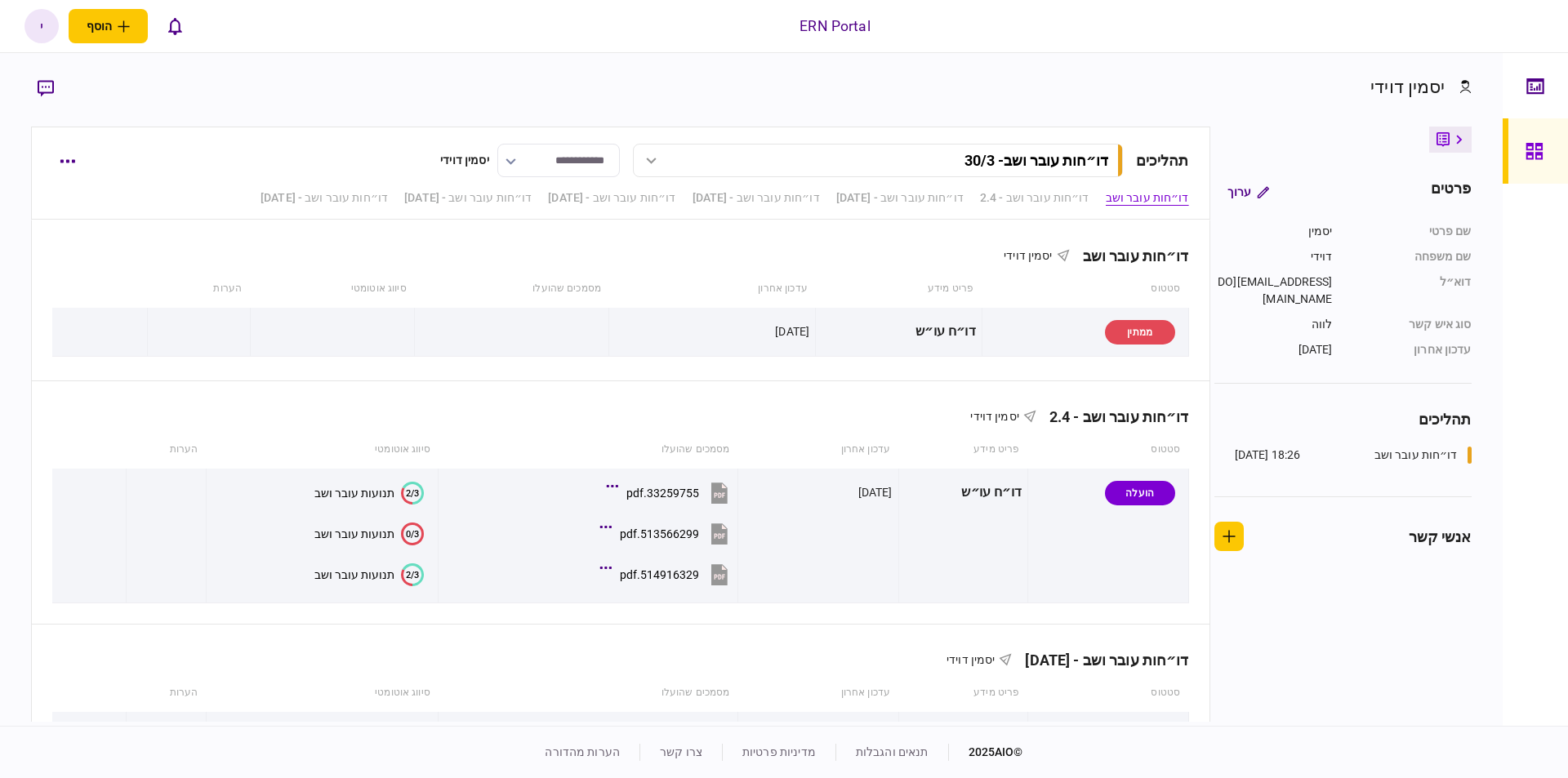
click at [511, 163] on input "**********" at bounding box center [558, 160] width 123 height 34
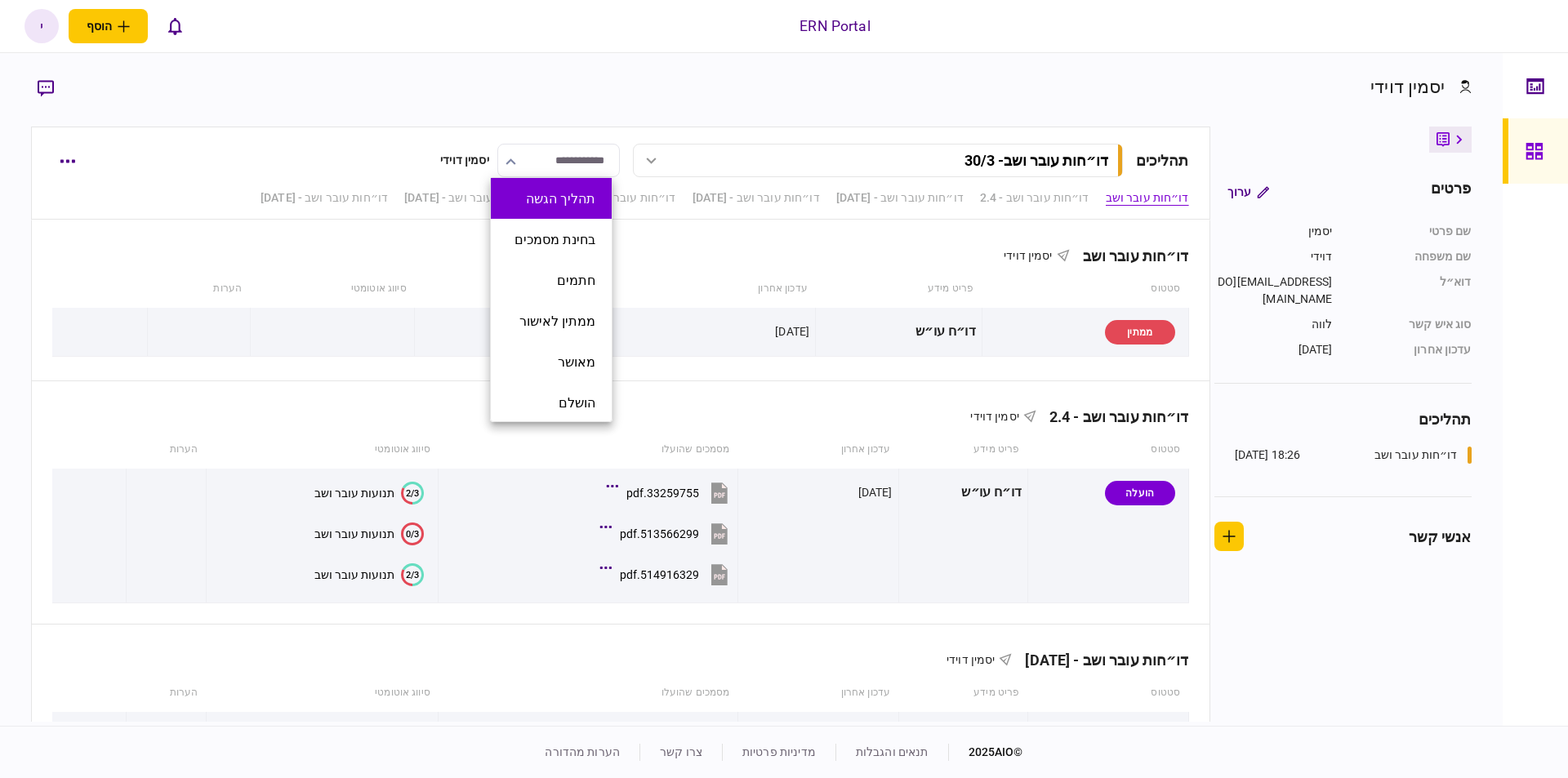
click at [563, 206] on button "תהליך הגשה" at bounding box center [551, 198] width 88 height 16
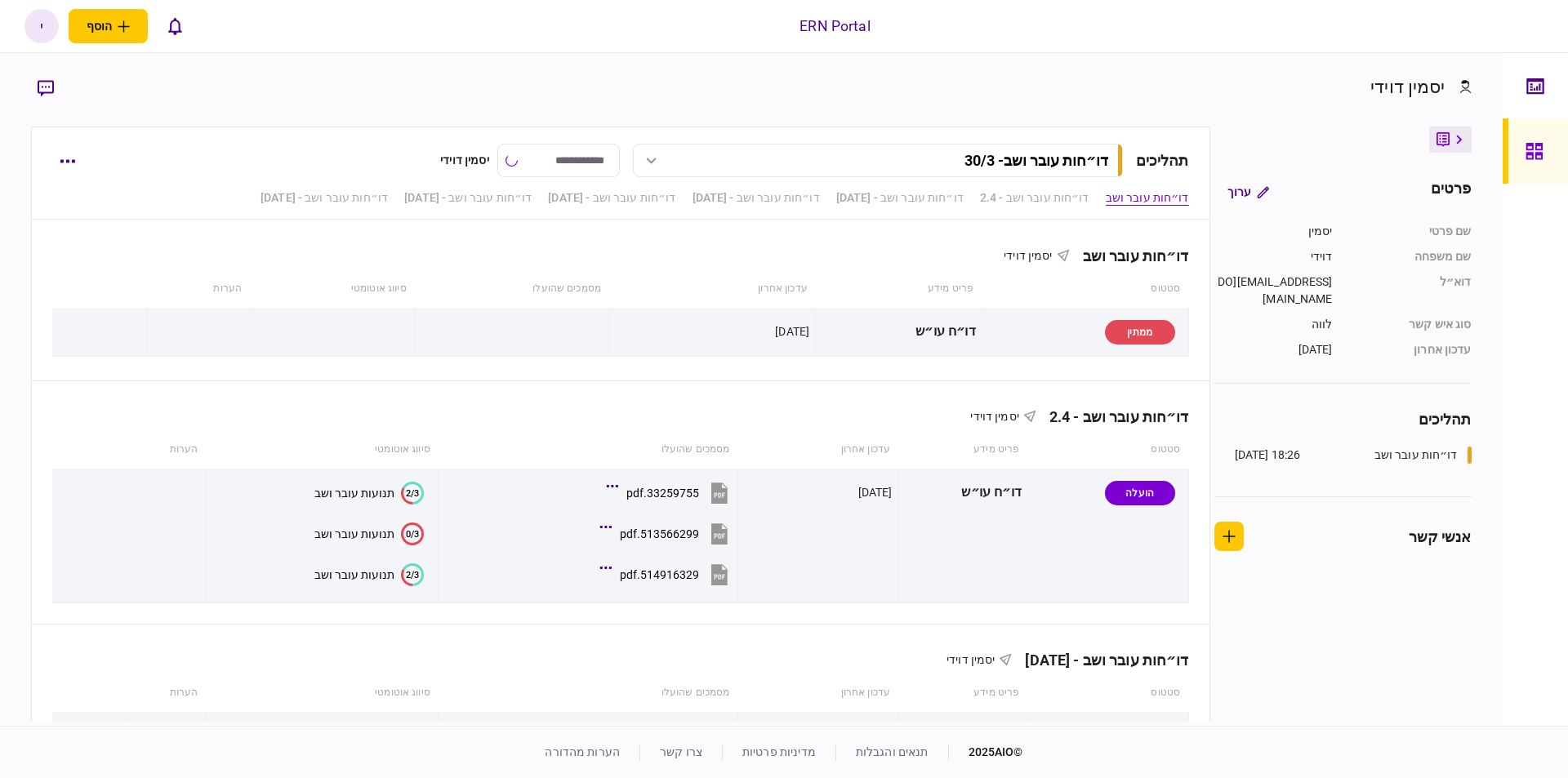
type input "**********"
click at [64, 165] on button "button" at bounding box center [67, 160] width 29 height 29
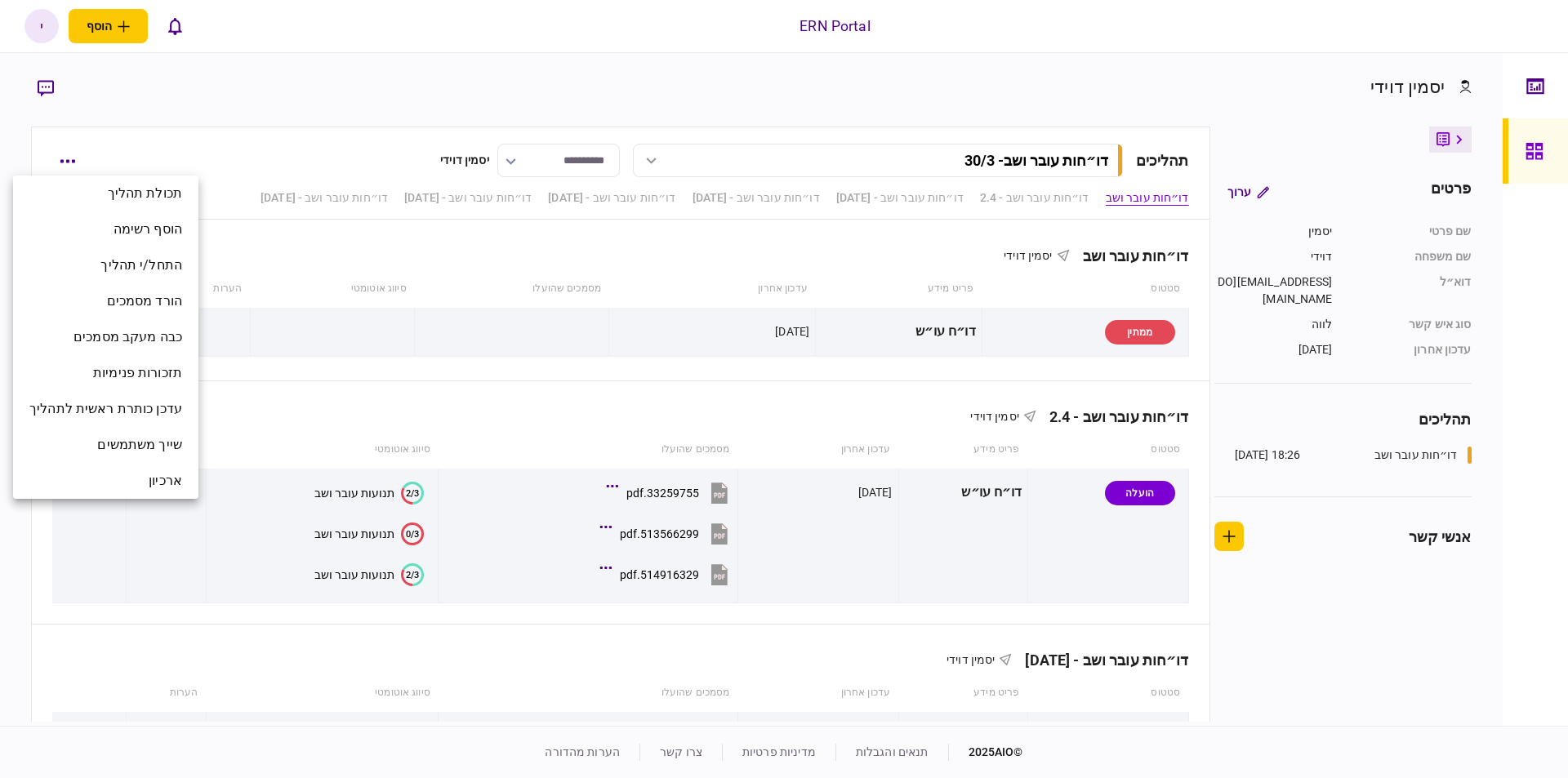
click at [268, 145] on div at bounding box center [784, 389] width 1568 height 778
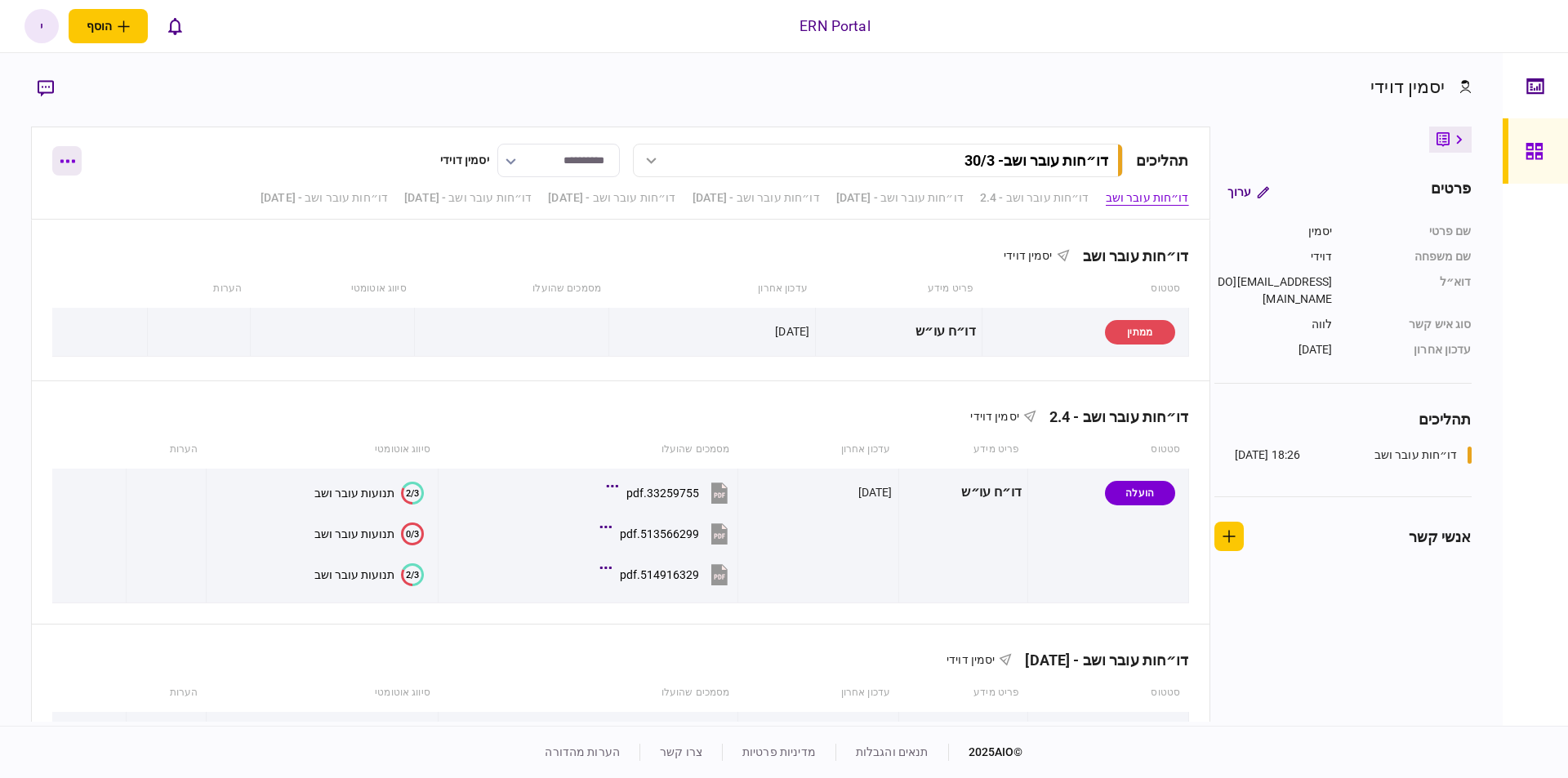
click at [67, 162] on icon "button" at bounding box center [67, 162] width 15 height 3
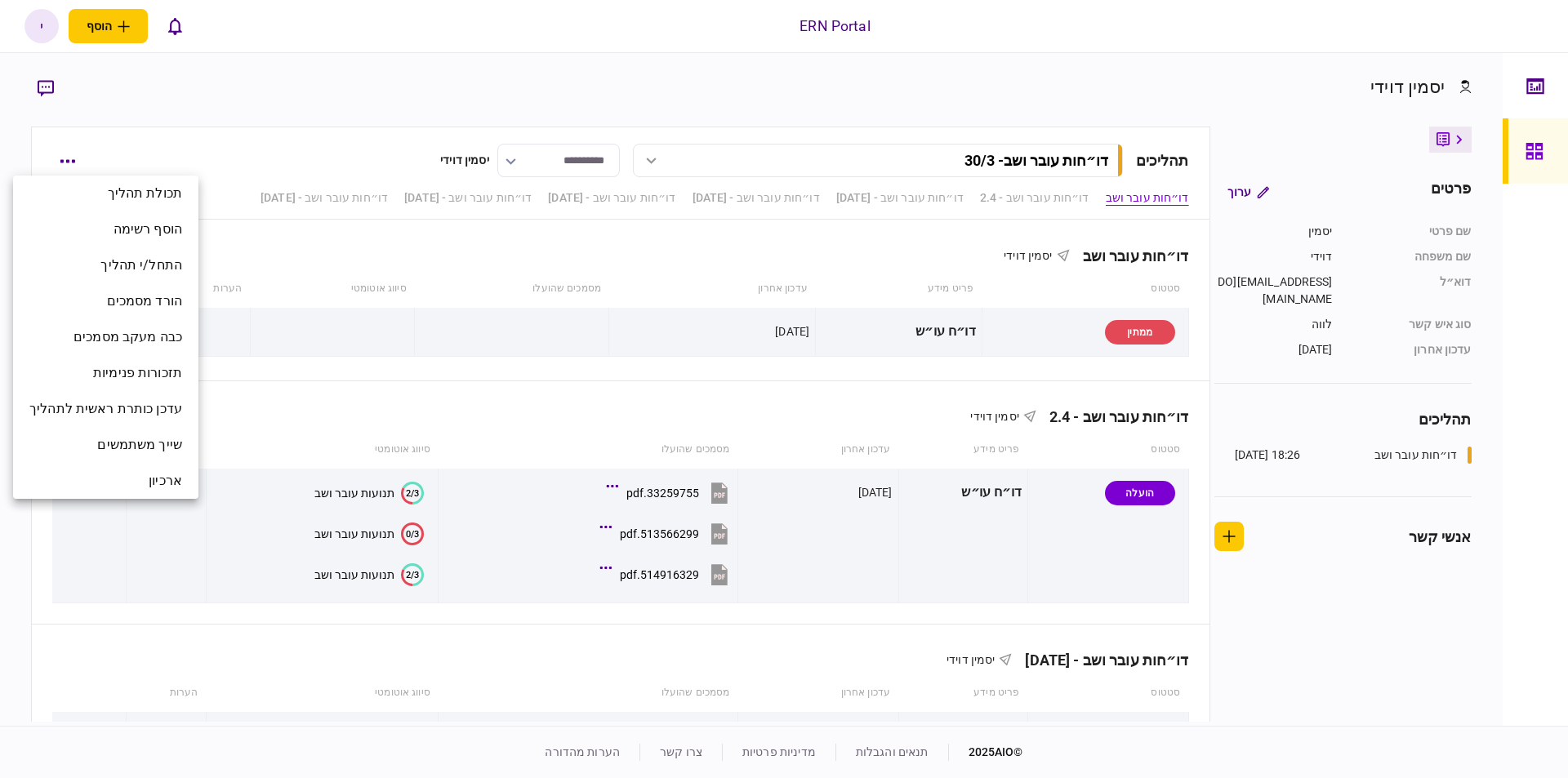
click at [429, 613] on div at bounding box center [784, 389] width 1568 height 778
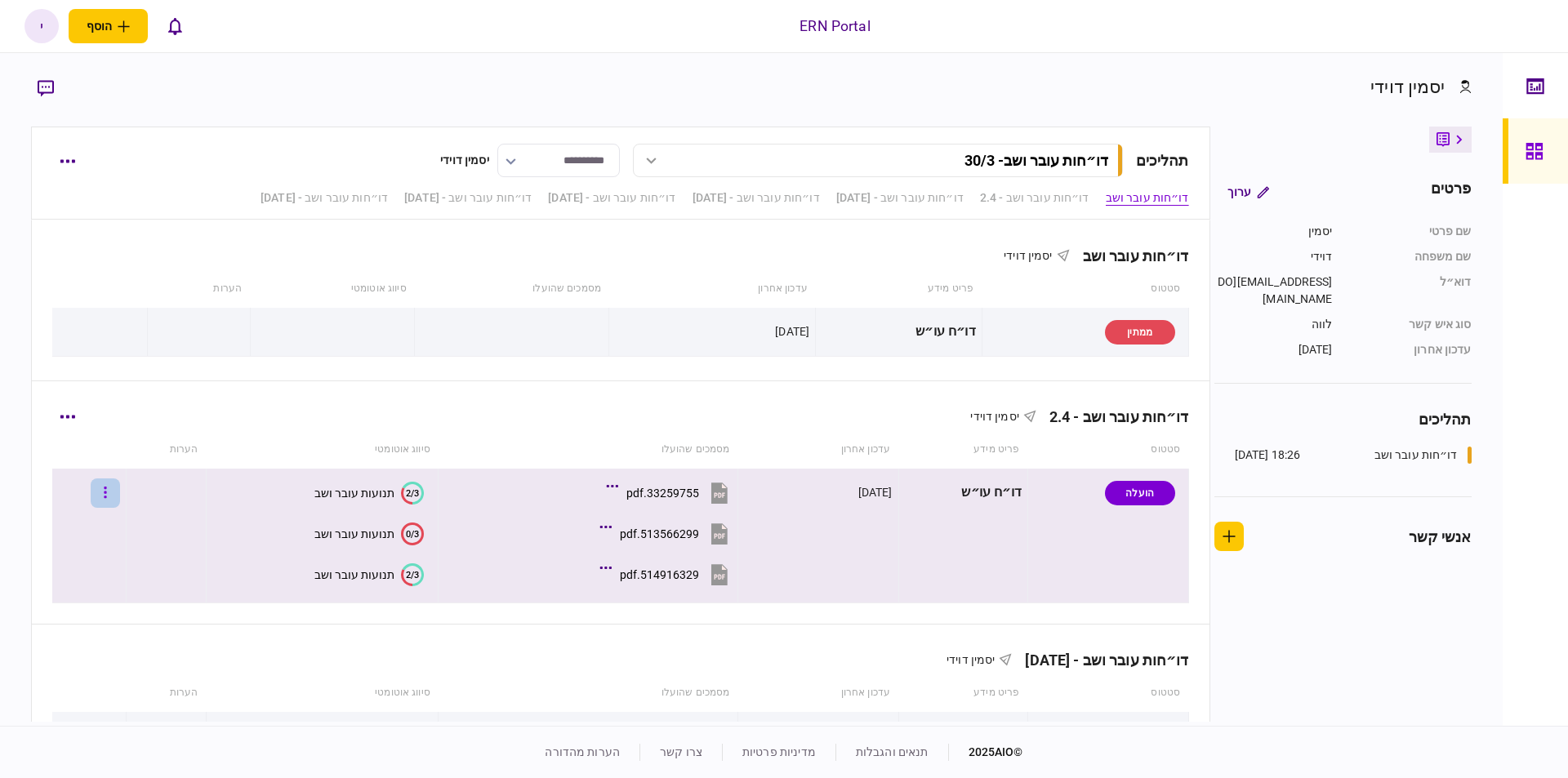
click at [120, 497] on button "button" at bounding box center [105, 493] width 29 height 29
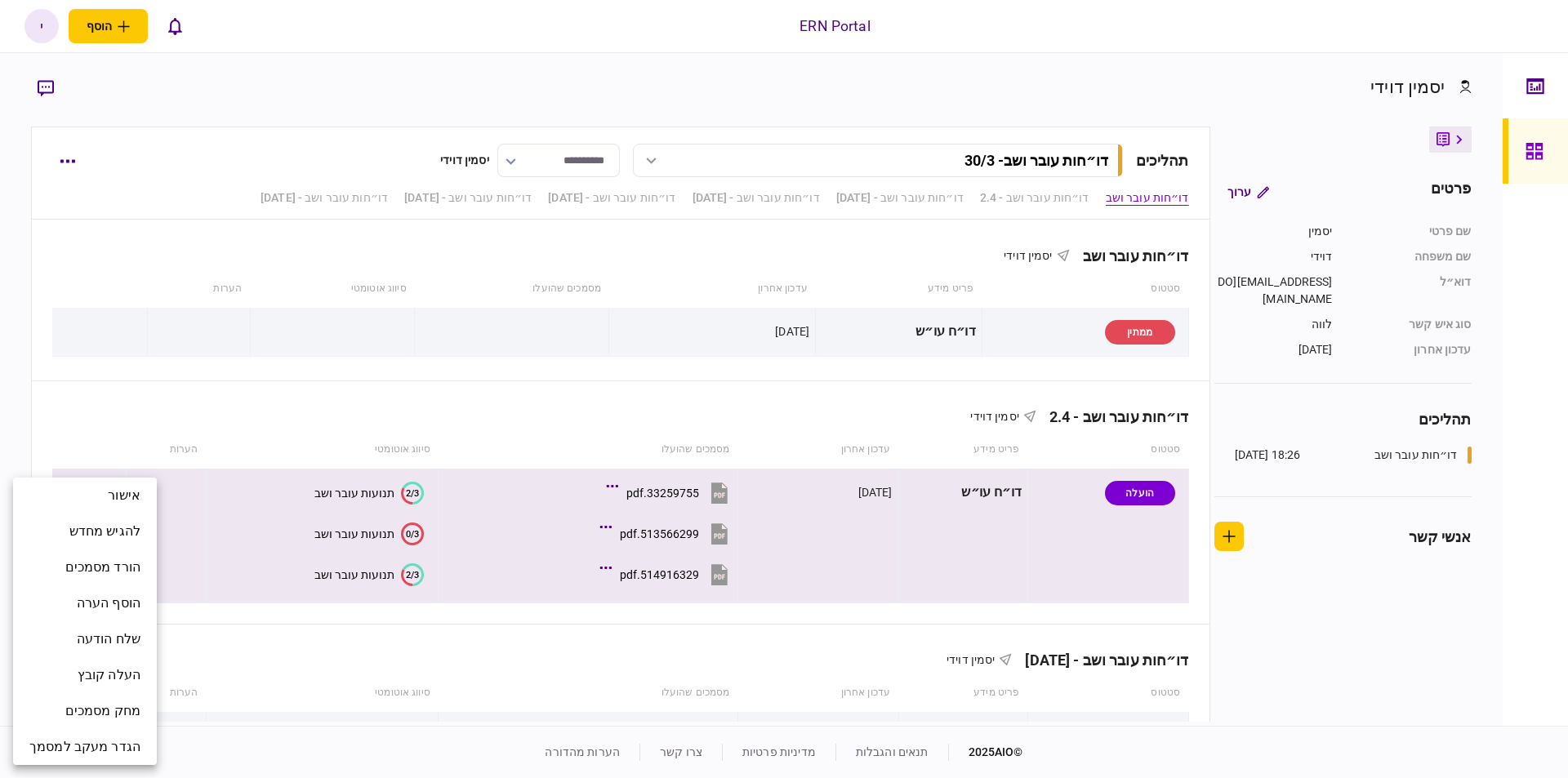
click at [80, 157] on div at bounding box center [784, 389] width 1568 height 778
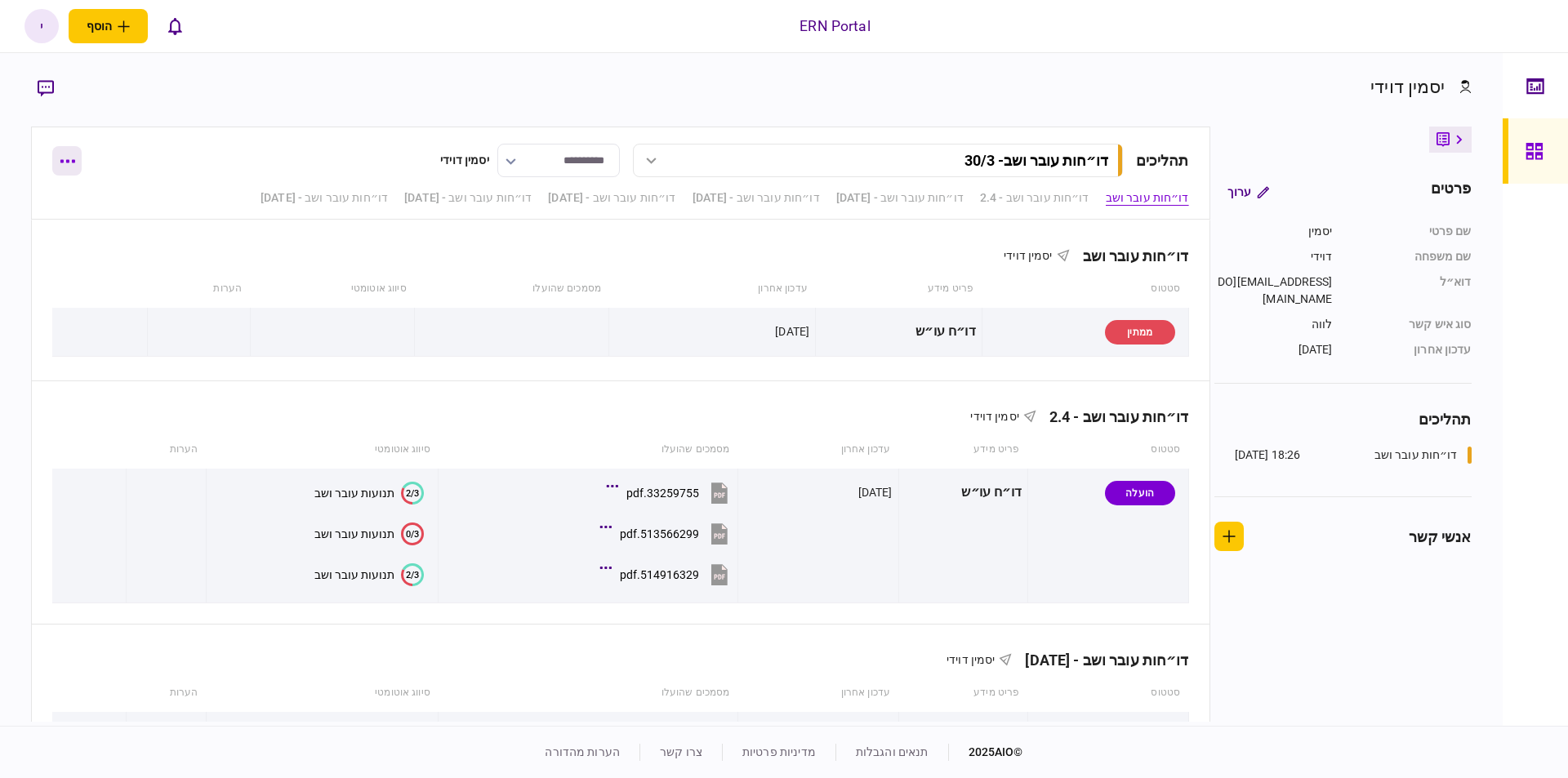
click at [71, 160] on icon "button" at bounding box center [67, 161] width 16 height 4
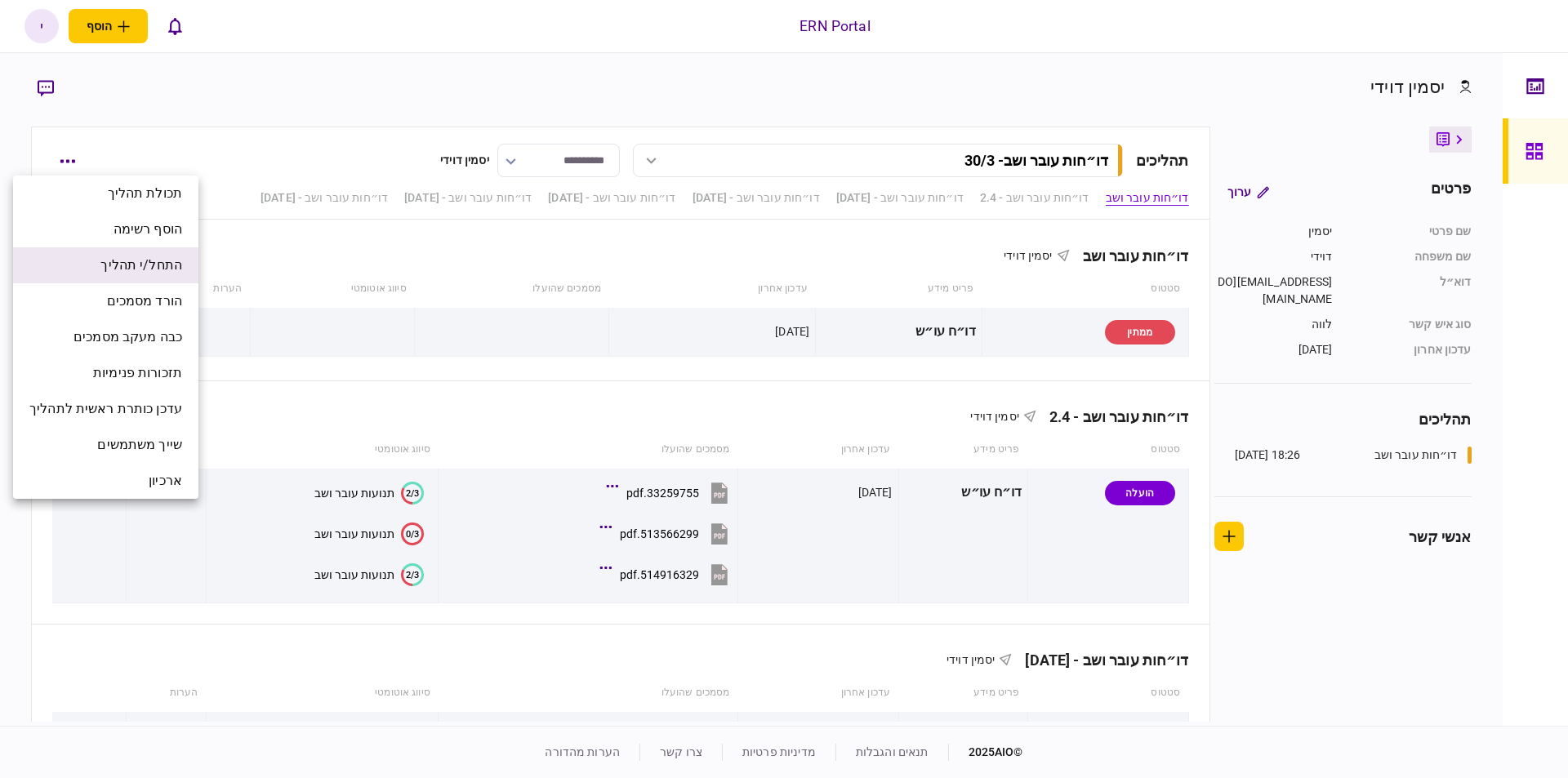
click at [139, 266] on span "התחל/י תהליך" at bounding box center [141, 265] width 82 height 20
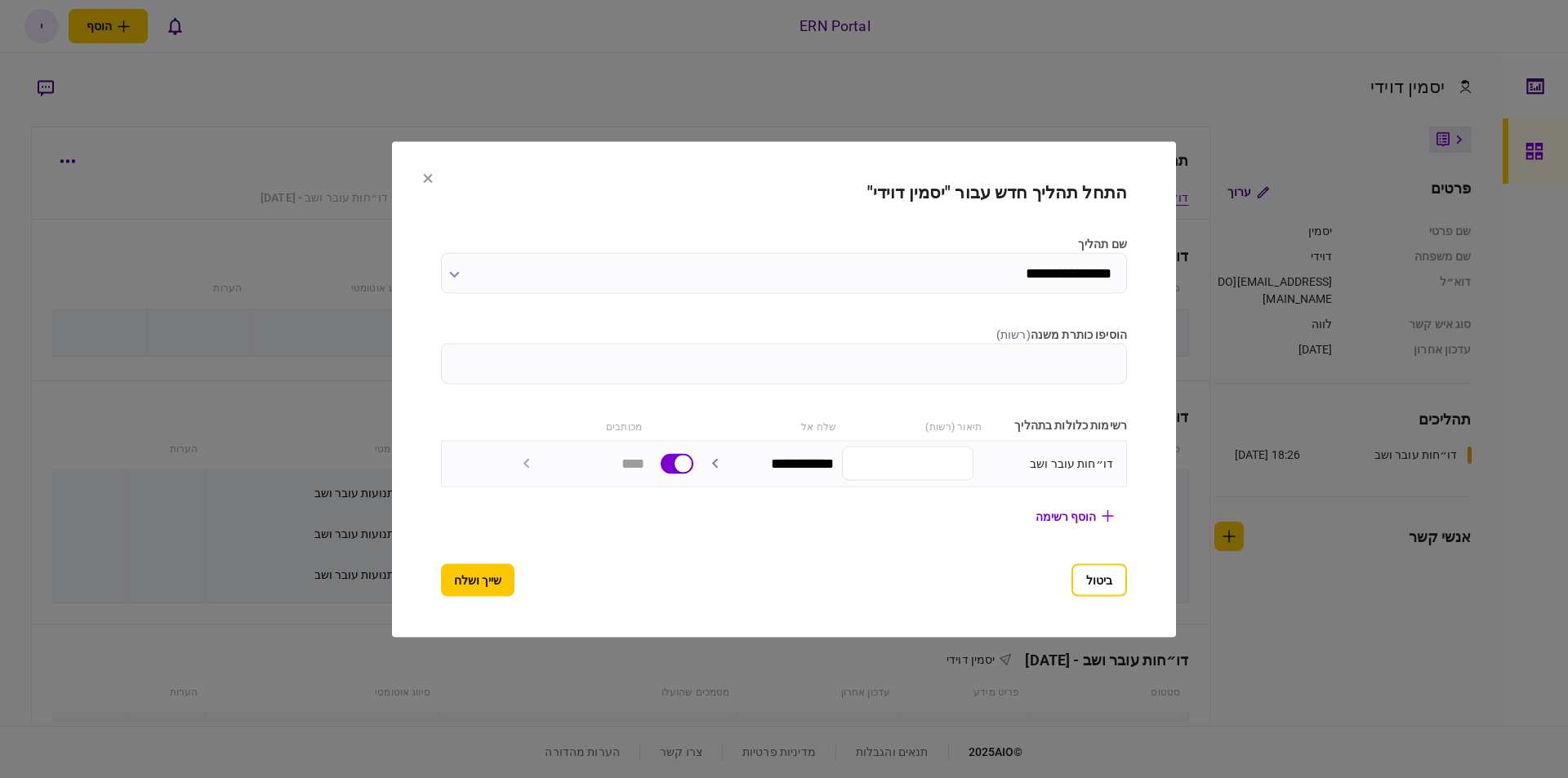
click at [419, 182] on section "**********" at bounding box center [784, 389] width 784 height 496
click at [423, 178] on icon at bounding box center [427, 178] width 9 height 9
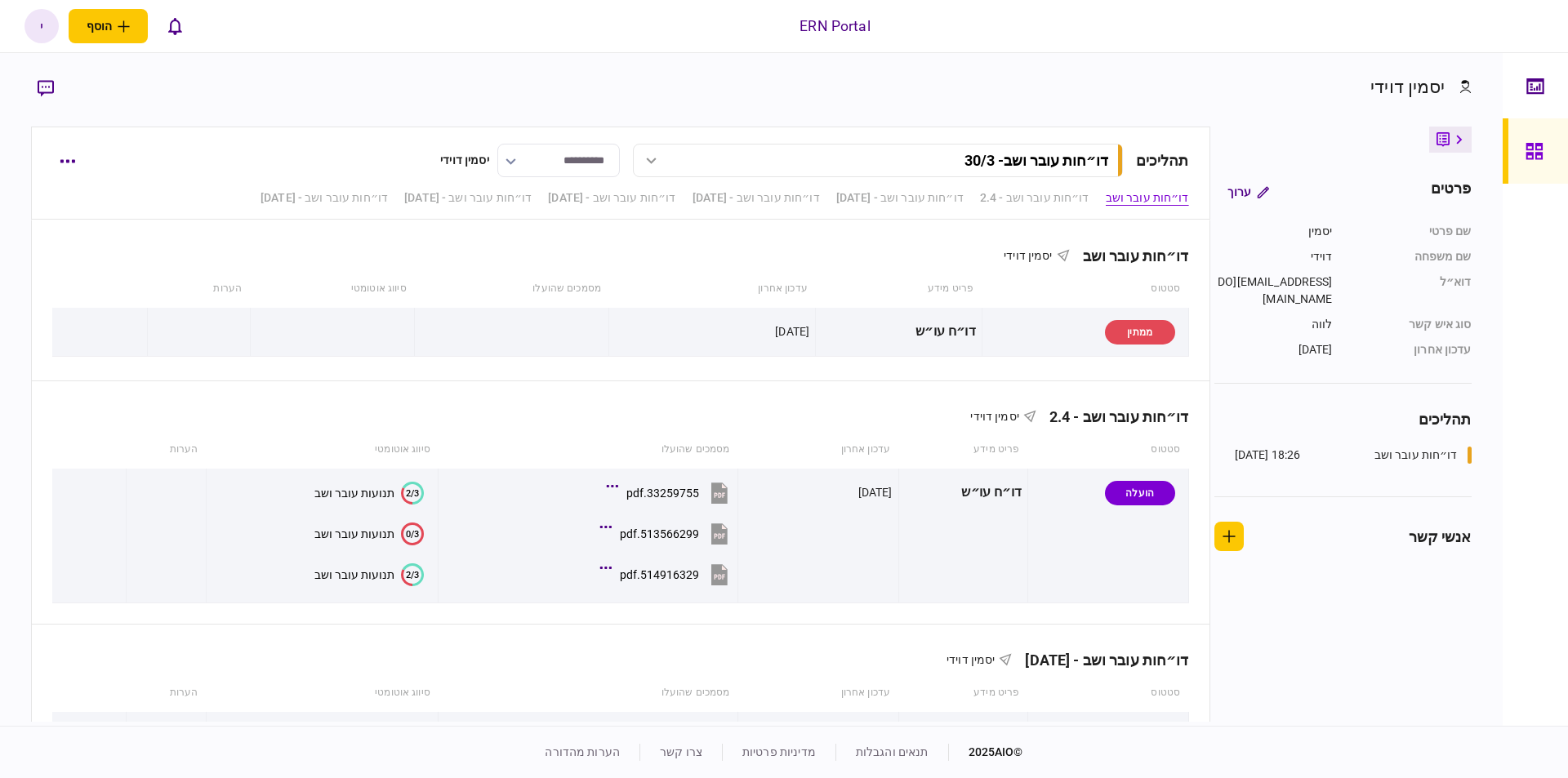
click at [1025, 187] on div "**********" at bounding box center [620, 173] width 1179 height 93
